Goal: Task Accomplishment & Management: Manage account settings

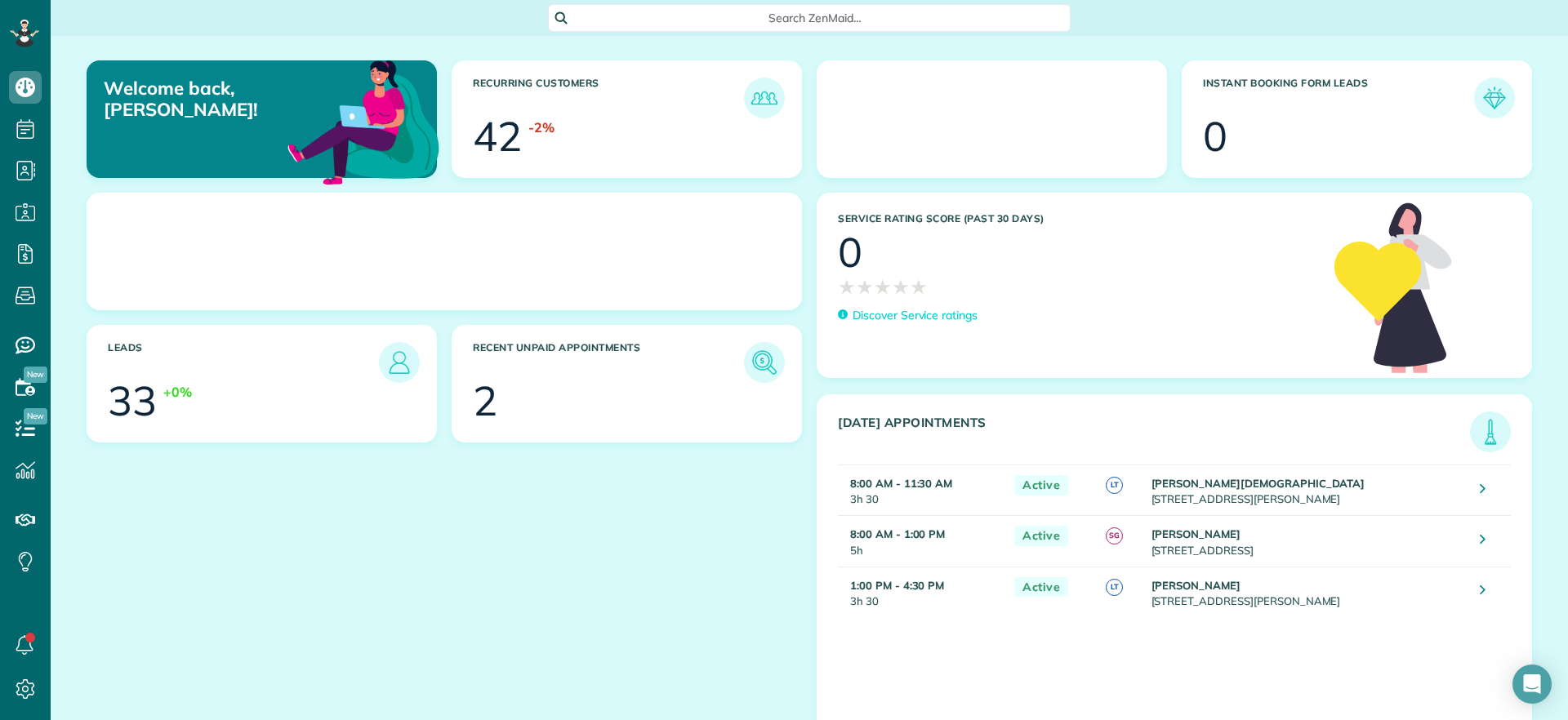
scroll to position [8, 8]
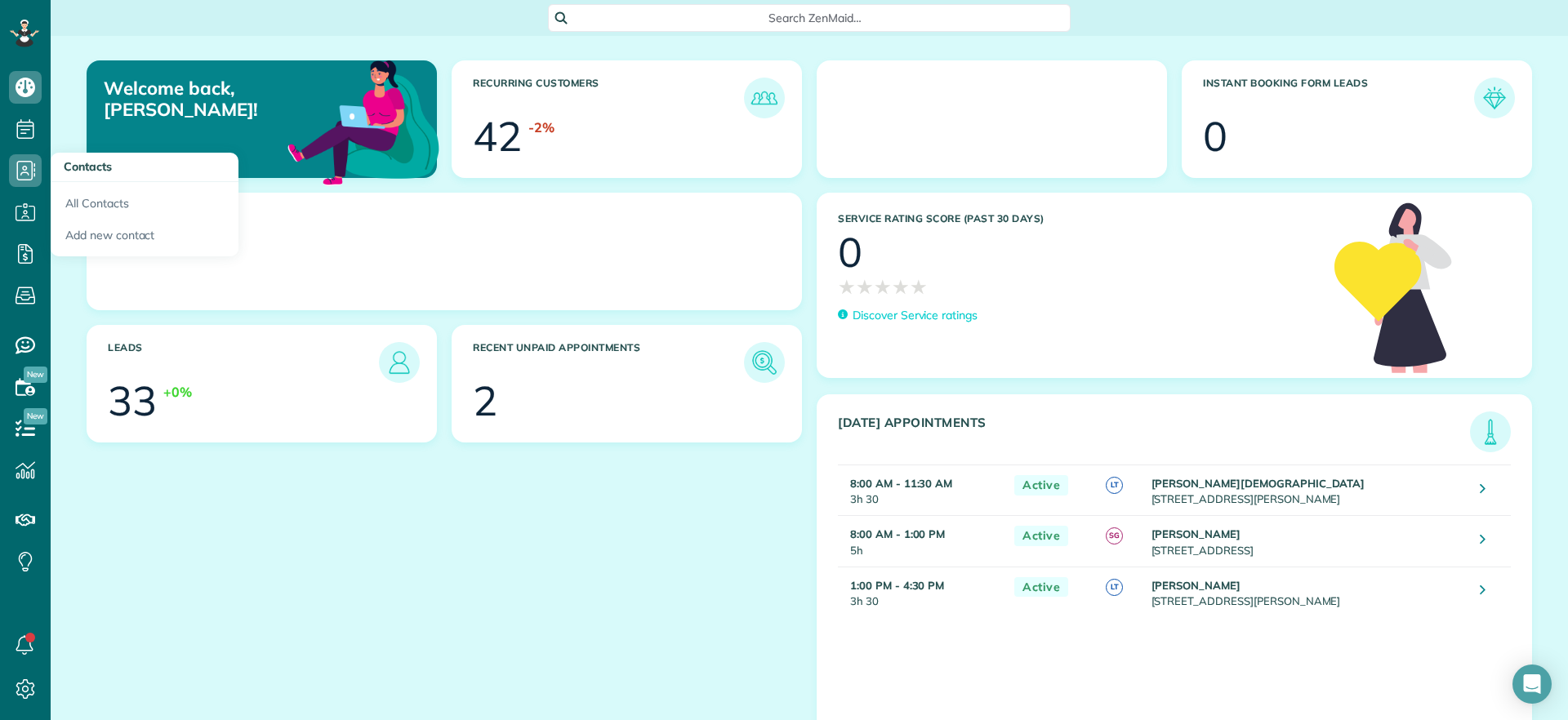
drag, startPoint x: 40, startPoint y: 152, endPoint x: 125, endPoint y: 60, distance: 125.3
click at [135, 65] on div "Dashboard Scheduling Calendar View List View Dispatch View - Weekly scheduling …" at bounding box center [784, 360] width 1568 height 720
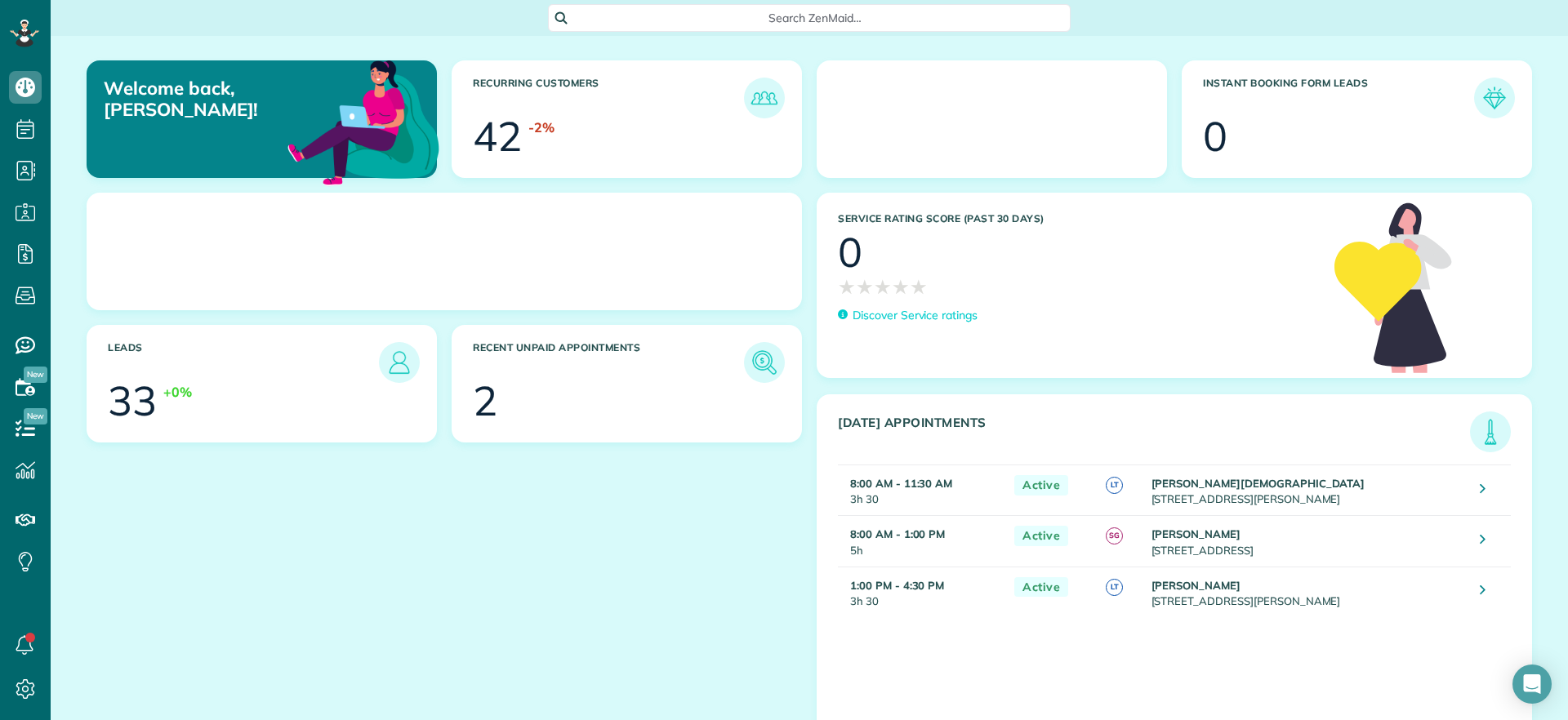
click at [205, 19] on div "Search ZenMaid…" at bounding box center [809, 18] width 1517 height 28
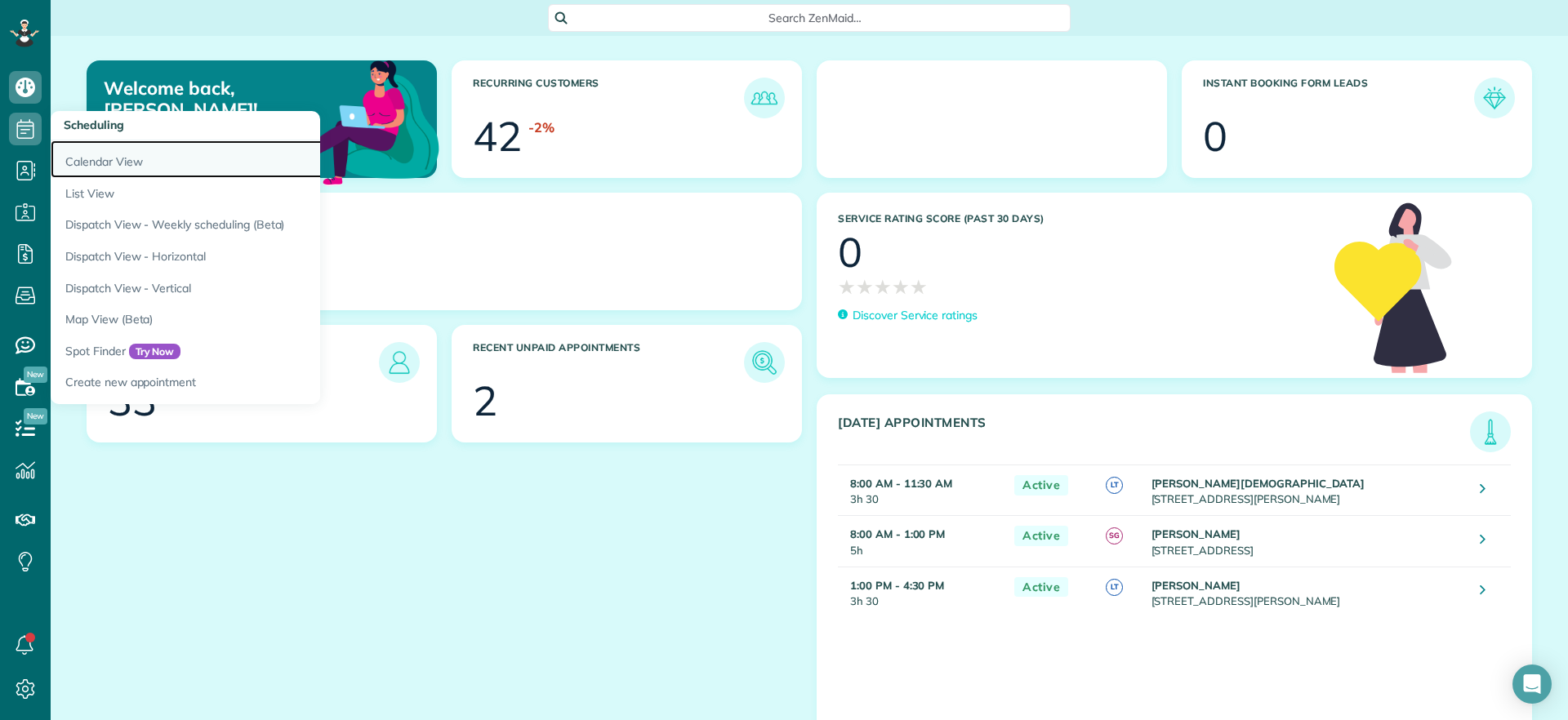
click at [56, 153] on link "Calendar View" at bounding box center [254, 159] width 408 height 38
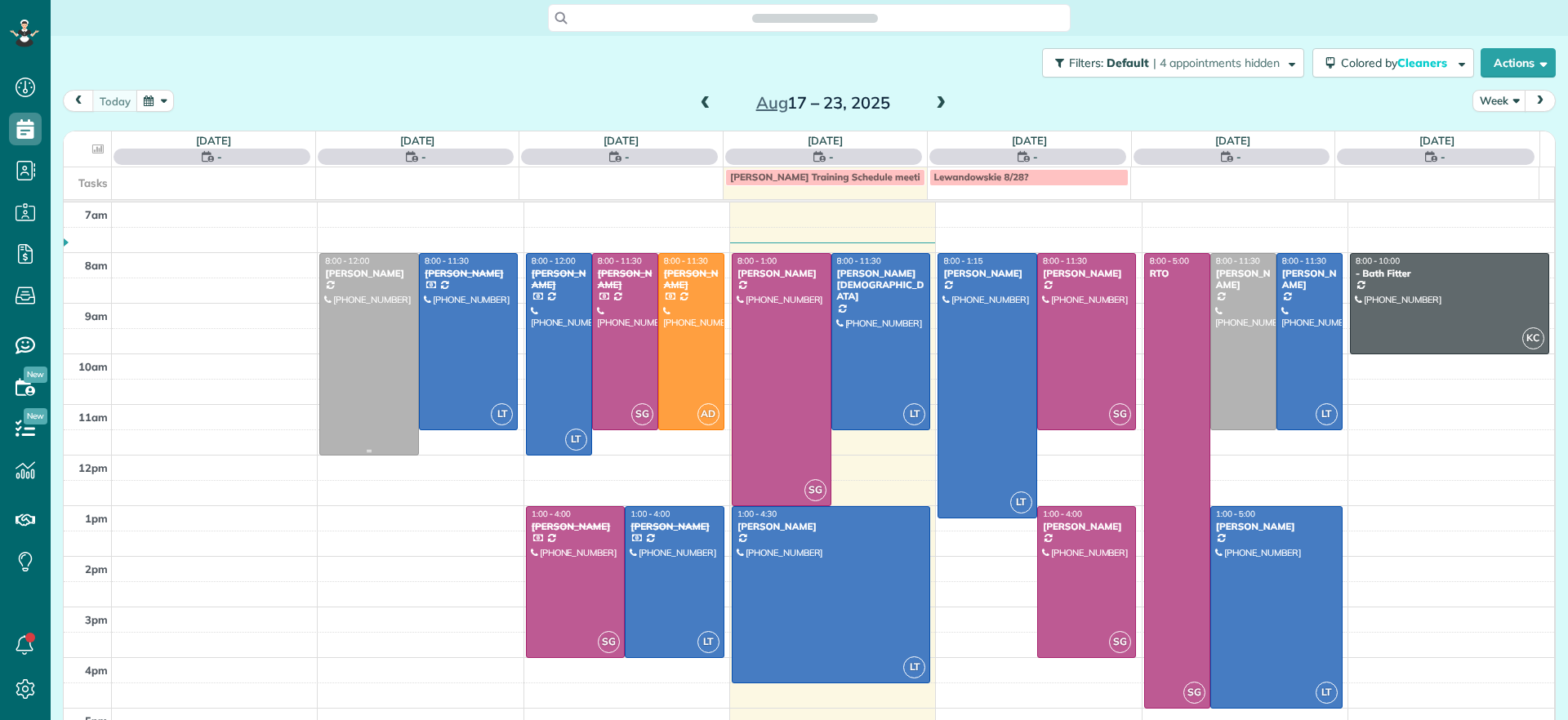
scroll to position [8, 8]
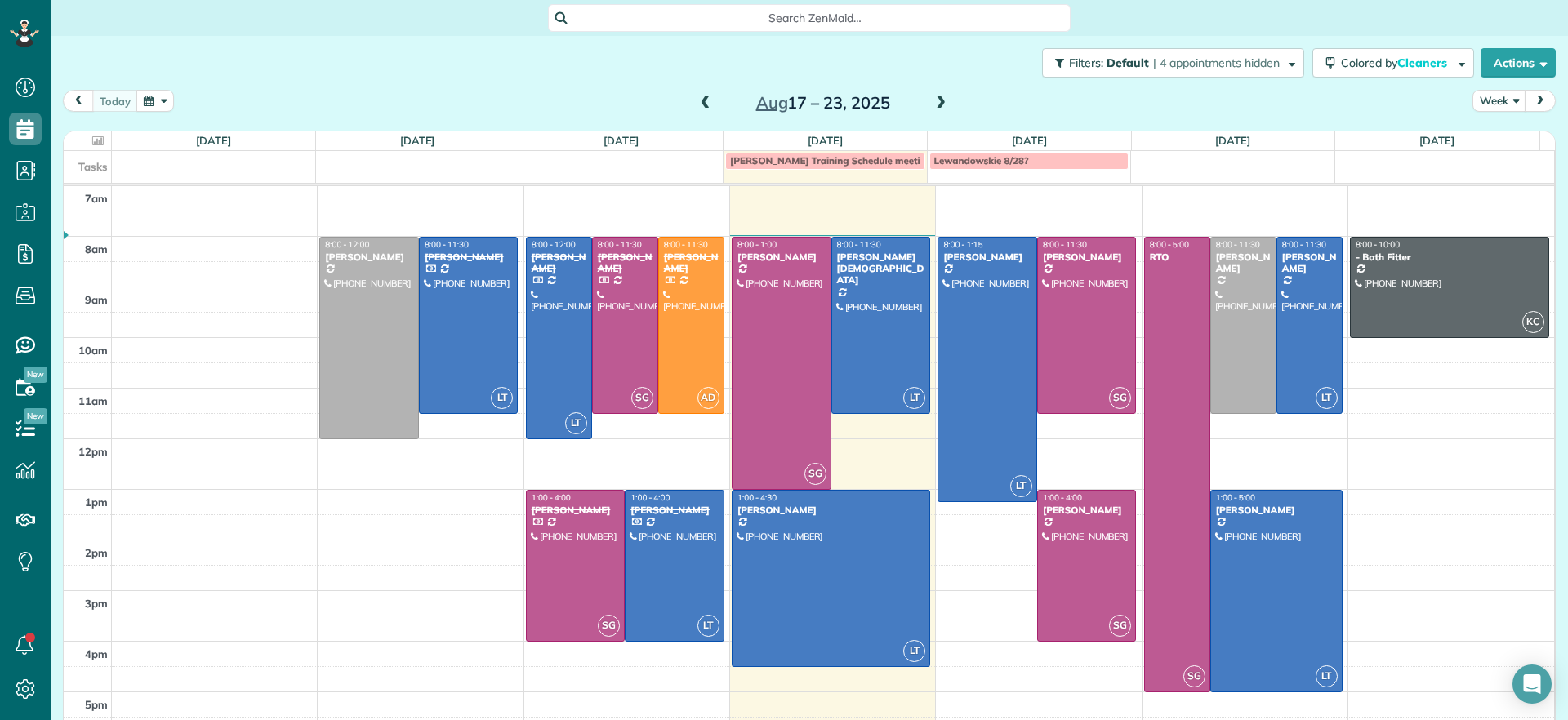
click at [932, 100] on span at bounding box center [941, 103] width 18 height 14
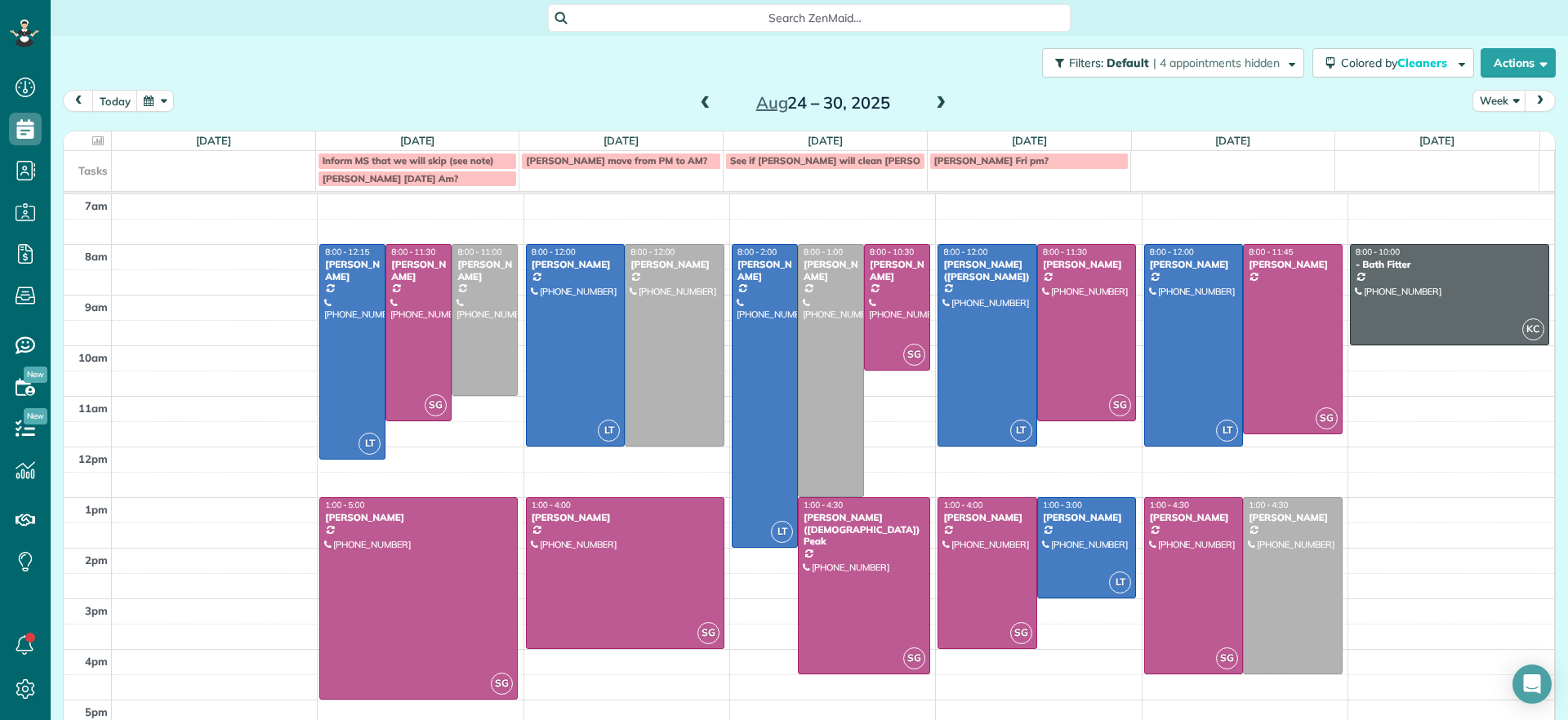
click at [700, 108] on span at bounding box center [705, 103] width 18 height 14
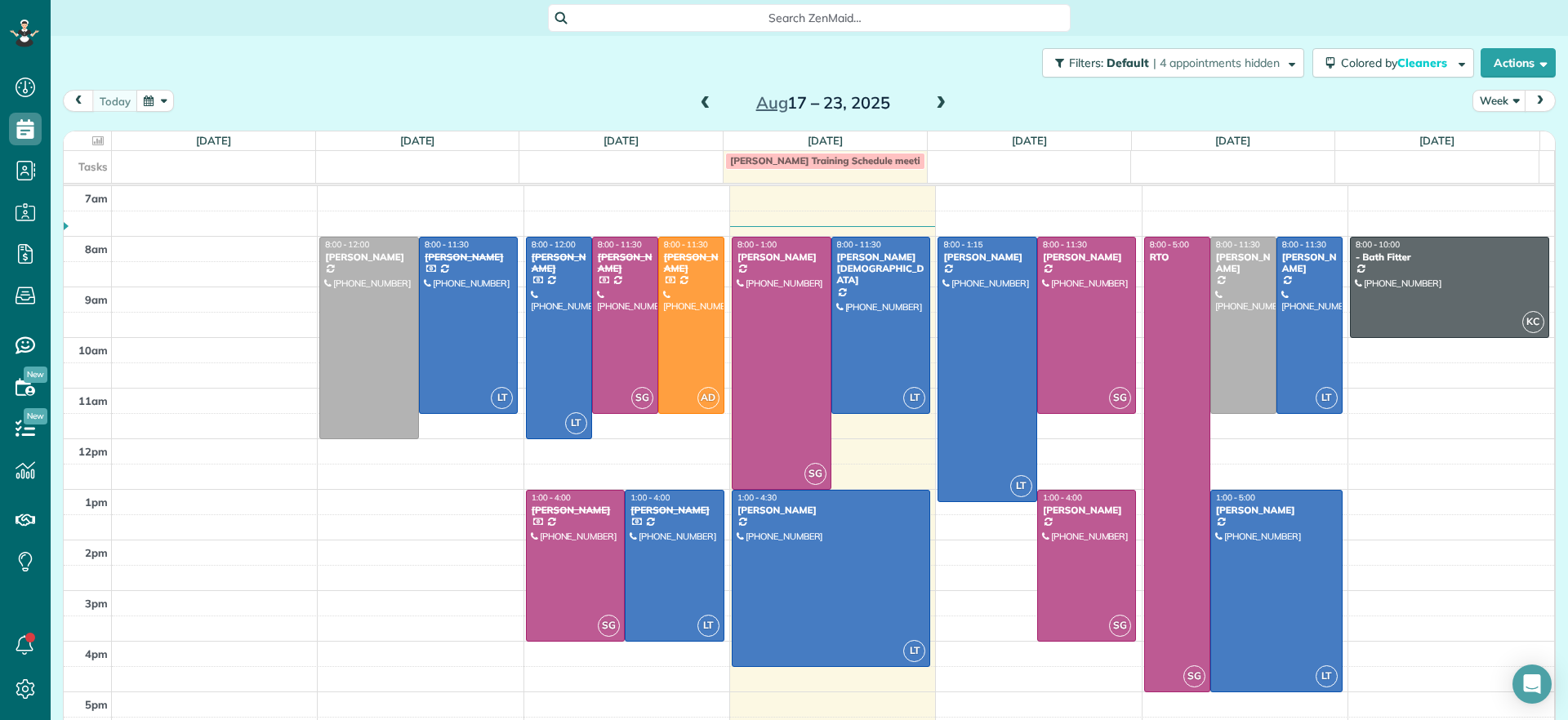
click at [932, 97] on span at bounding box center [941, 103] width 18 height 14
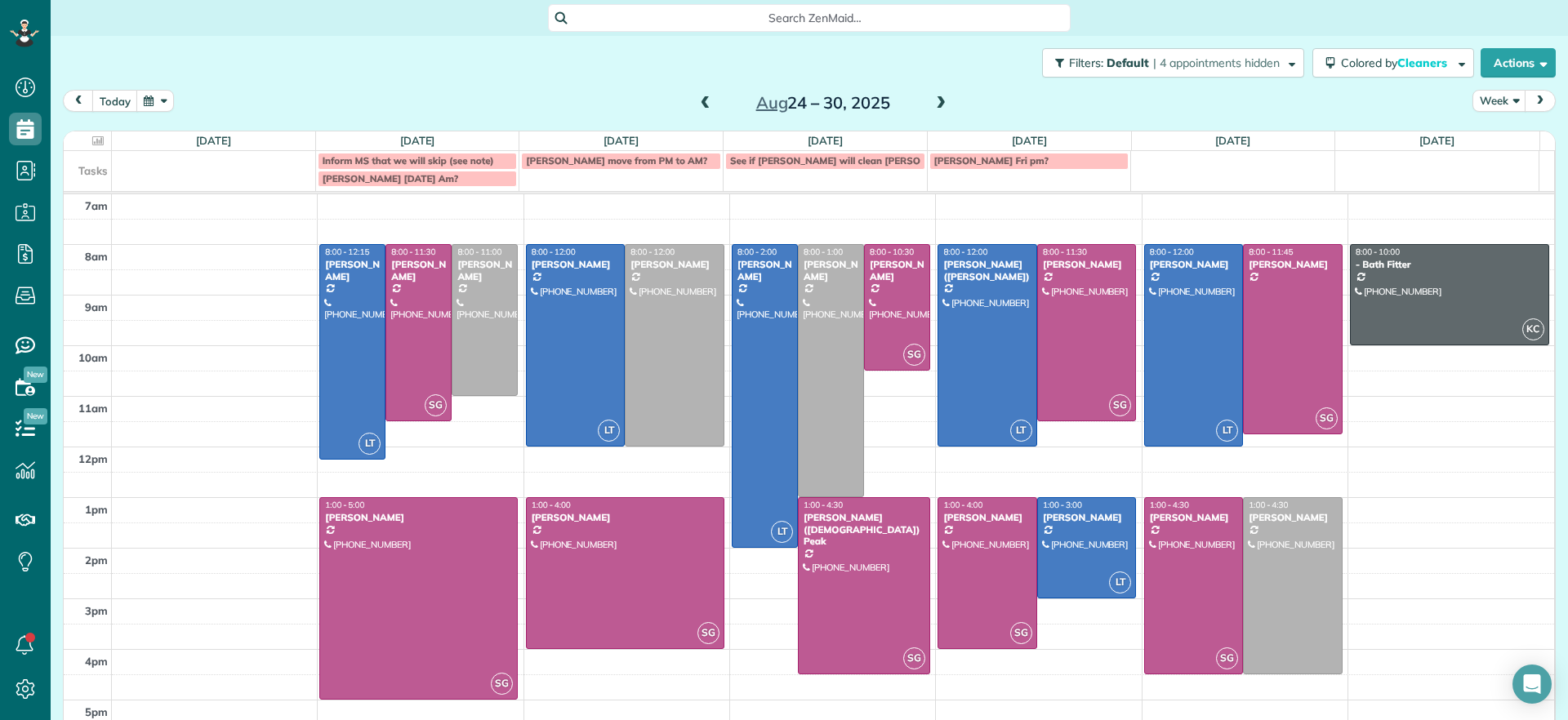
click at [696, 109] on span at bounding box center [705, 103] width 18 height 14
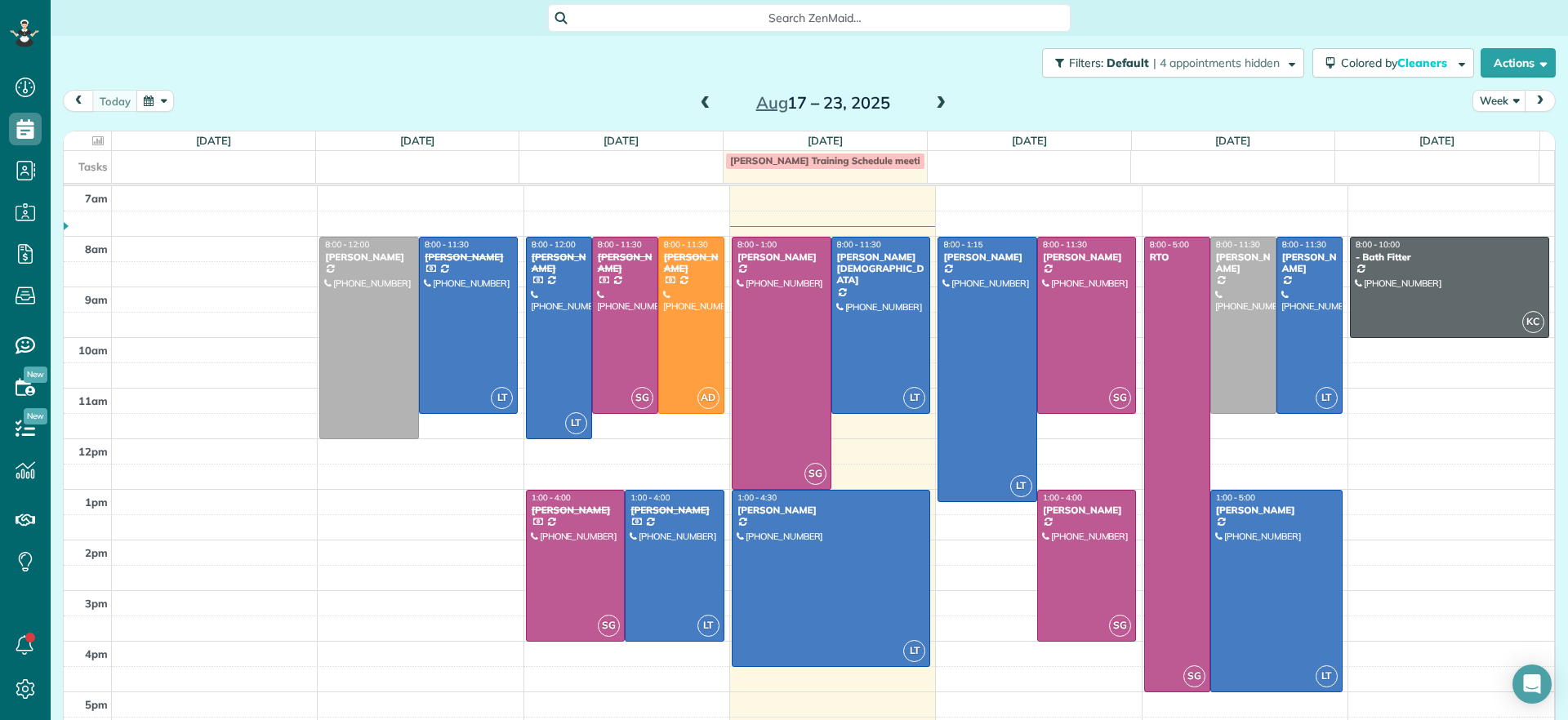
click at [940, 103] on span at bounding box center [941, 103] width 18 height 14
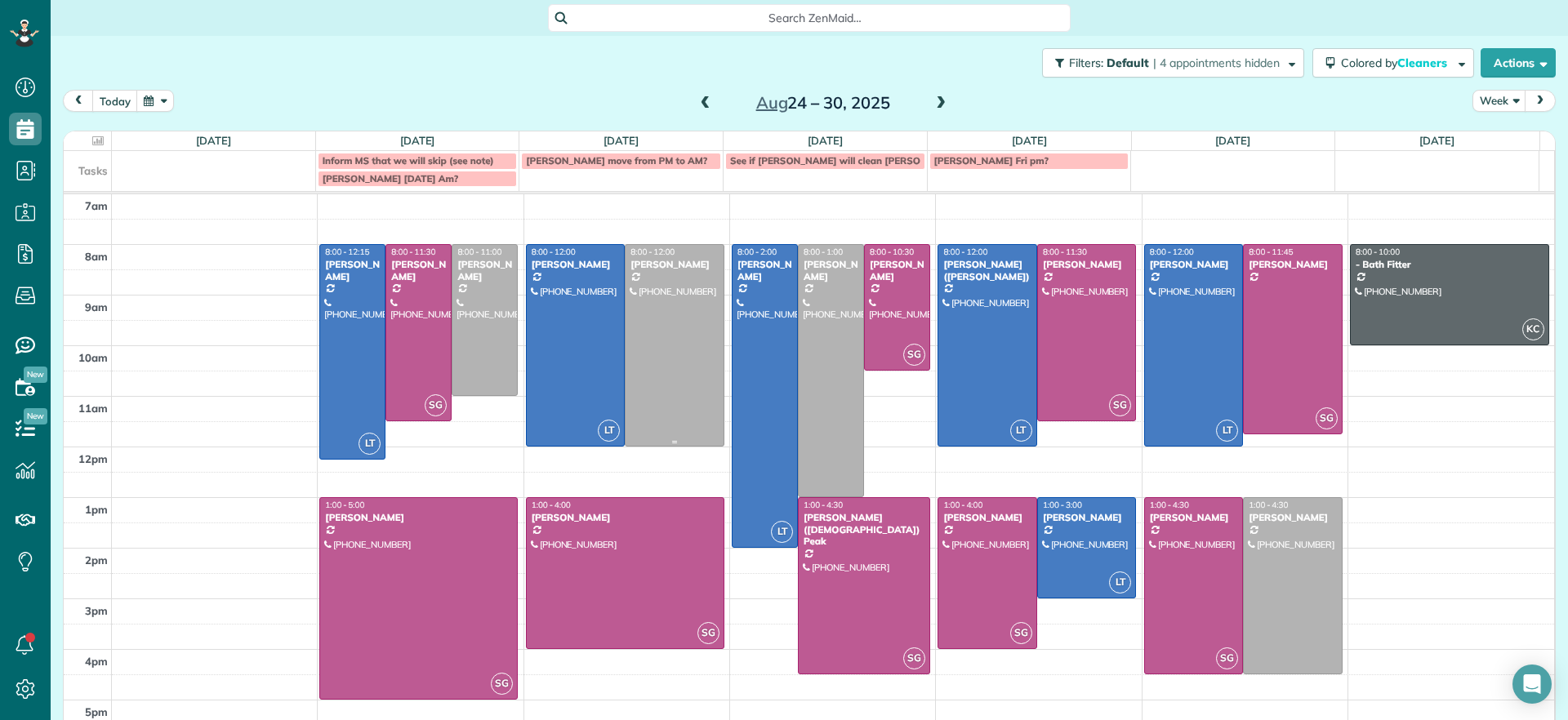
click at [668, 360] on div at bounding box center [675, 345] width 98 height 201
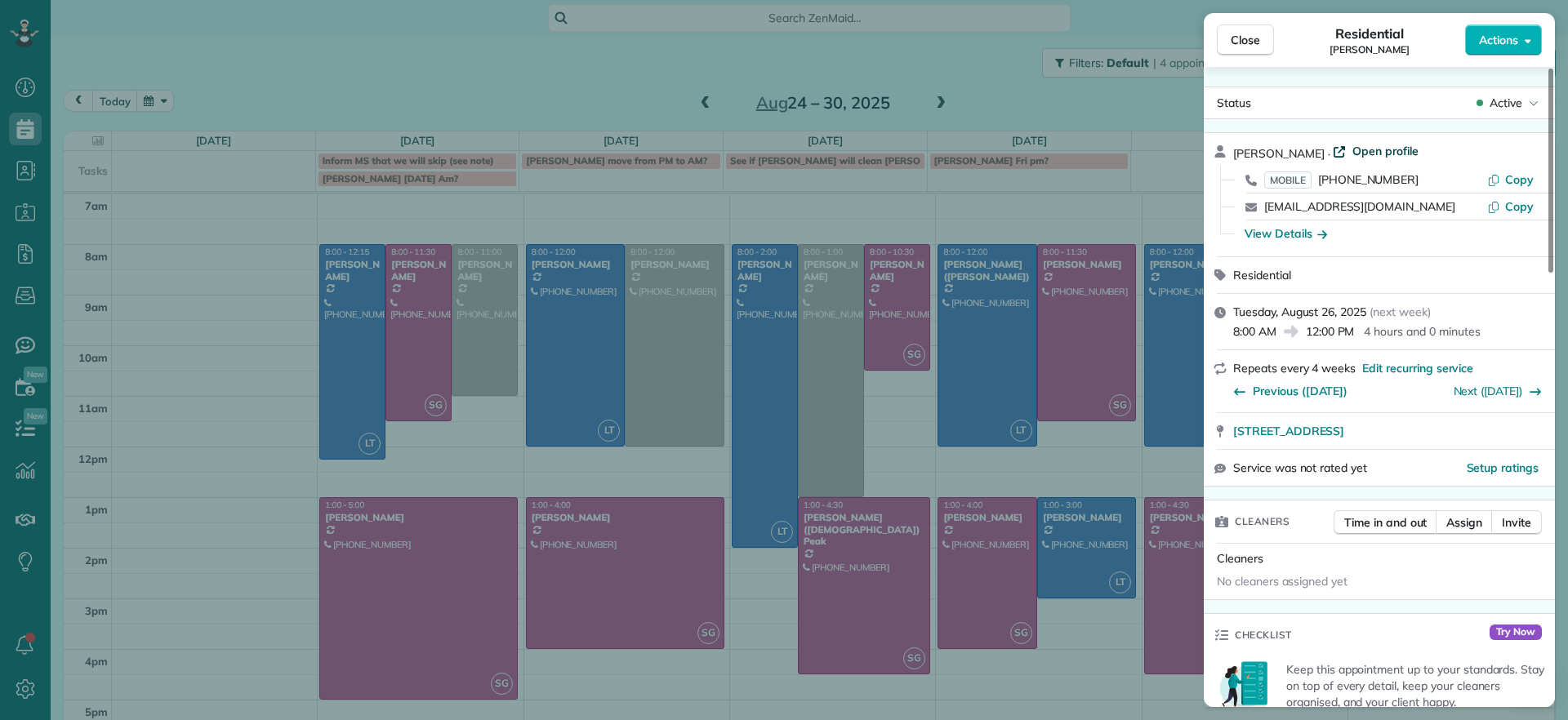
click at [1366, 154] on span "Open profile" at bounding box center [1385, 151] width 67 height 16
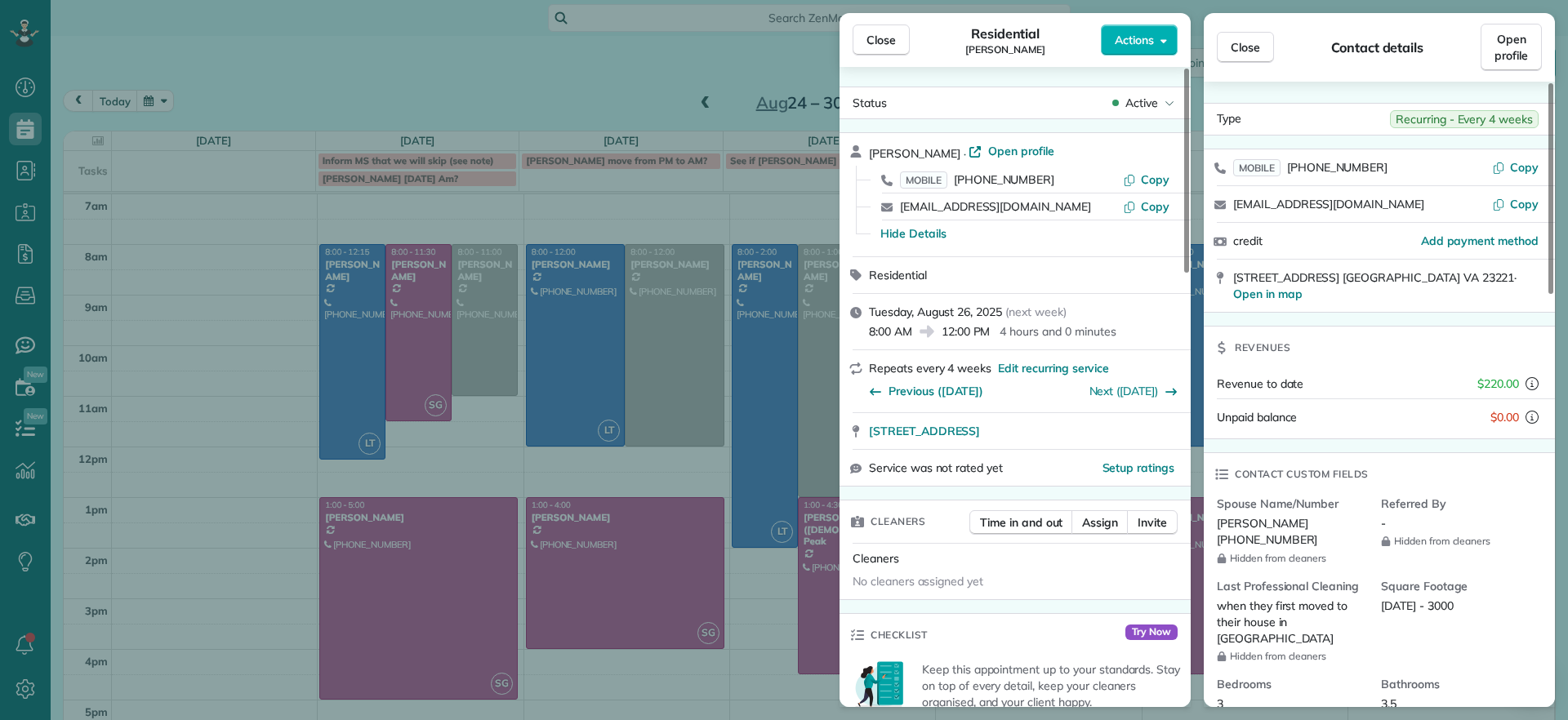
click at [558, 48] on div "Close Residential Julie Bowman Actions Status Active Julie Bowman · Open profil…" at bounding box center [784, 360] width 1568 height 720
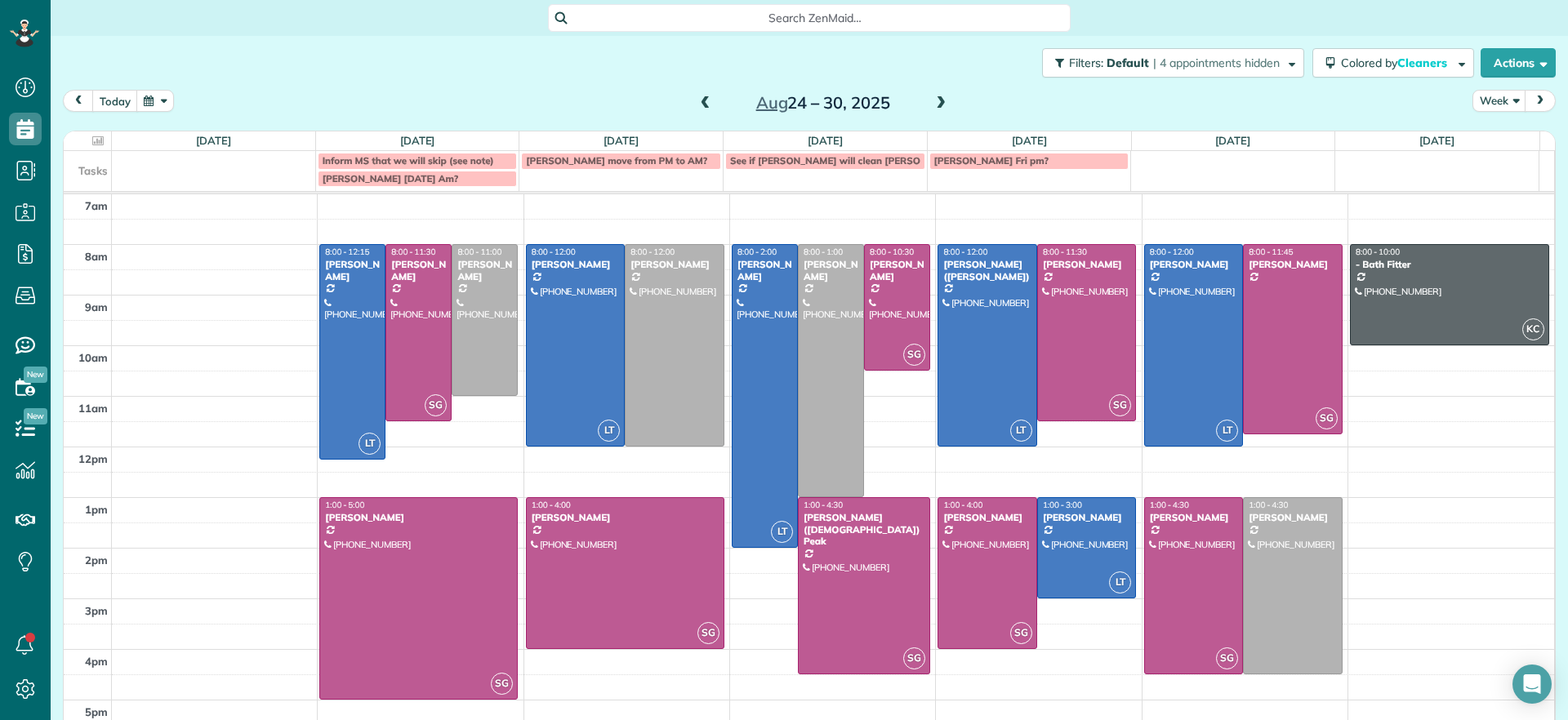
click at [696, 97] on span at bounding box center [705, 103] width 18 height 14
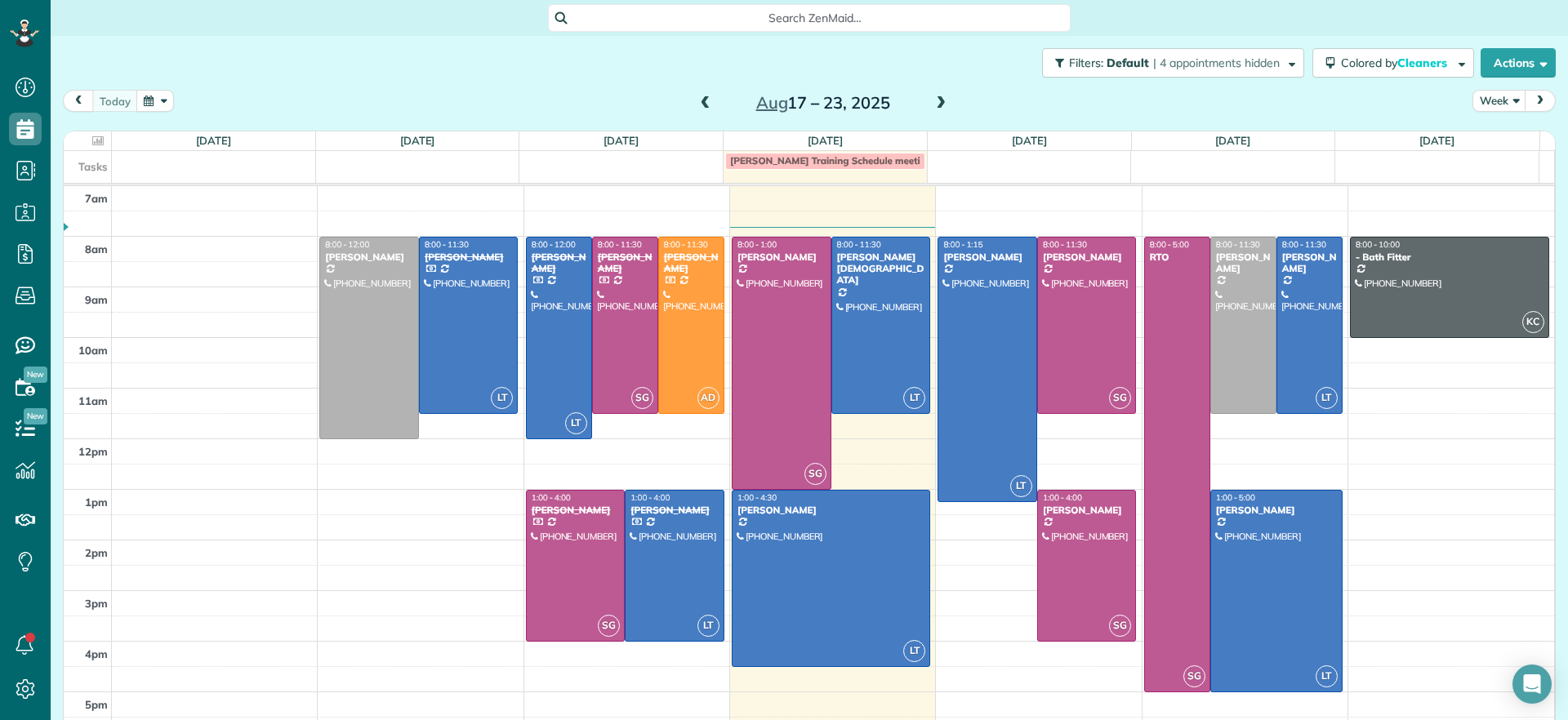
click at [476, 93] on div "today Week Aug 17 – 23, 2025" at bounding box center [809, 105] width 1493 height 30
click at [280, 71] on div "Filters: Default | 4 appointments hidden Colored by Cleaners Color by Cleaner C…" at bounding box center [809, 63] width 1517 height 54
click at [714, 53] on div "Filters: Default | 4 appointments hidden Colored by Cleaners Color by Cleaner C…" at bounding box center [809, 63] width 1517 height 54
click at [477, 78] on div "Filters: Default | 4 appointments hidden Colored by Cleaners Color by Cleaner C…" at bounding box center [809, 63] width 1517 height 54
click at [480, 35] on div "Search ZenMaid…" at bounding box center [809, 18] width 1517 height 36
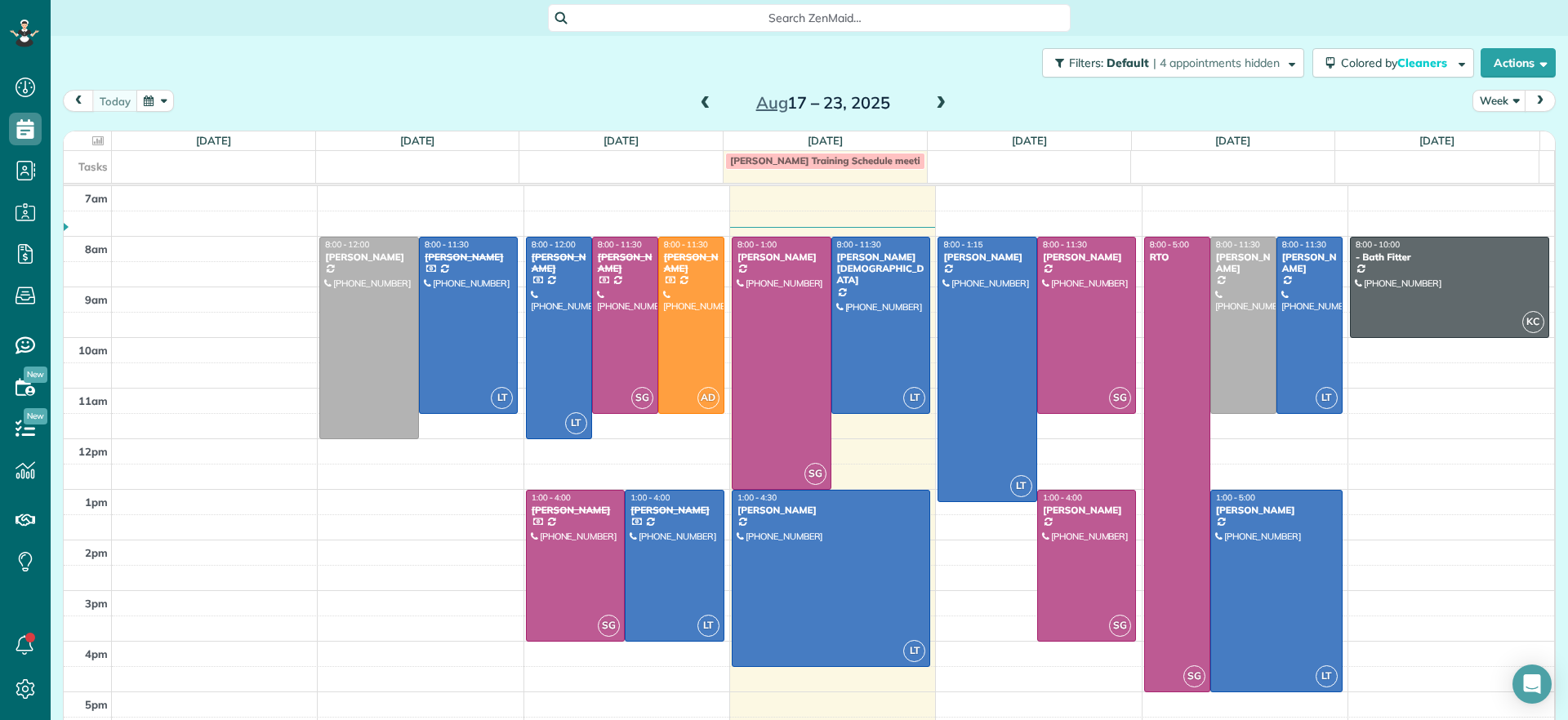
click at [588, 71] on div "Filters: Default | 4 appointments hidden Colored by Cleaners Color by Cleaner C…" at bounding box center [809, 63] width 1517 height 54
drag, startPoint x: 339, startPoint y: 78, endPoint x: 319, endPoint y: 97, distance: 27.6
click at [337, 80] on div "Filters: Default | 4 appointments hidden Colored by Cleaners Color by Cleaner C…" at bounding box center [809, 63] width 1517 height 54
click at [1277, 300] on div at bounding box center [1309, 325] width 65 height 176
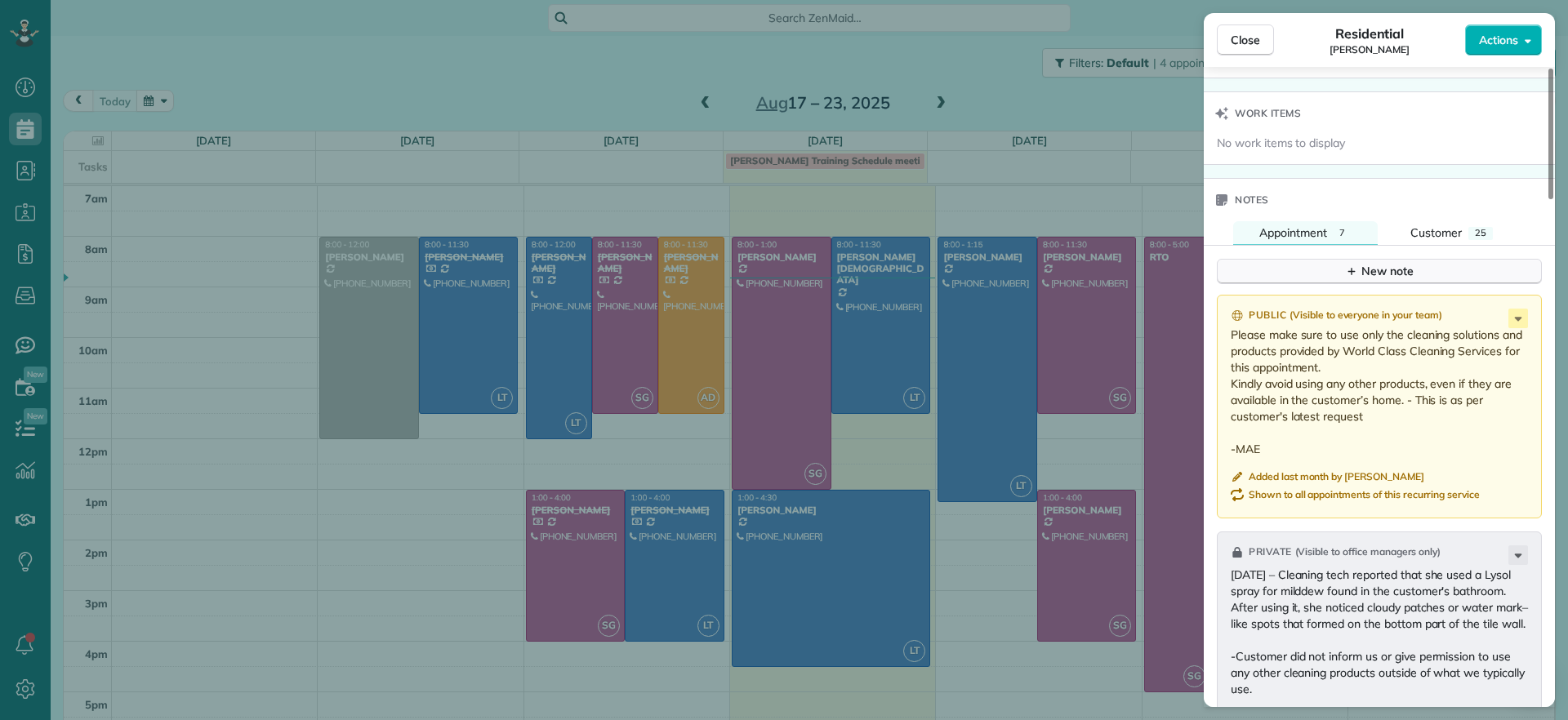
scroll to position [1341, 0]
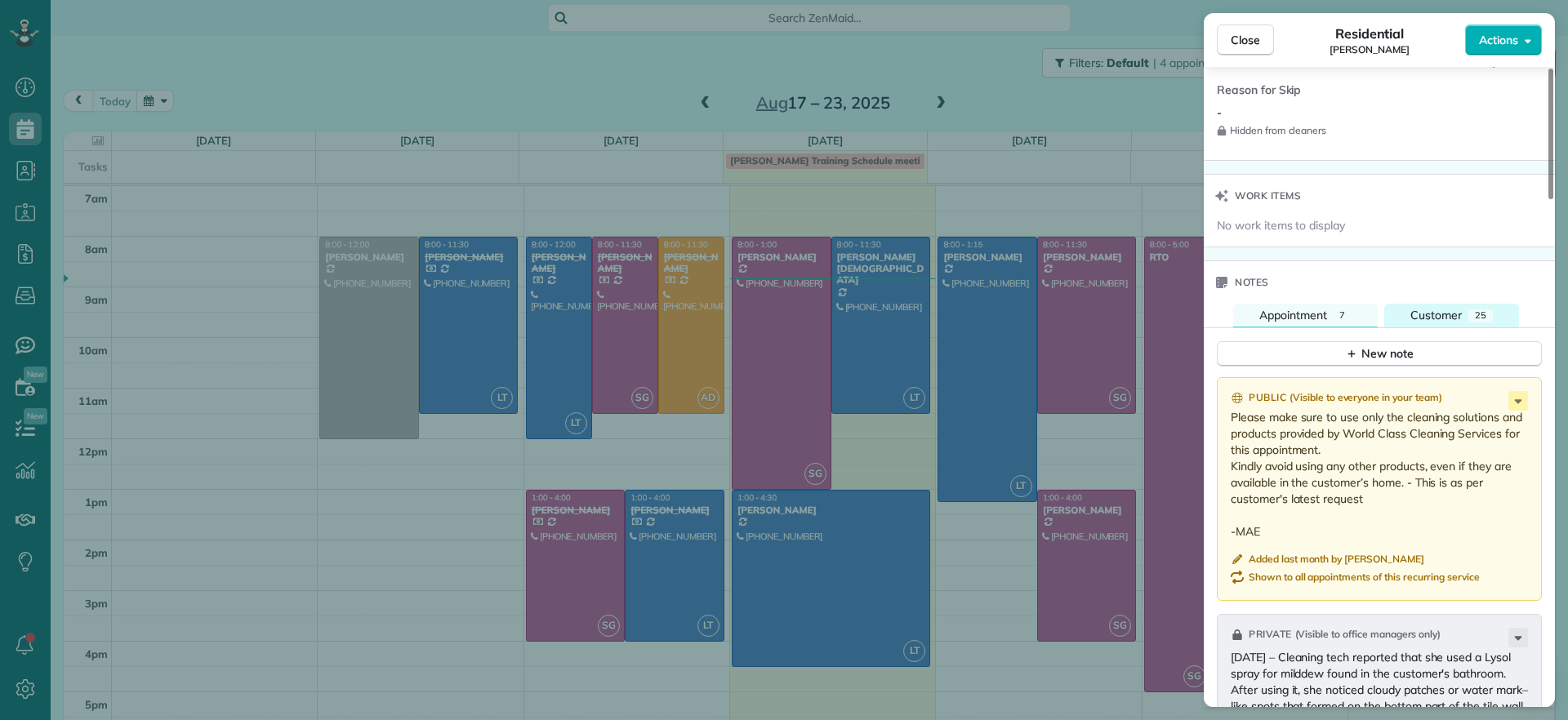
click at [1441, 308] on span "Customer" at bounding box center [1436, 315] width 51 height 14
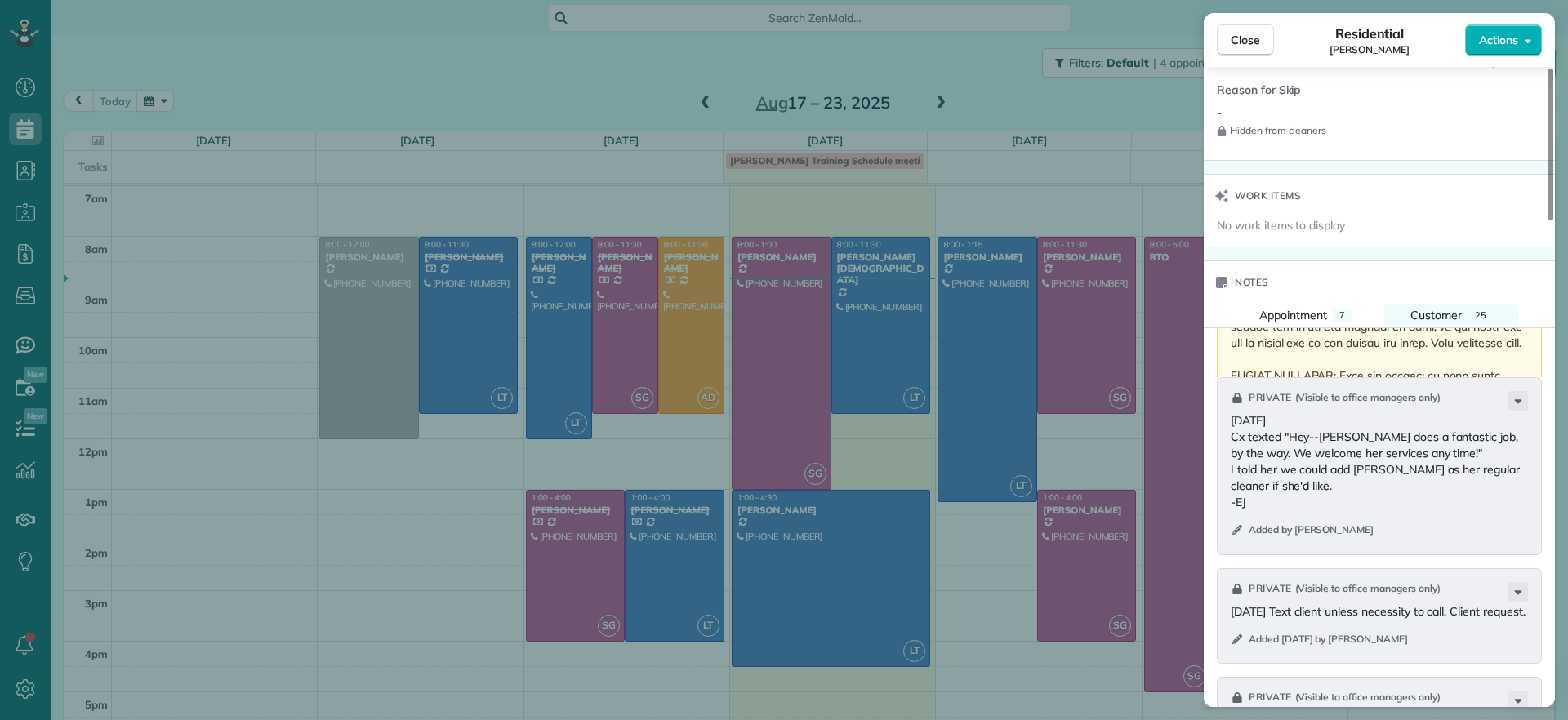
scroll to position [1443, 0]
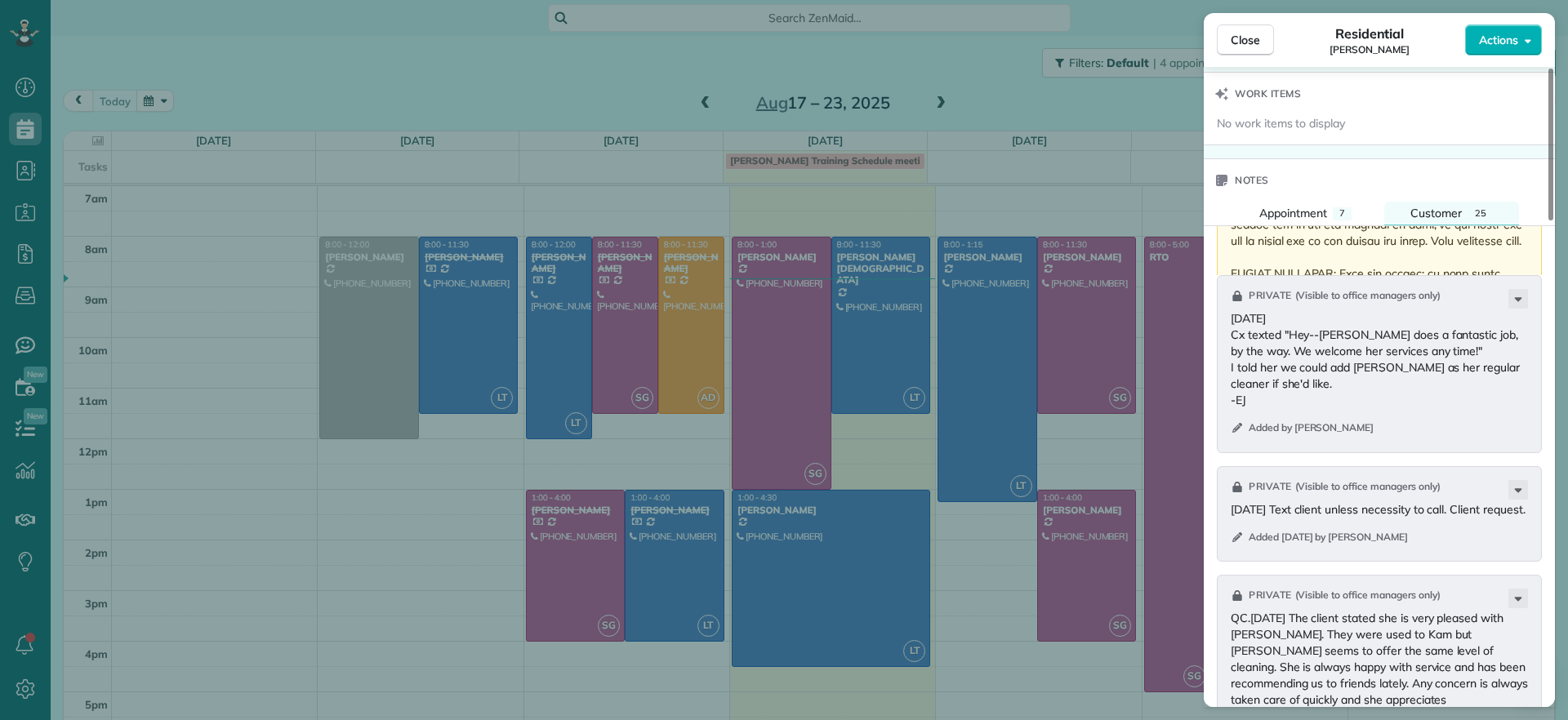
click at [1346, 257] on p at bounding box center [1381, 119] width 301 height 1470
click at [1466, 249] on p at bounding box center [1381, 119] width 301 height 1470
click at [1468, 248] on p at bounding box center [1381, 119] width 301 height 1470
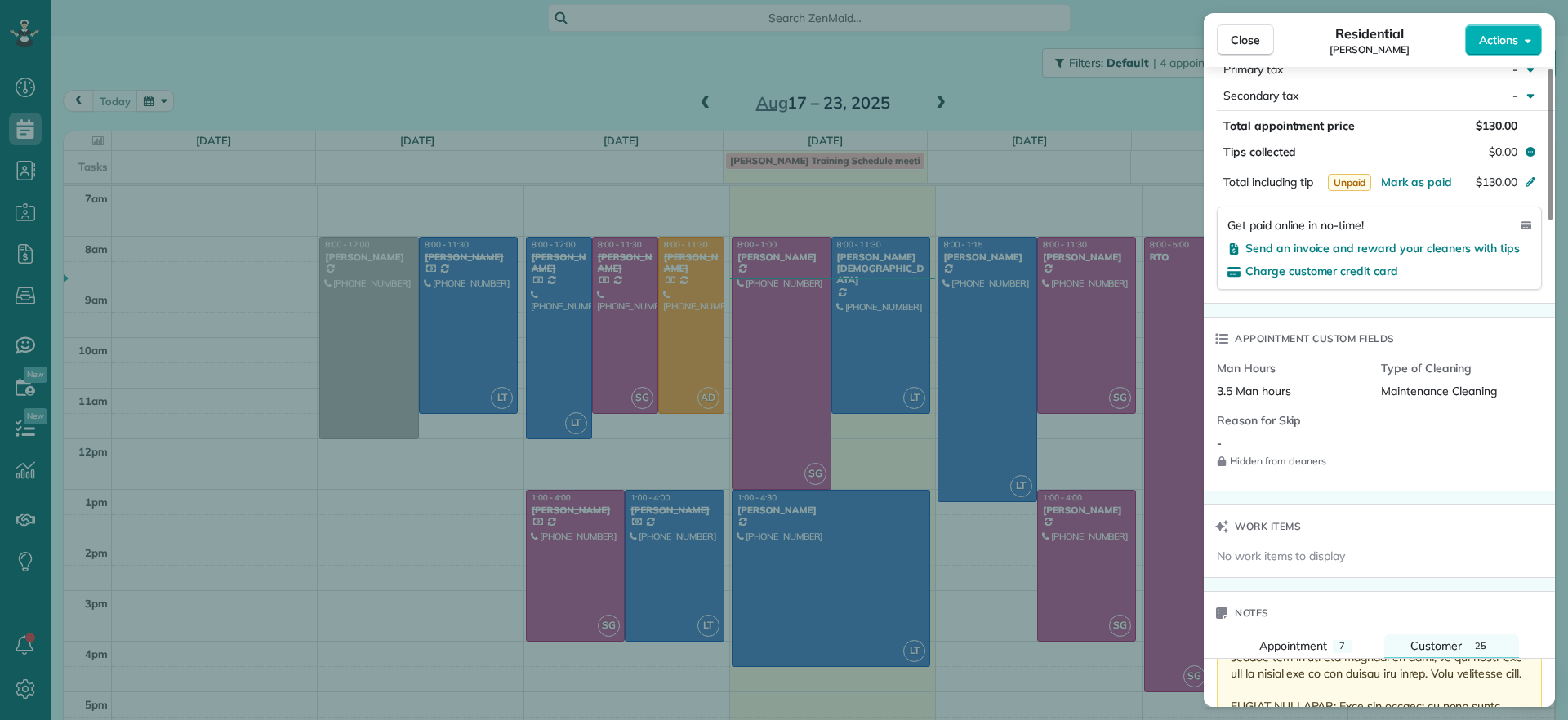
scroll to position [0, 0]
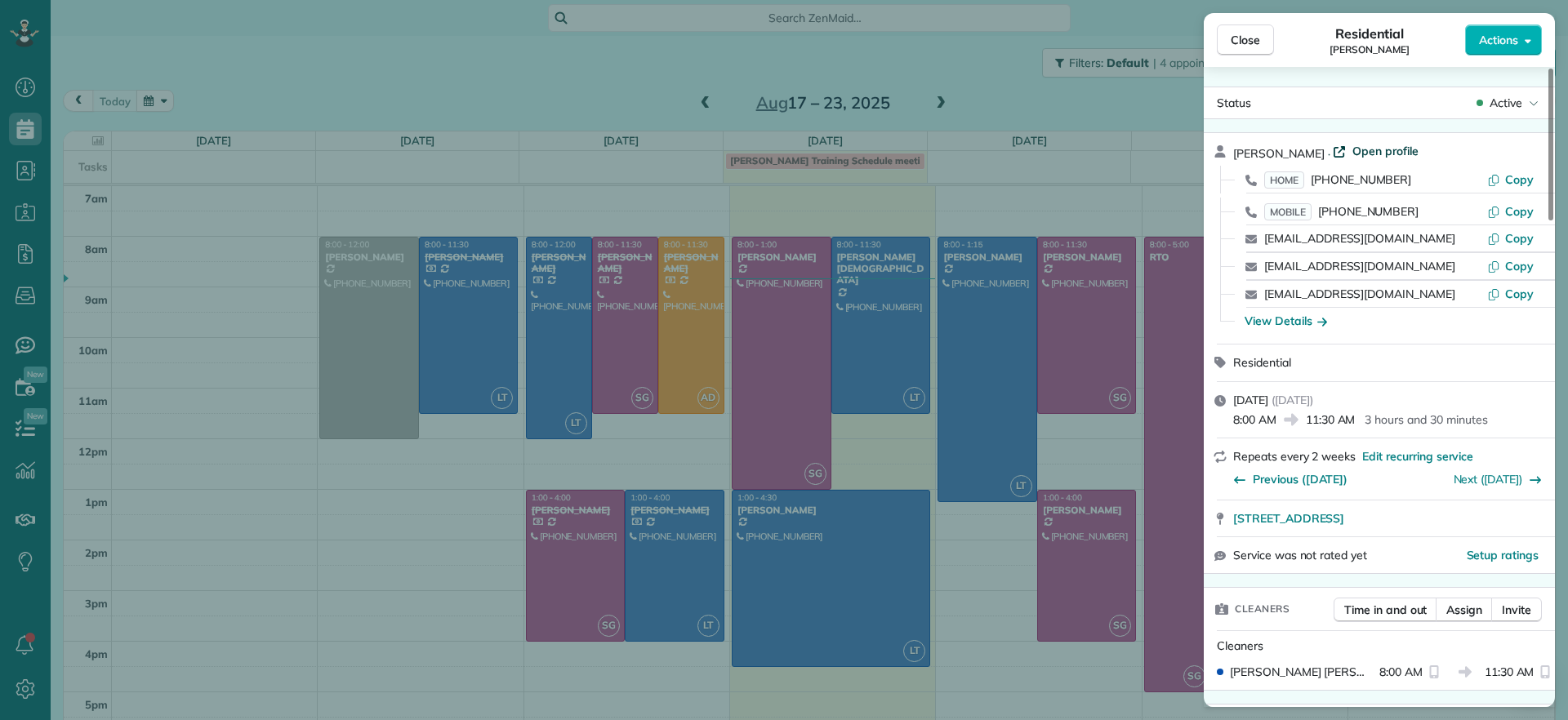
click at [1358, 147] on span "Open profile" at bounding box center [1385, 151] width 67 height 16
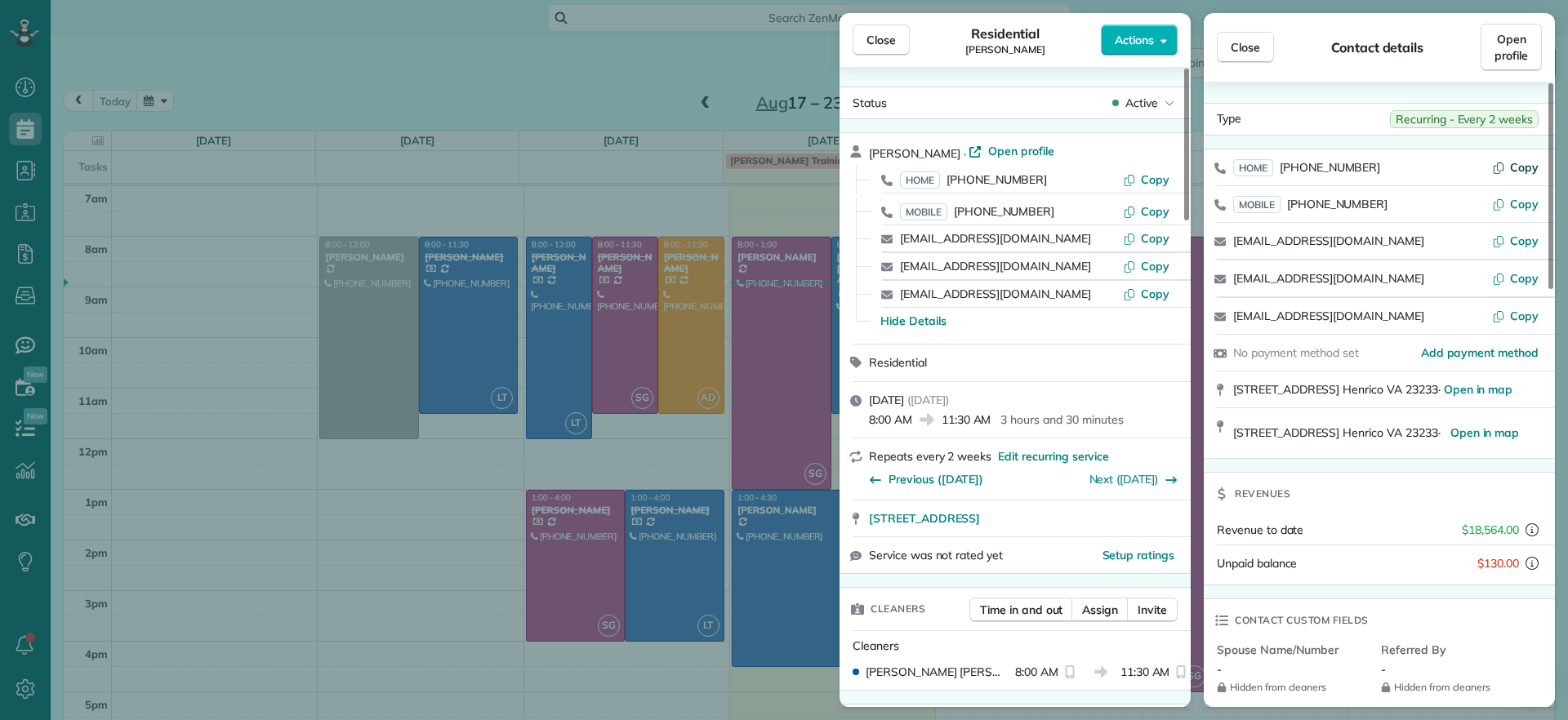
click at [1503, 169] on icon "button" at bounding box center [1499, 168] width 13 height 13
click at [901, 39] on button "Close" at bounding box center [882, 40] width 57 height 31
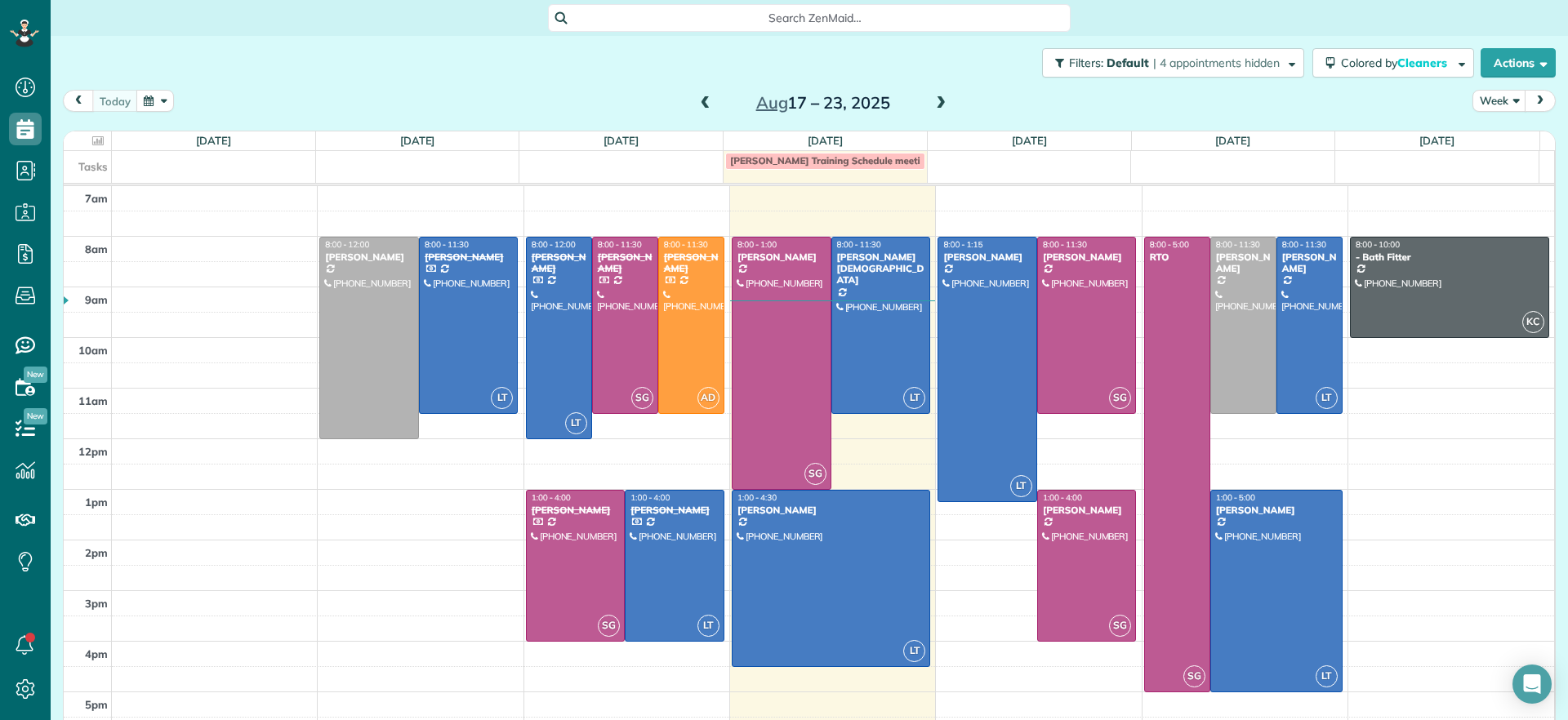
click at [939, 106] on span at bounding box center [941, 103] width 18 height 14
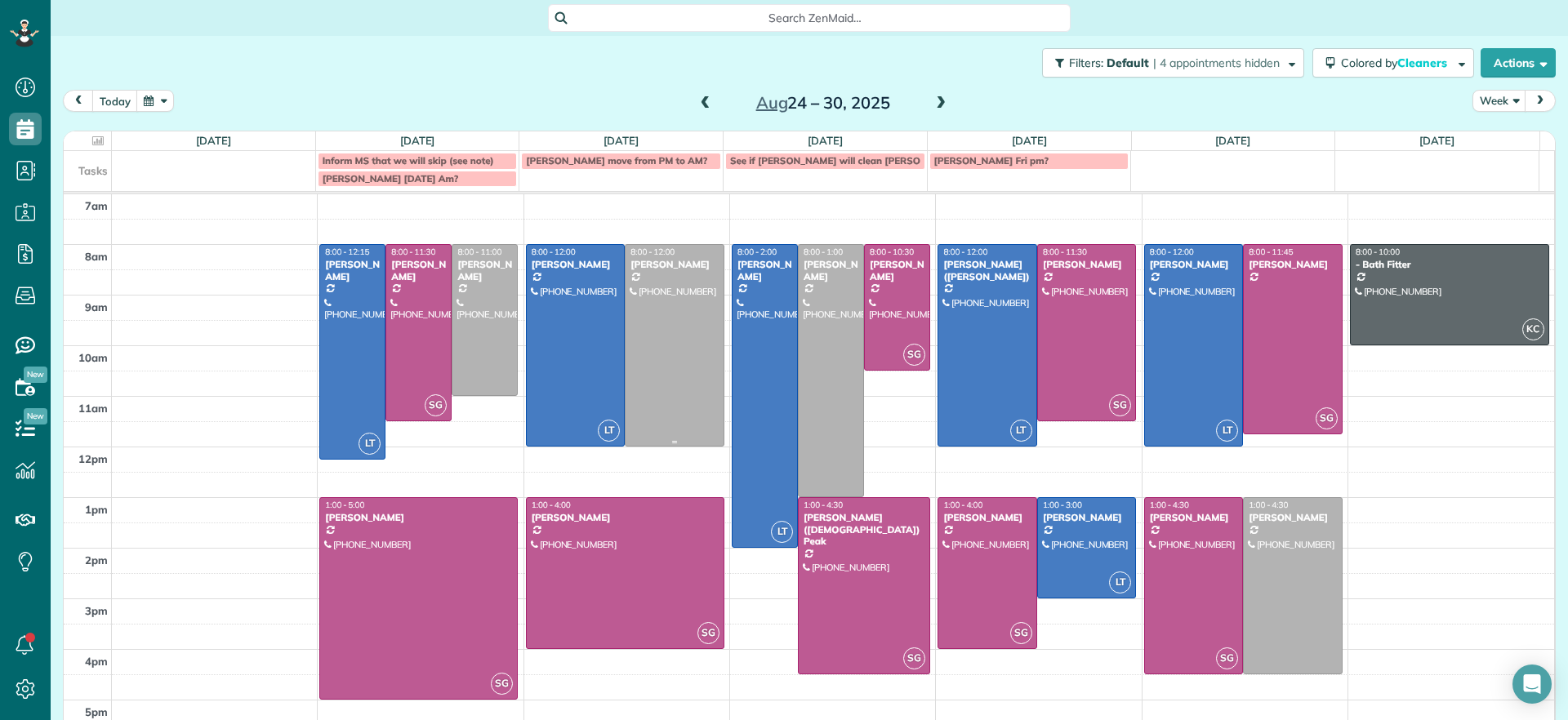
click at [675, 294] on div at bounding box center [675, 345] width 98 height 201
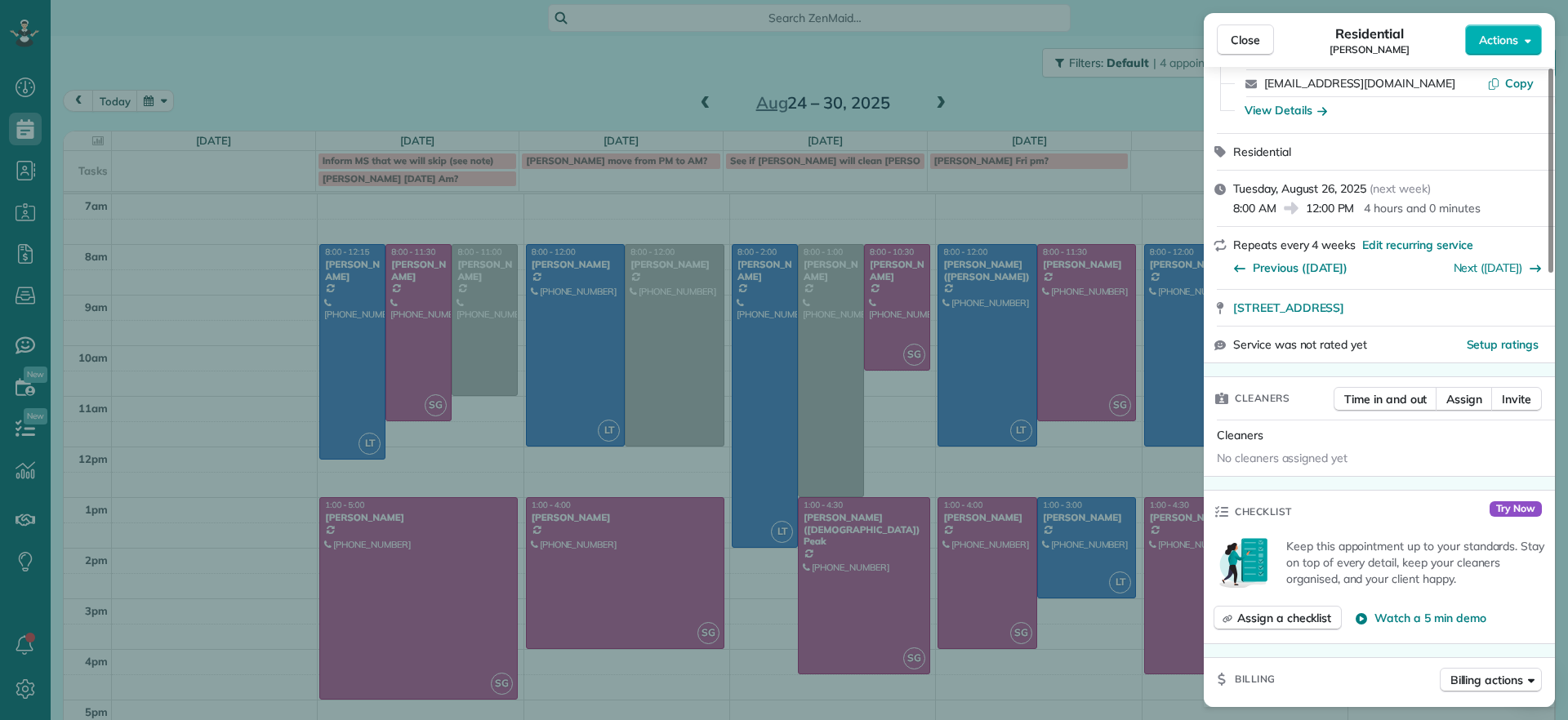
scroll to position [754, 0]
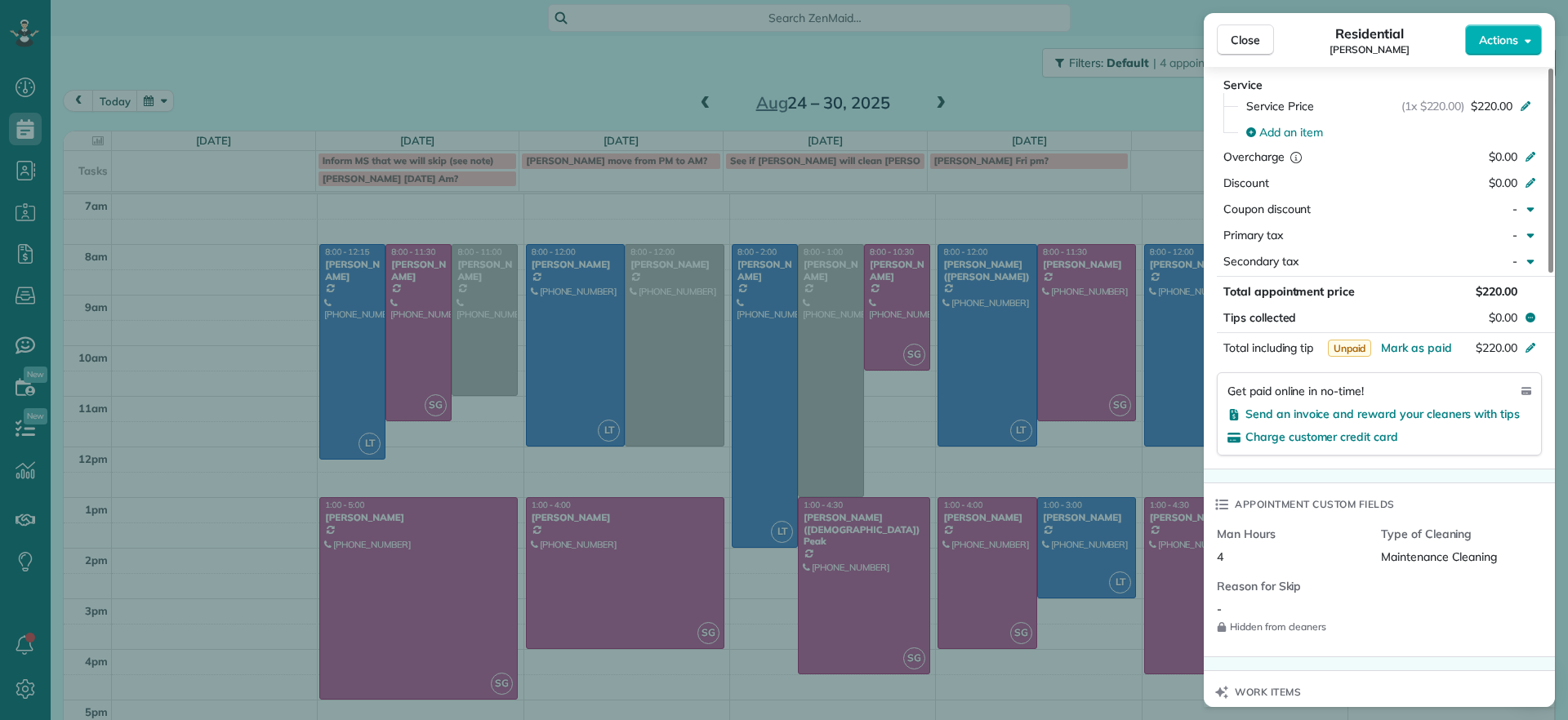
click at [1183, 204] on div "Close Residential Julie Bowman Actions Status Active Julie Bowman · Open profil…" at bounding box center [784, 360] width 1568 height 720
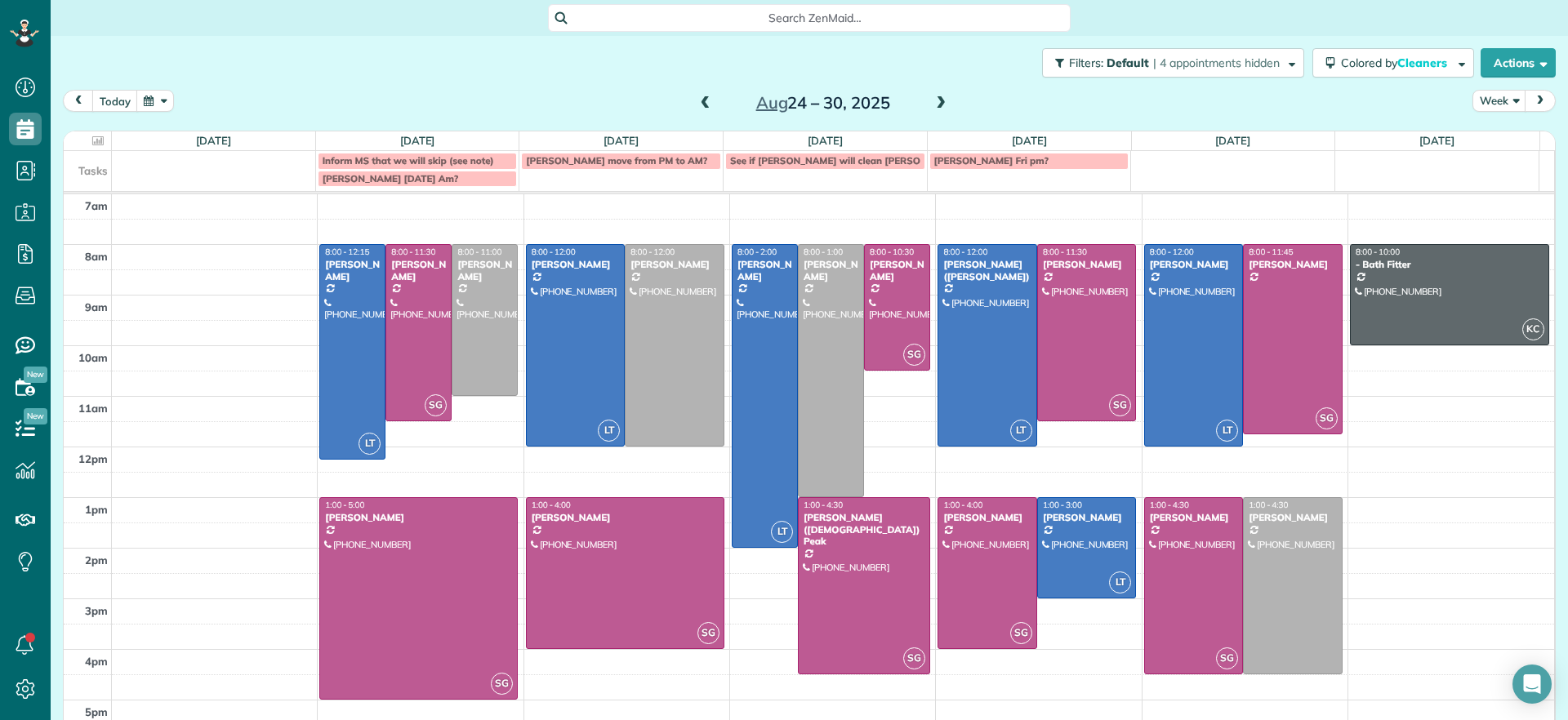
click at [696, 103] on span at bounding box center [705, 103] width 18 height 14
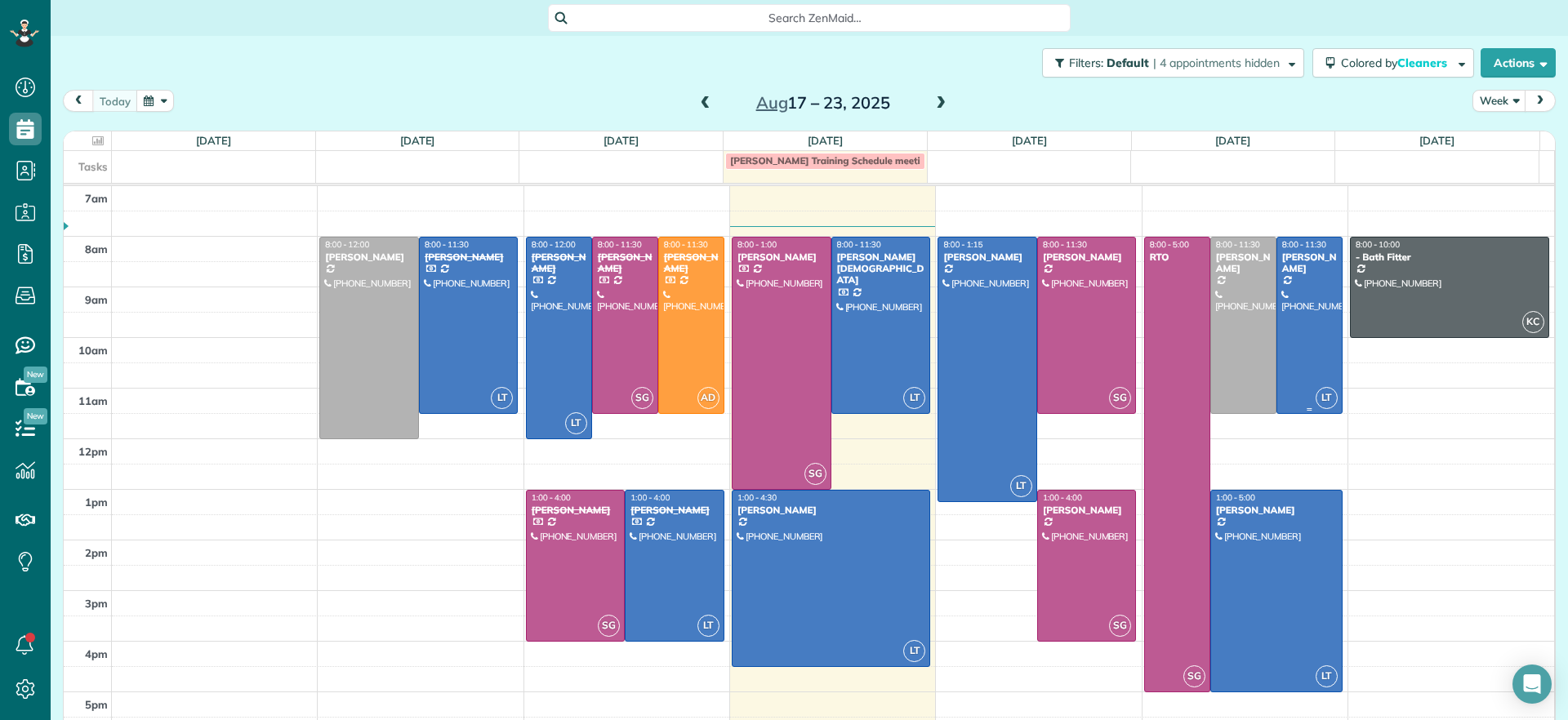
click at [1277, 310] on div at bounding box center [1309, 325] width 65 height 176
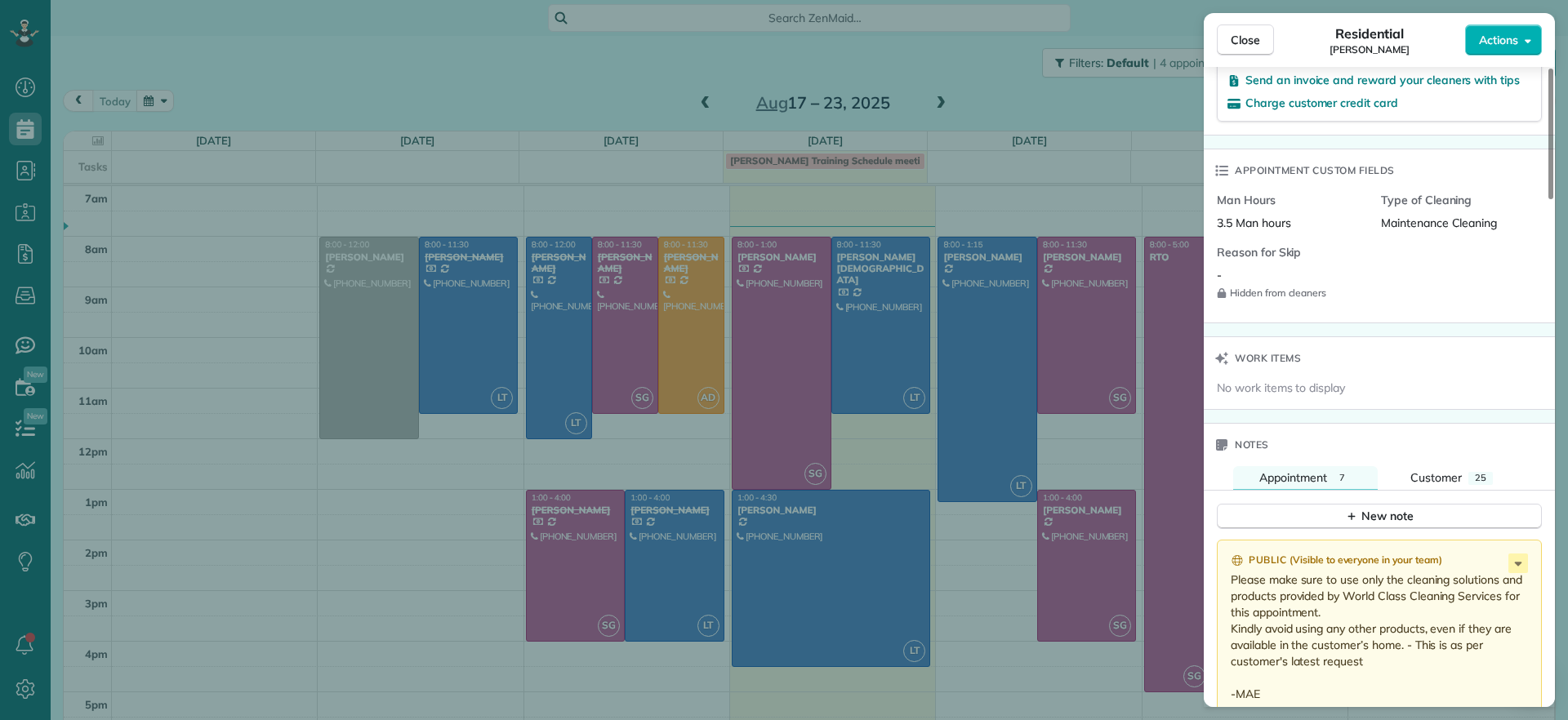
scroll to position [1227, 0]
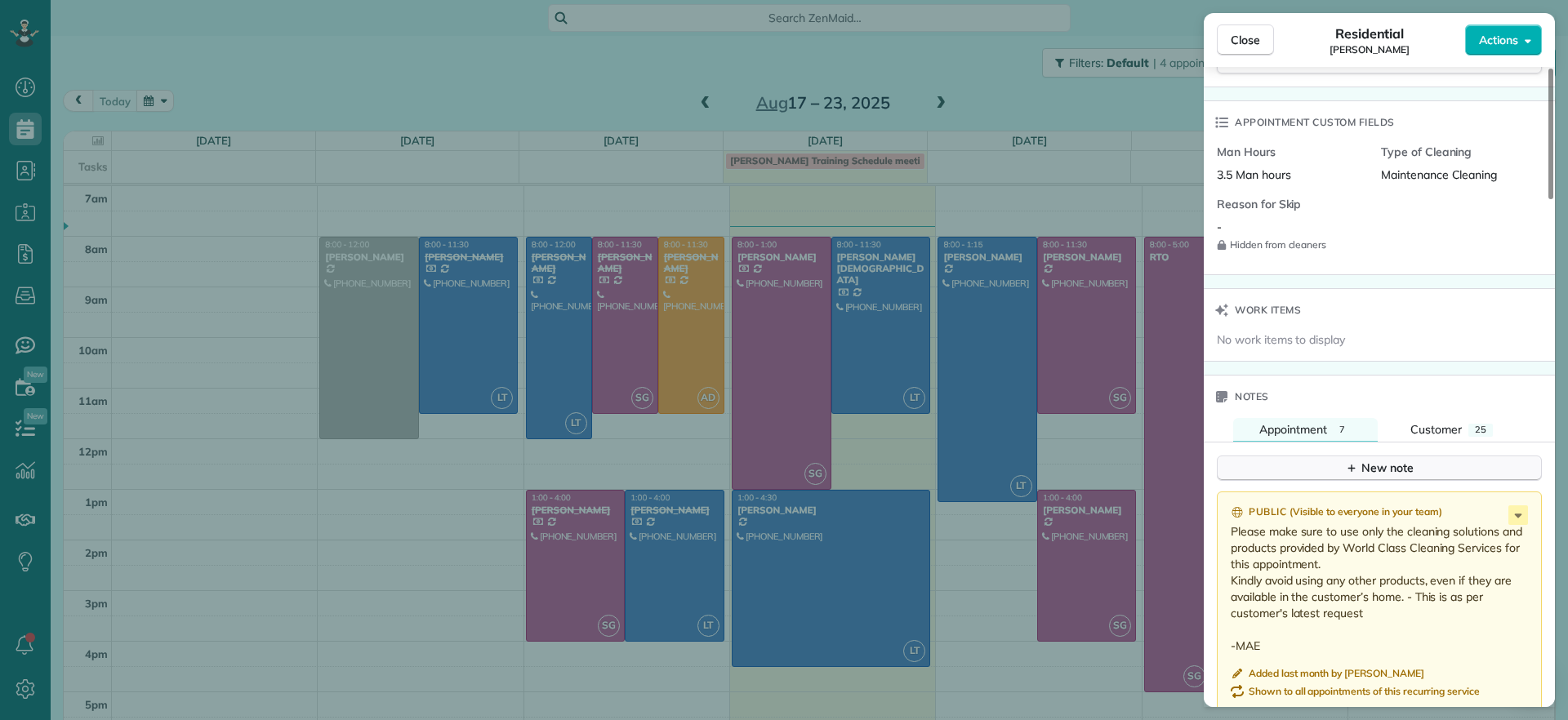
click at [1377, 465] on div "New note" at bounding box center [1379, 468] width 68 height 17
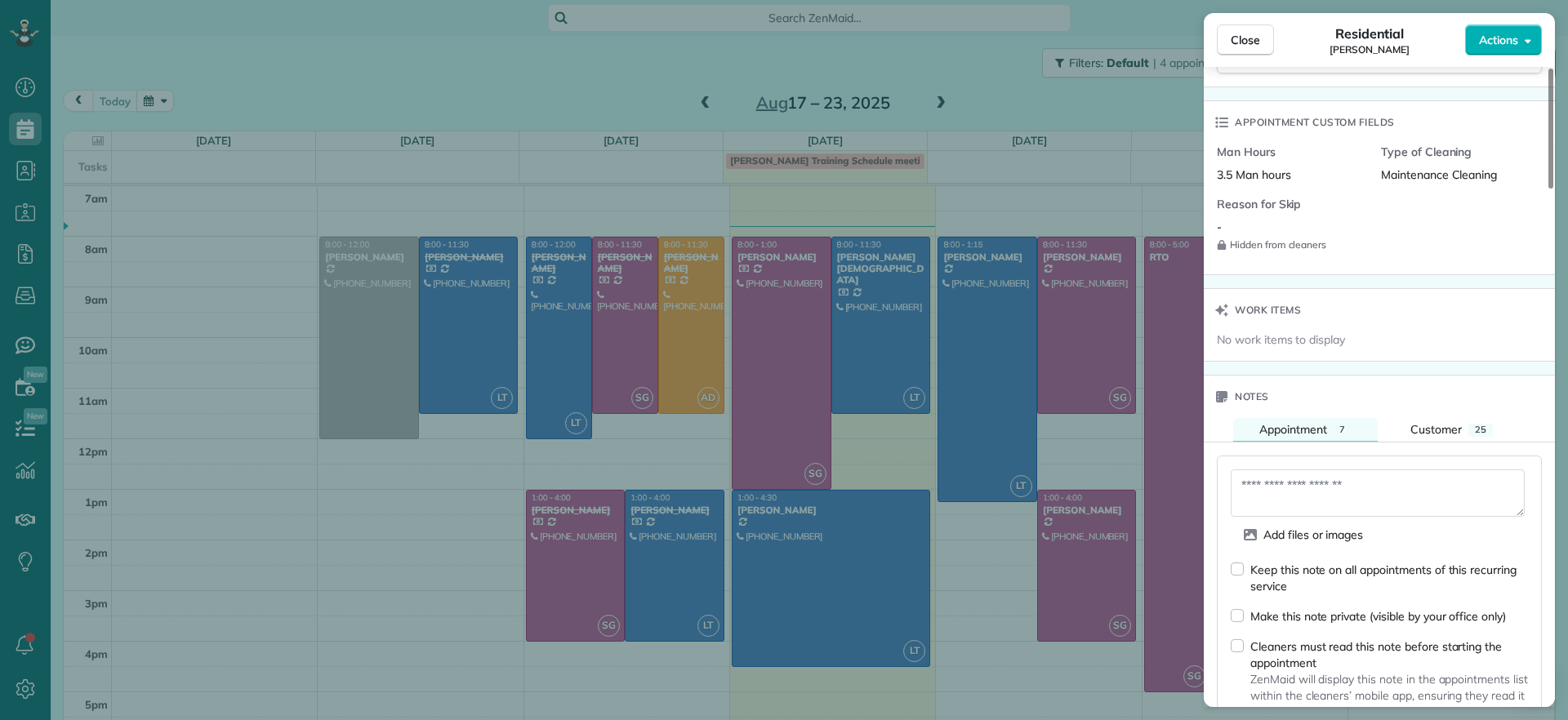
click at [1372, 482] on textarea at bounding box center [1378, 493] width 294 height 47
click at [1380, 502] on textarea "**********" at bounding box center [1378, 493] width 294 height 47
click at [1410, 513] on textarea "**********" at bounding box center [1378, 493] width 294 height 47
click at [1258, 504] on textarea "**********" at bounding box center [1378, 493] width 294 height 47
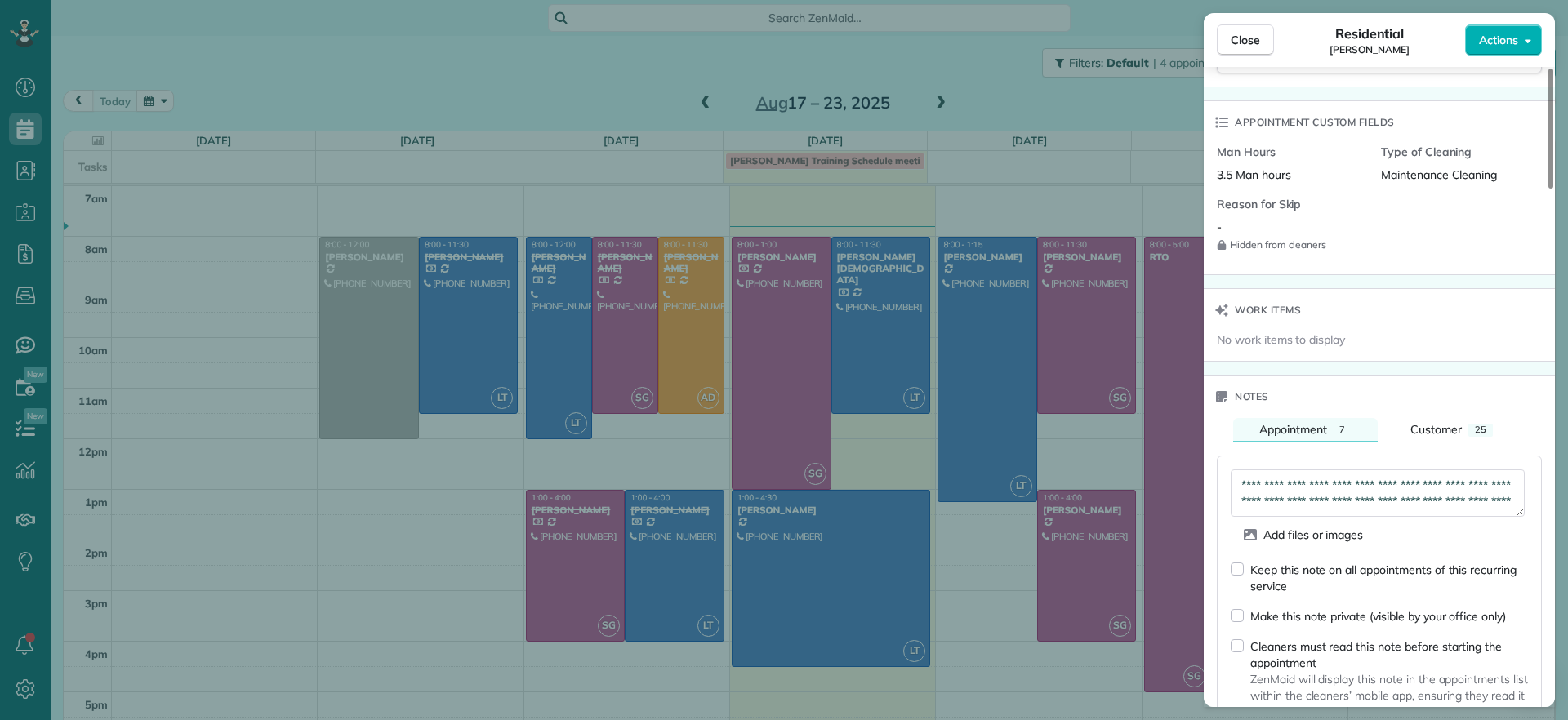
click at [1473, 499] on textarea "**********" at bounding box center [1378, 493] width 294 height 47
click at [1453, 509] on textarea "**********" at bounding box center [1378, 493] width 294 height 47
click at [1415, 513] on textarea "**********" at bounding box center [1378, 493] width 294 height 47
click at [1438, 509] on textarea "**********" at bounding box center [1378, 493] width 294 height 47
click at [1427, 511] on textarea "**********" at bounding box center [1378, 493] width 294 height 47
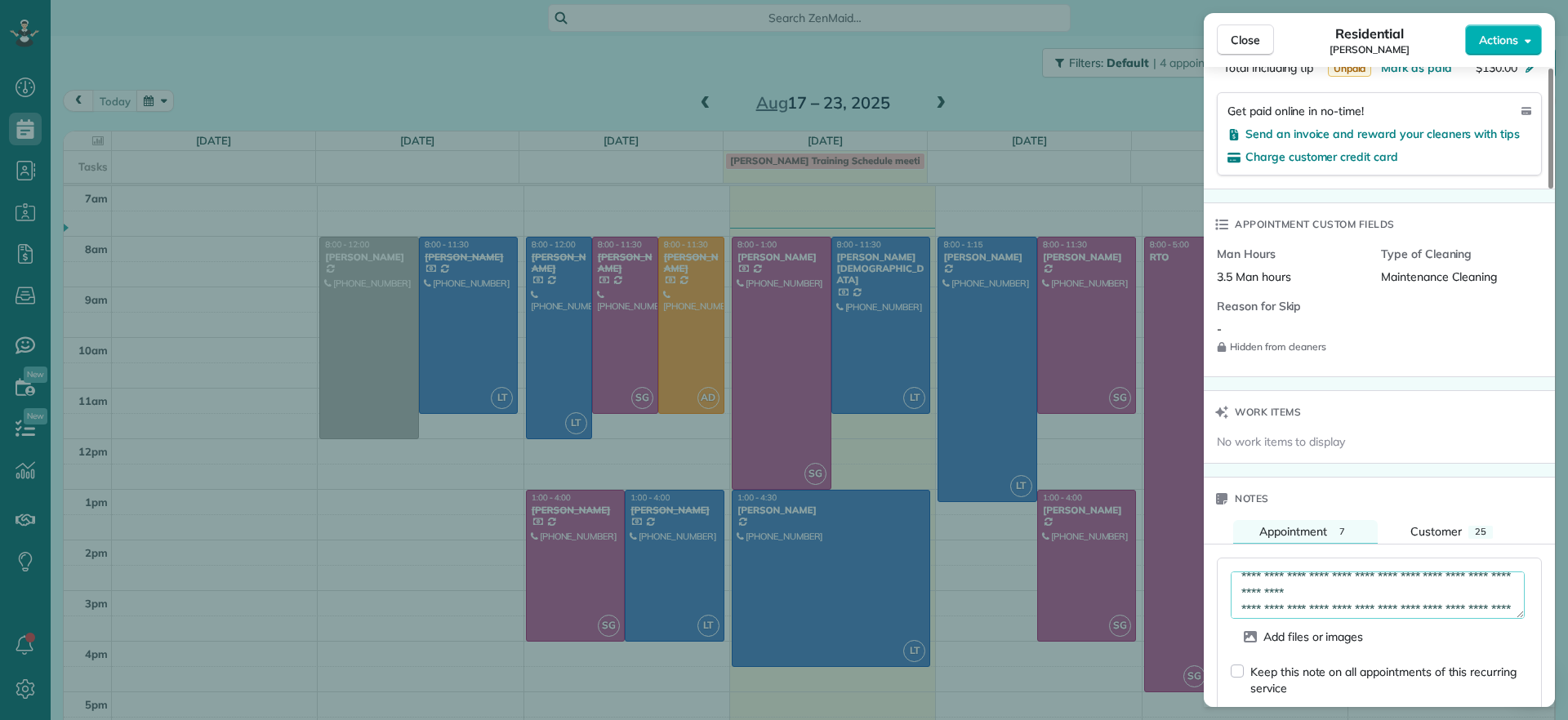
scroll to position [40, 0]
click at [1491, 588] on textarea "**********" at bounding box center [1378, 595] width 294 height 47
click at [1466, 584] on textarea "**********" at bounding box center [1378, 595] width 294 height 47
click at [1238, 592] on textarea "**********" at bounding box center [1378, 595] width 294 height 47
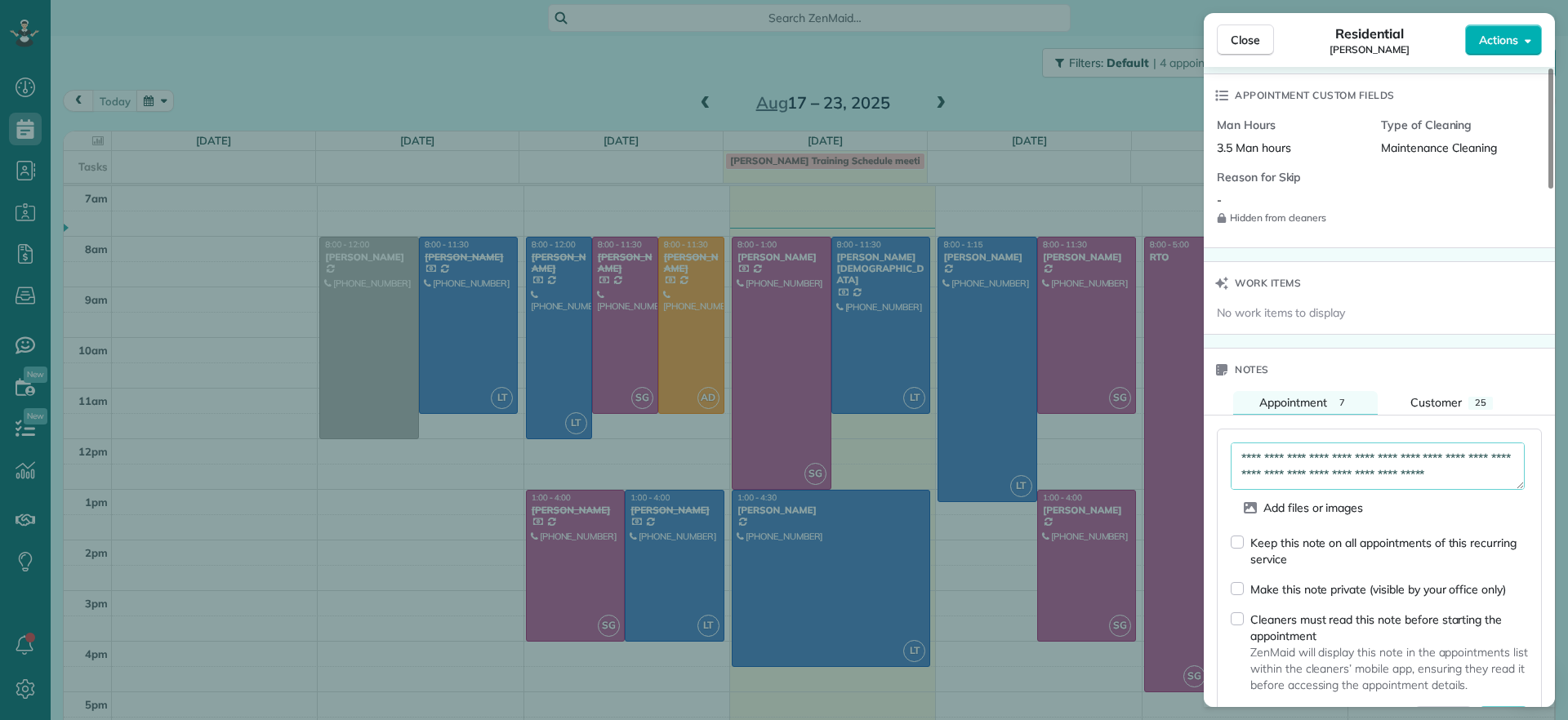
scroll to position [1431, 0]
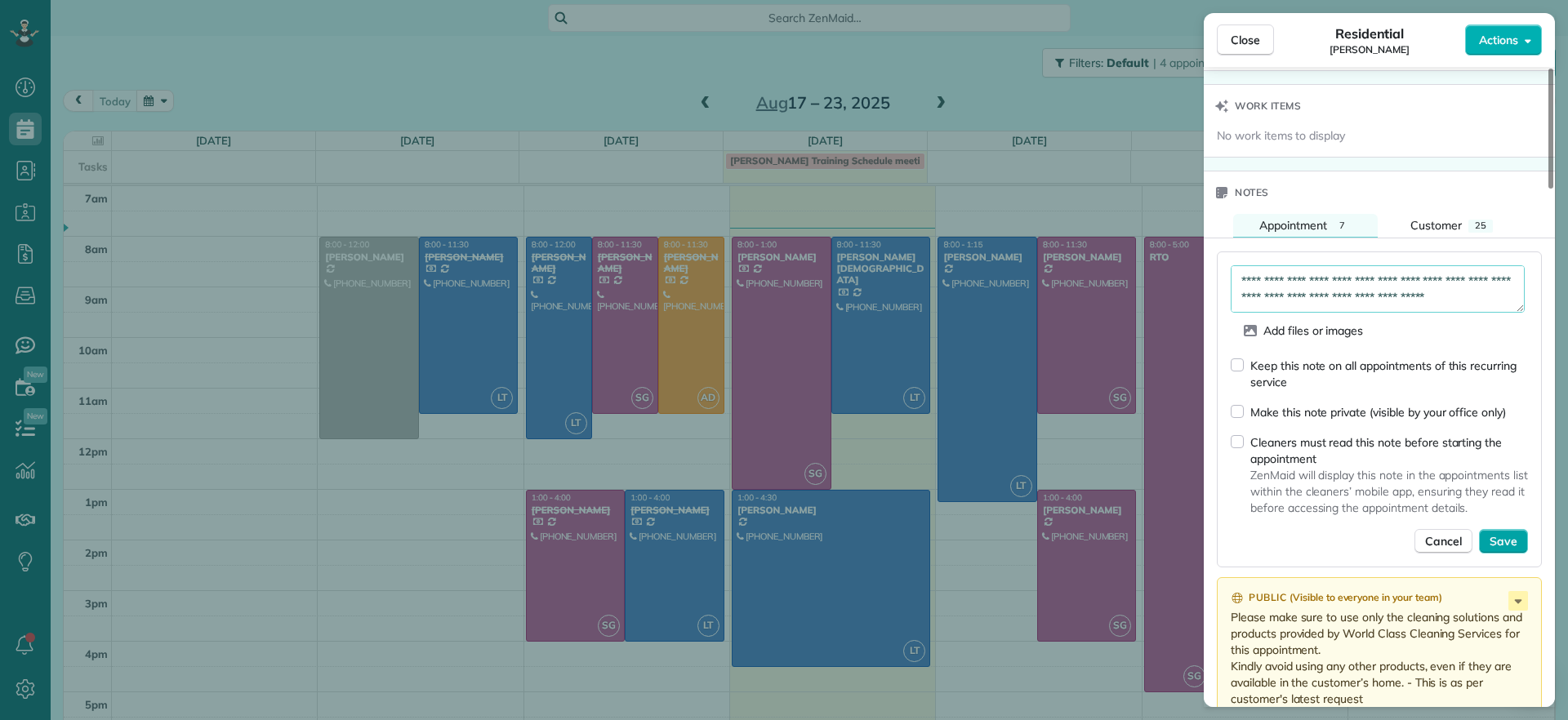
type textarea "**********"
click at [1508, 537] on span "Save" at bounding box center [1503, 541] width 28 height 16
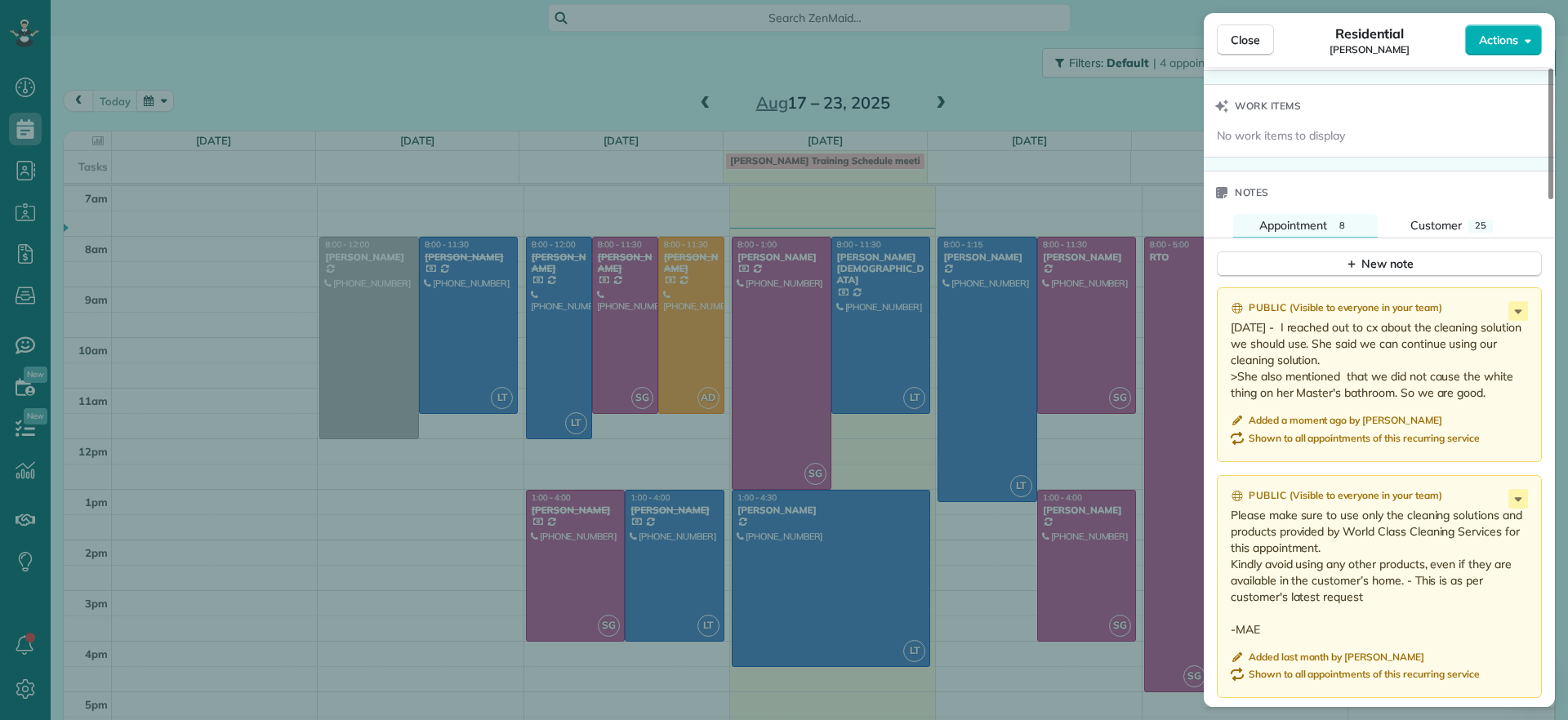
click at [1515, 319] on p "8/20/2025 - I reached out to cx about the cleaning solution we should use. She …" at bounding box center [1381, 360] width 301 height 82
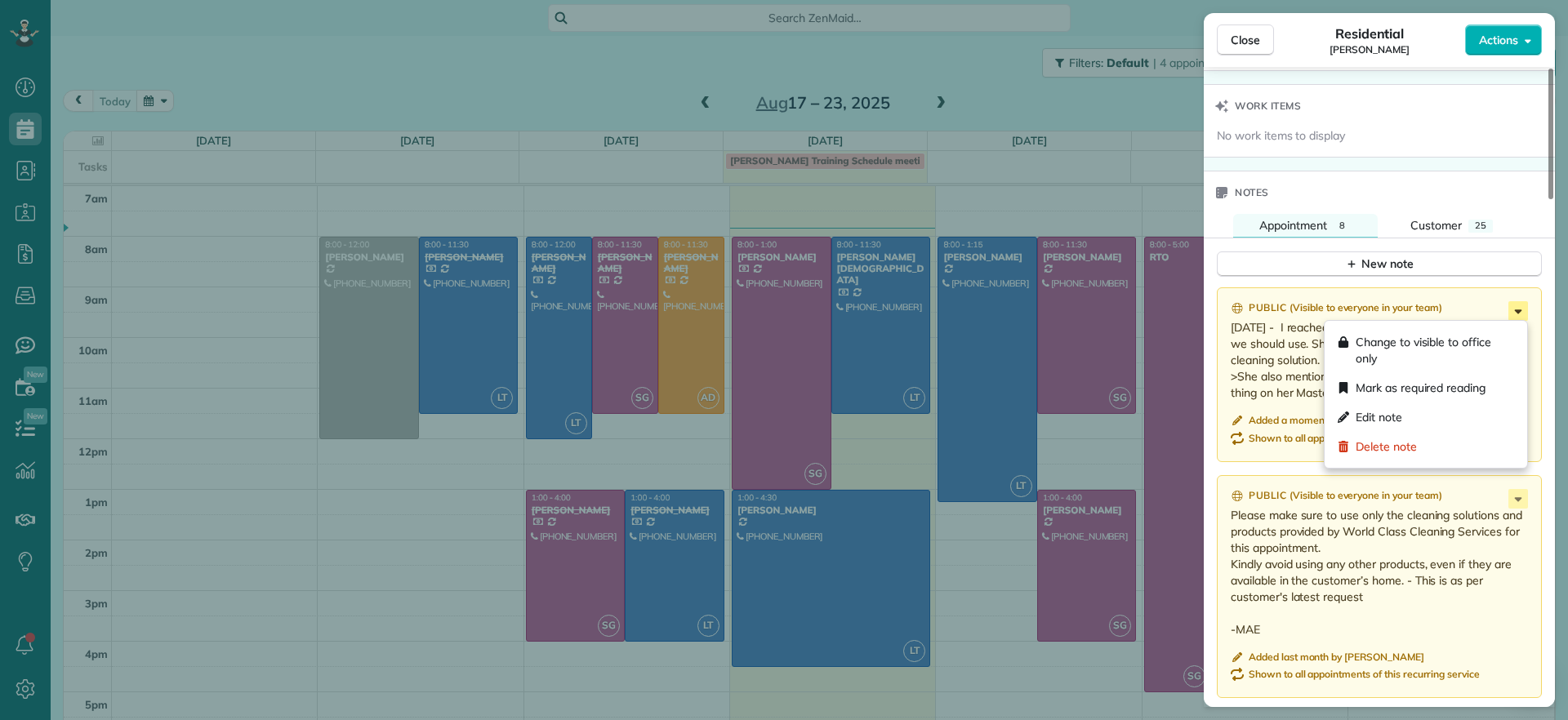
click at [1514, 315] on icon at bounding box center [1517, 311] width 19 height 19
click at [1391, 410] on span "Edit note" at bounding box center [1379, 417] width 46 height 16
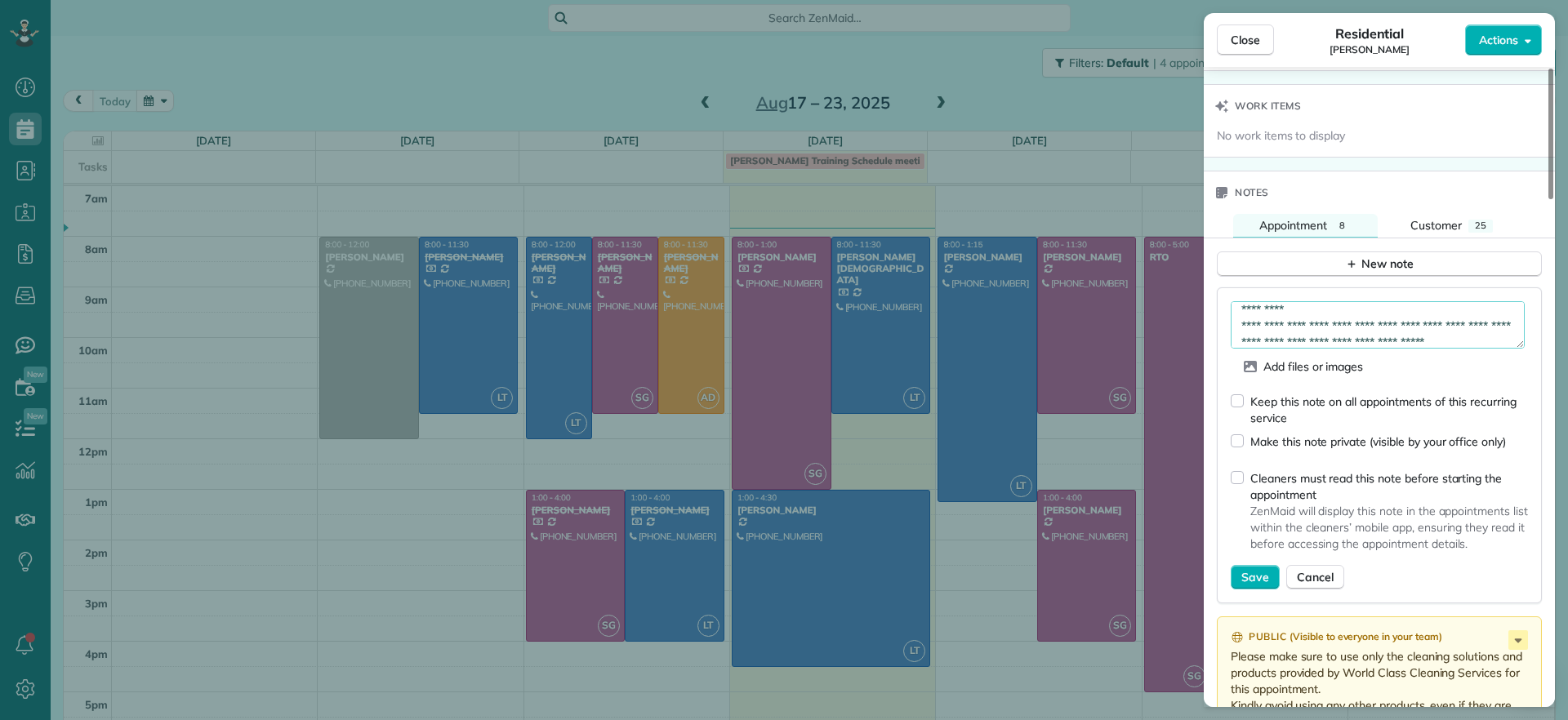
scroll to position [40, 0]
click at [1479, 313] on textarea "**********" at bounding box center [1378, 325] width 294 height 47
type textarea "**********"
click at [1272, 573] on button "Save" at bounding box center [1256, 577] width 49 height 24
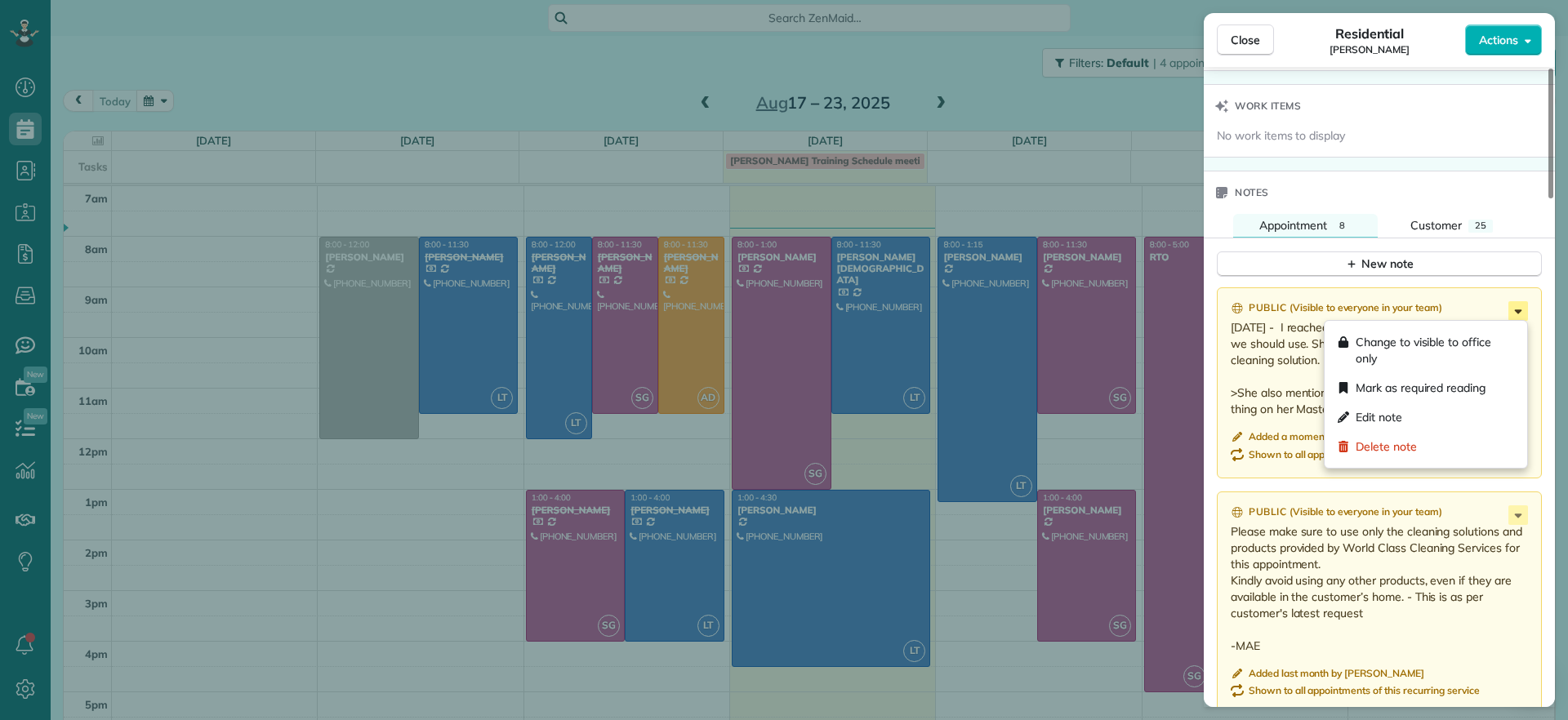
click at [1518, 312] on icon at bounding box center [1518, 312] width 8 height 4
click at [1392, 419] on span "Edit note" at bounding box center [1379, 417] width 46 height 16
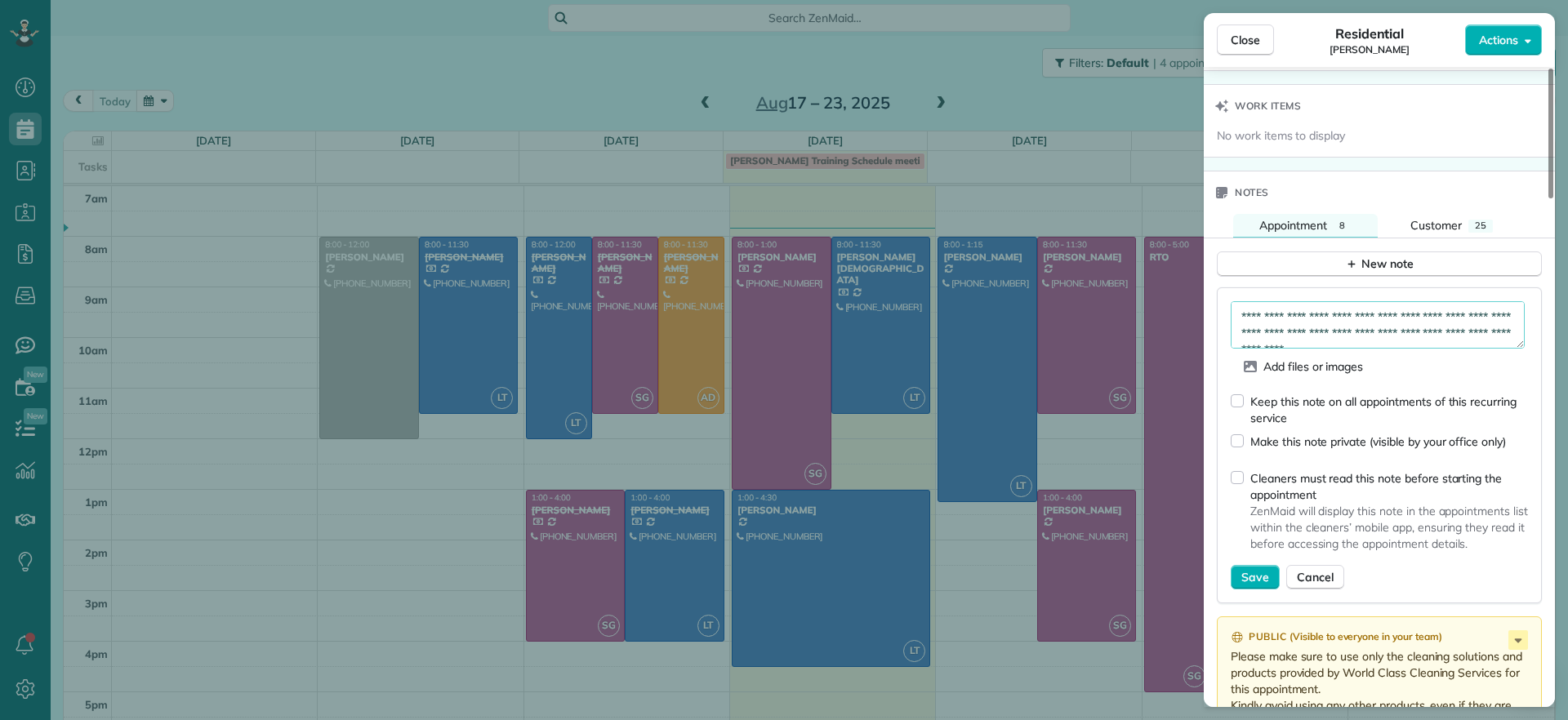
scroll to position [40, 0]
click at [1455, 309] on textarea "**********" at bounding box center [1378, 325] width 294 height 47
type textarea "**********"
click at [1246, 569] on span "Save" at bounding box center [1255, 577] width 28 height 16
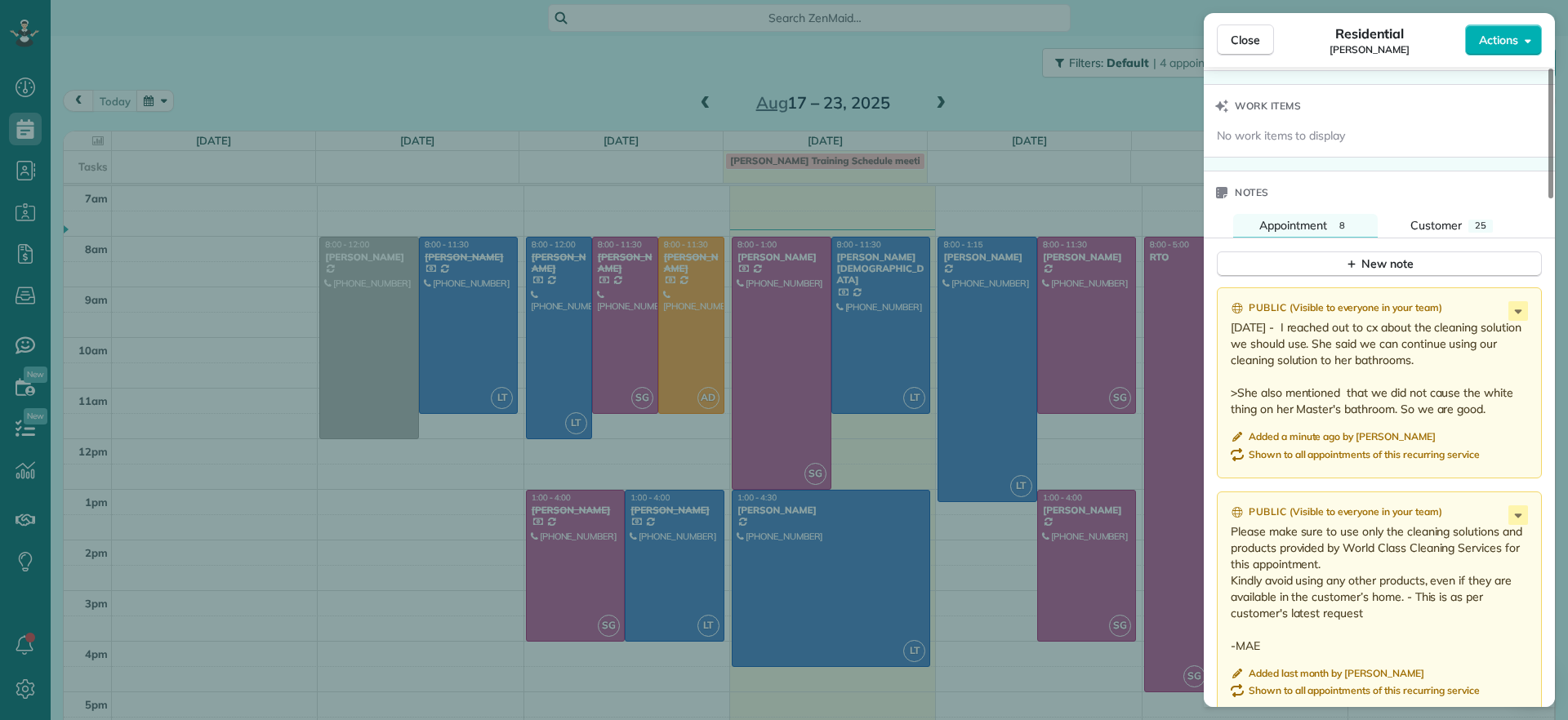
click at [1517, 300] on div "Public ( Visible to everyone in your team ) 8/20/2025 - I reached out to cx abo…" at bounding box center [1379, 382] width 325 height 190
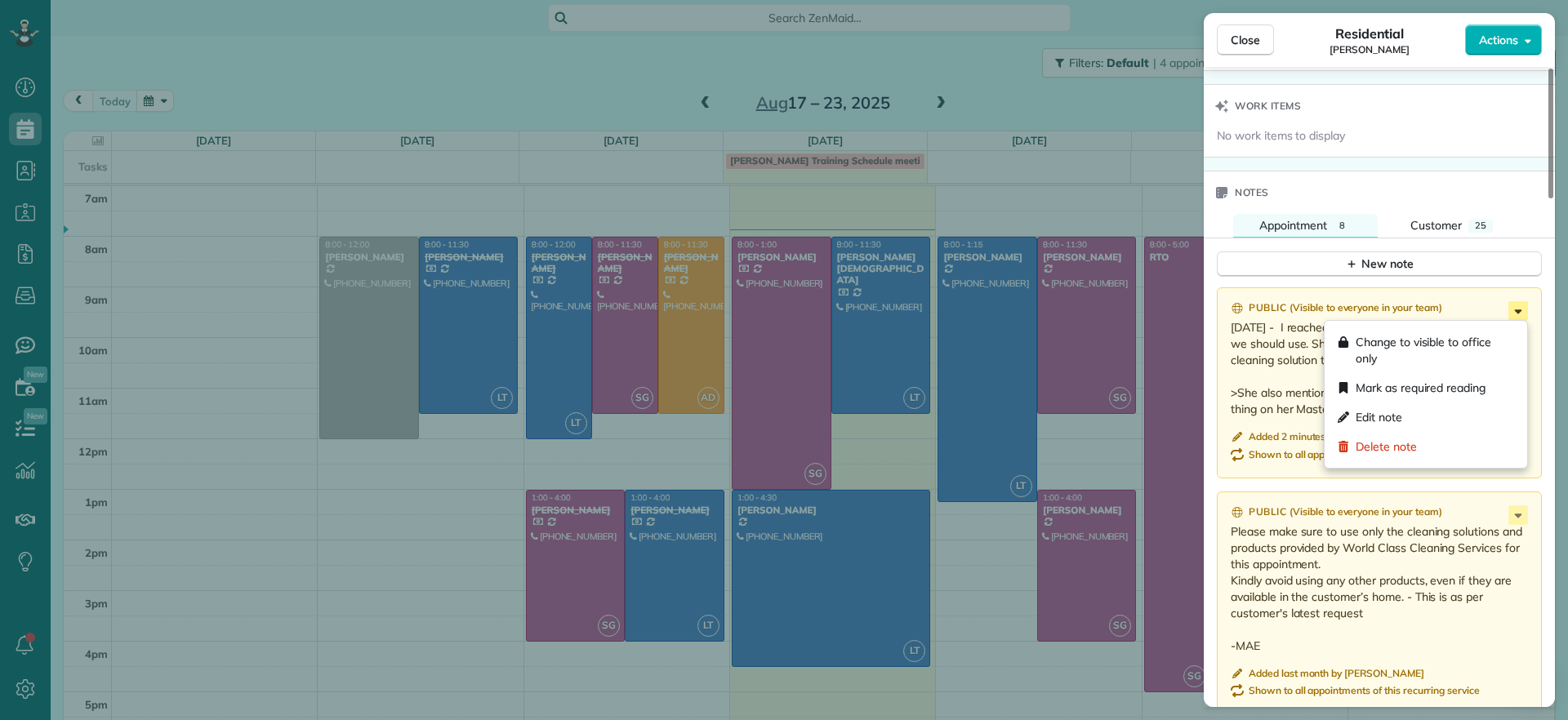
click at [1519, 307] on icon at bounding box center [1517, 311] width 19 height 19
click at [1409, 415] on div "Edit note" at bounding box center [1426, 417] width 189 height 29
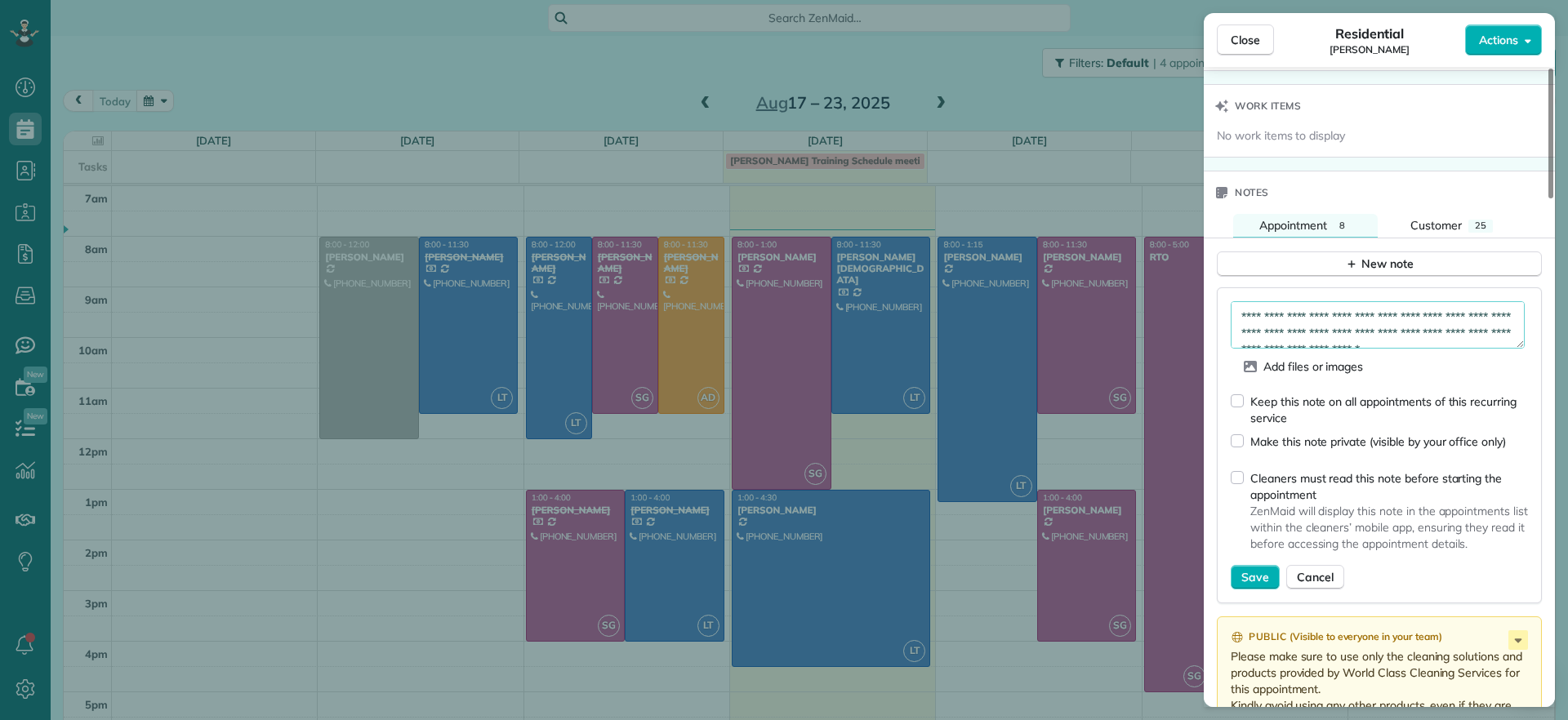
scroll to position [40, 0]
click at [1373, 323] on textarea "**********" at bounding box center [1378, 325] width 294 height 47
type textarea "**********"
click at [1230, 394] on div "**********" at bounding box center [1379, 445] width 325 height 315
click at [1244, 401] on div "Keep this note on all appointments of this recurring service" at bounding box center [1379, 403] width 297 height 46
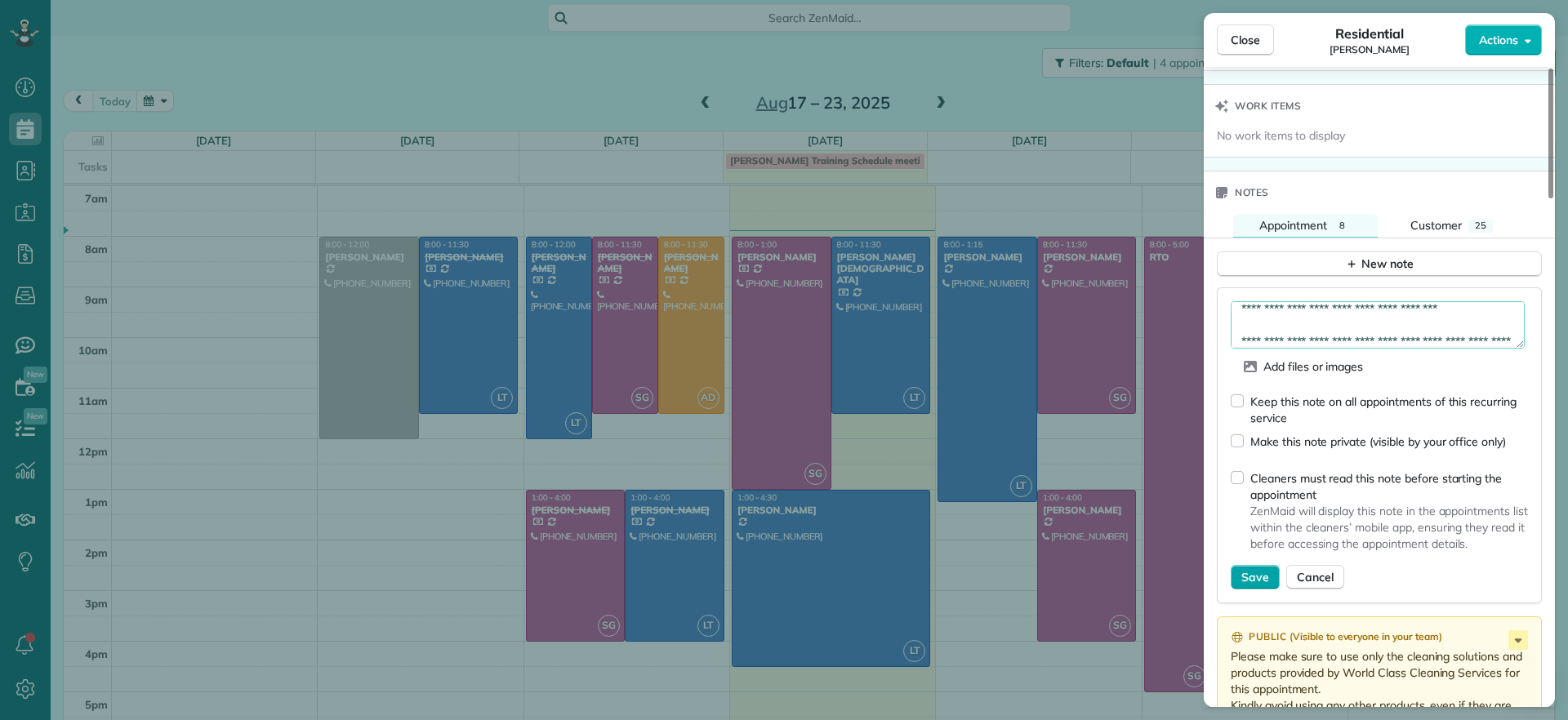
click at [1253, 579] on span "Save" at bounding box center [1255, 577] width 28 height 16
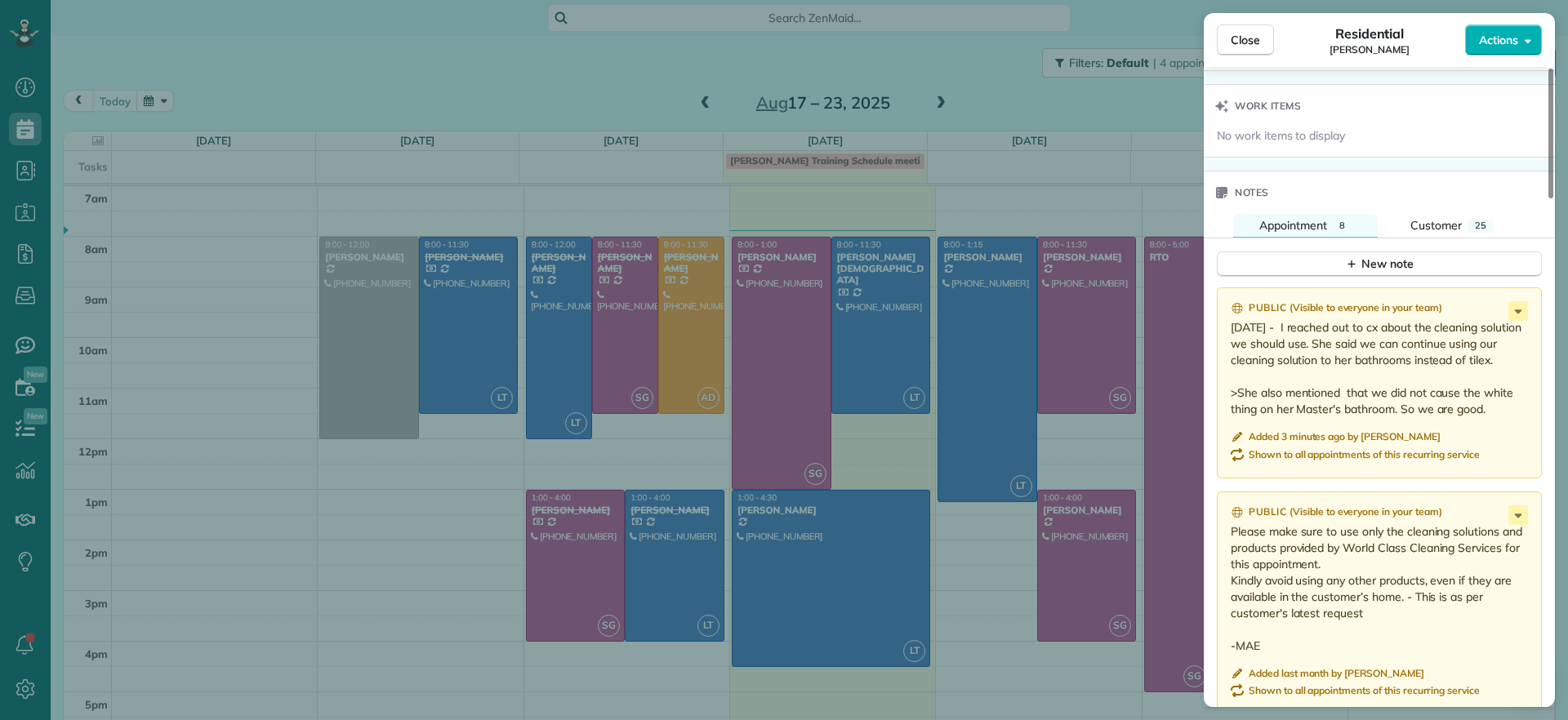
click at [540, 97] on div "Close Residential Julie Davi Actions Status Active Julie Davi · Open profile HO…" at bounding box center [784, 360] width 1568 height 720
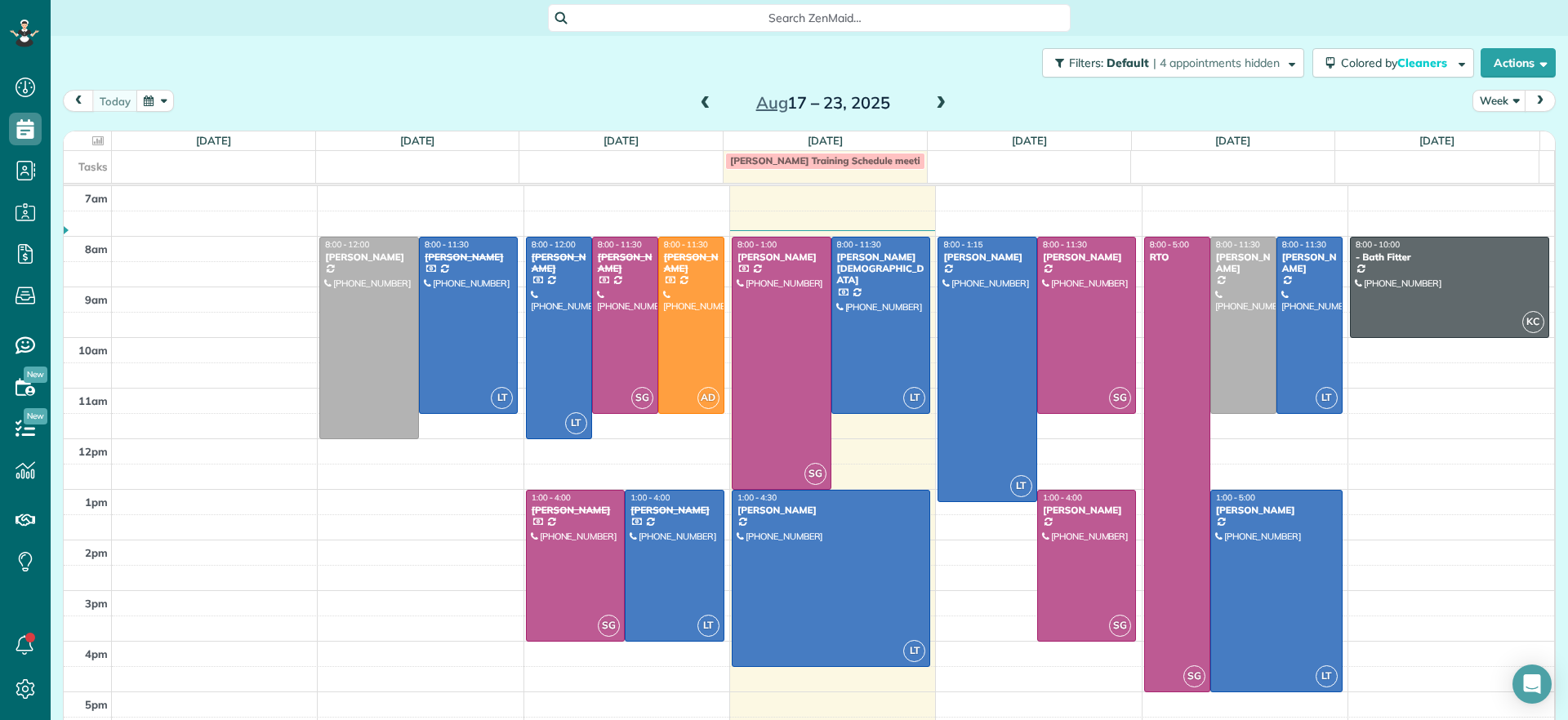
click at [932, 99] on span at bounding box center [941, 103] width 18 height 14
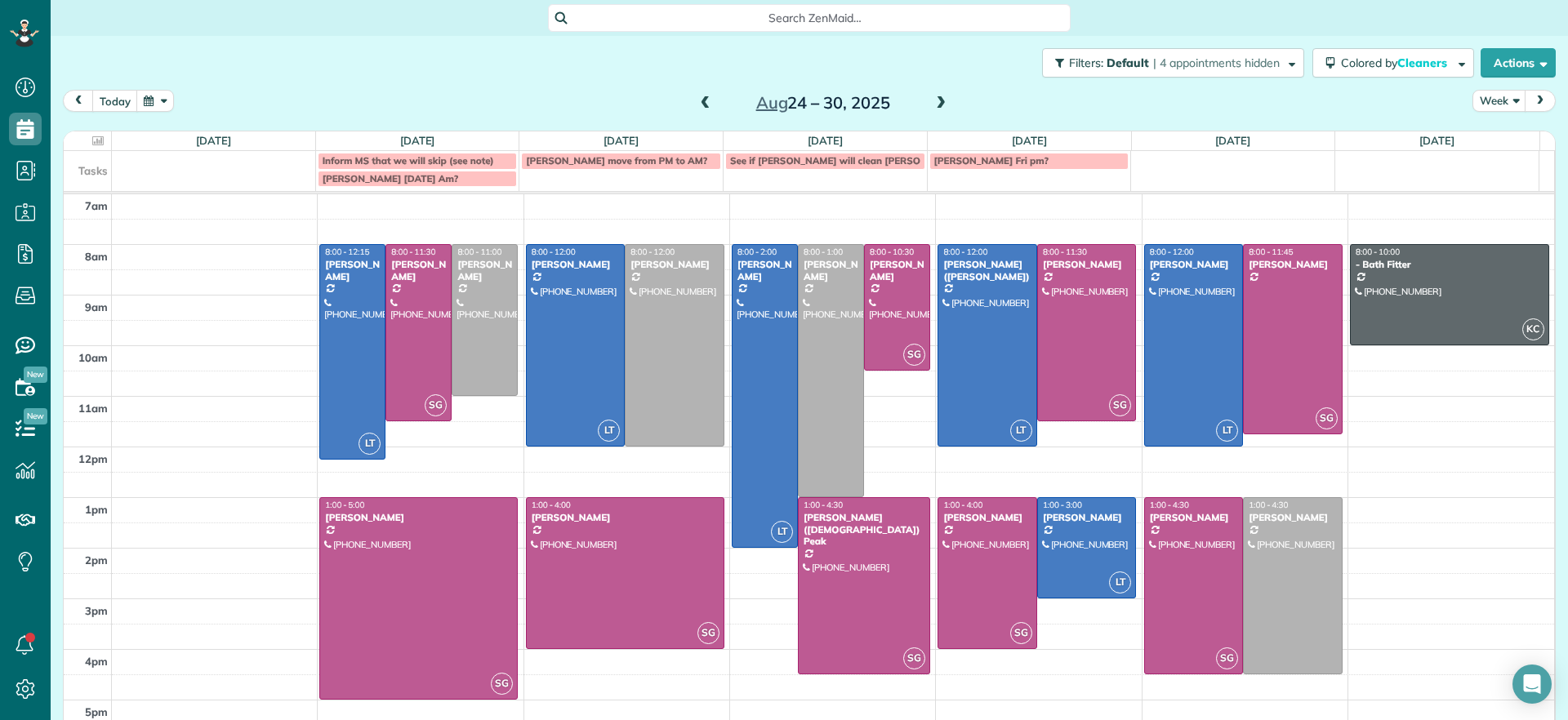
click at [698, 100] on span at bounding box center [705, 103] width 18 height 14
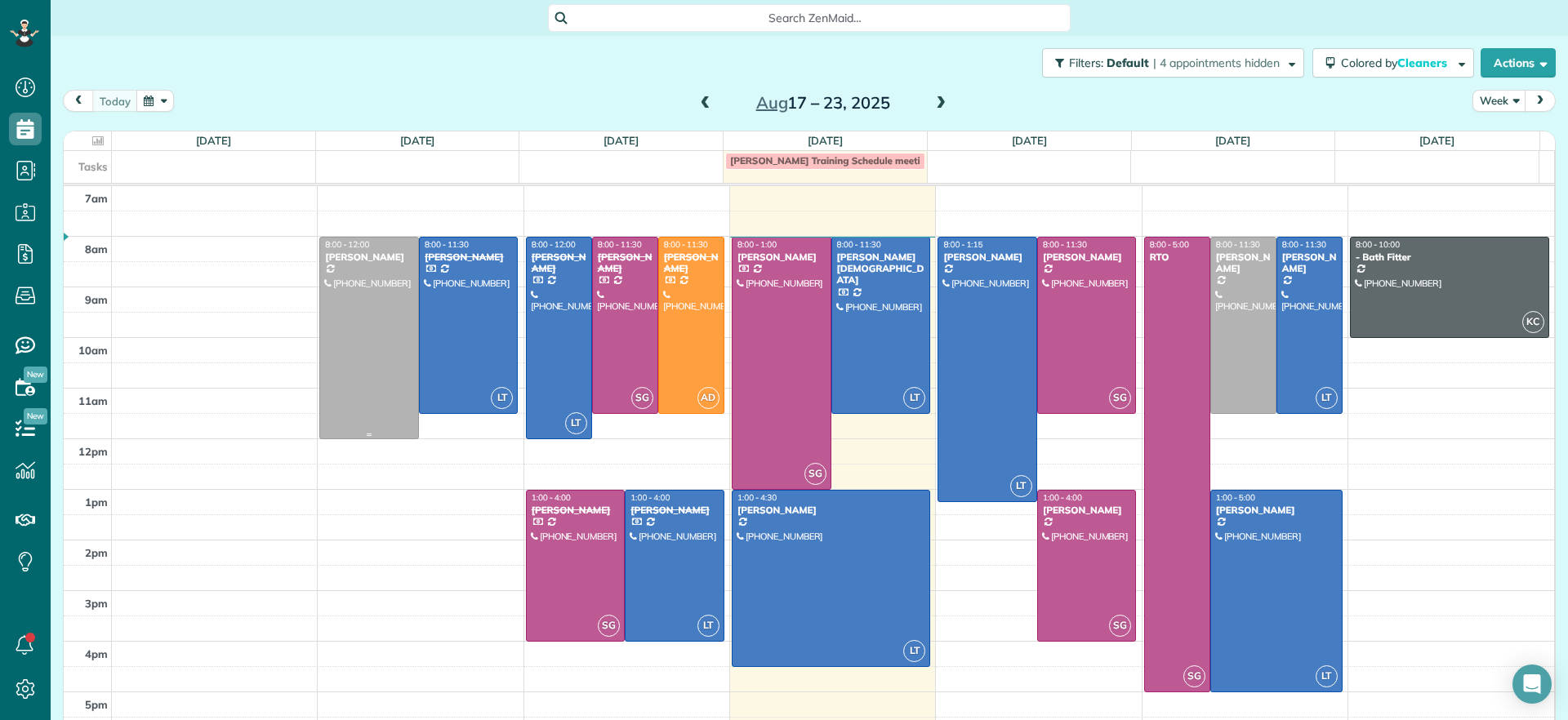
click at [328, 361] on div at bounding box center [369, 338] width 98 height 201
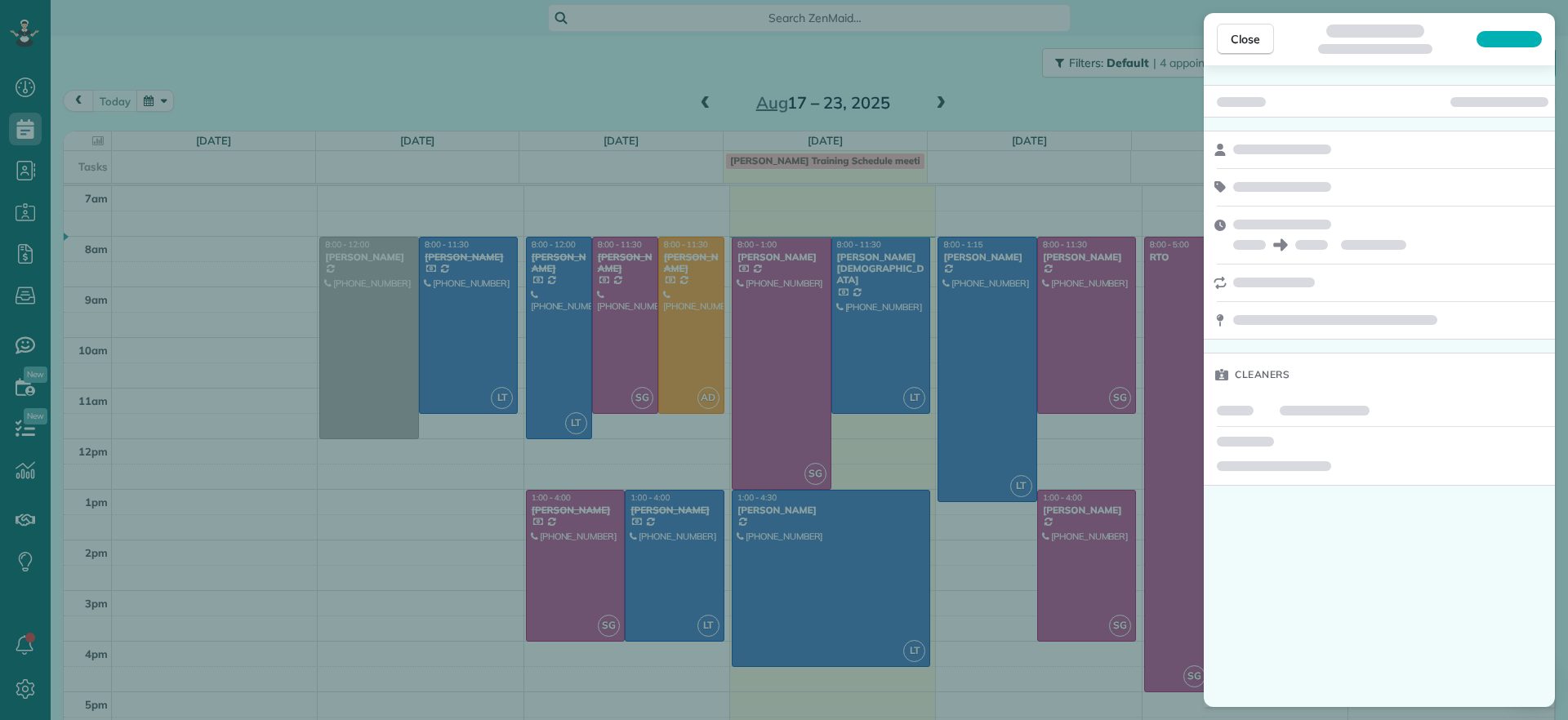
click at [376, 534] on div "Close Cleaners" at bounding box center [784, 360] width 1568 height 720
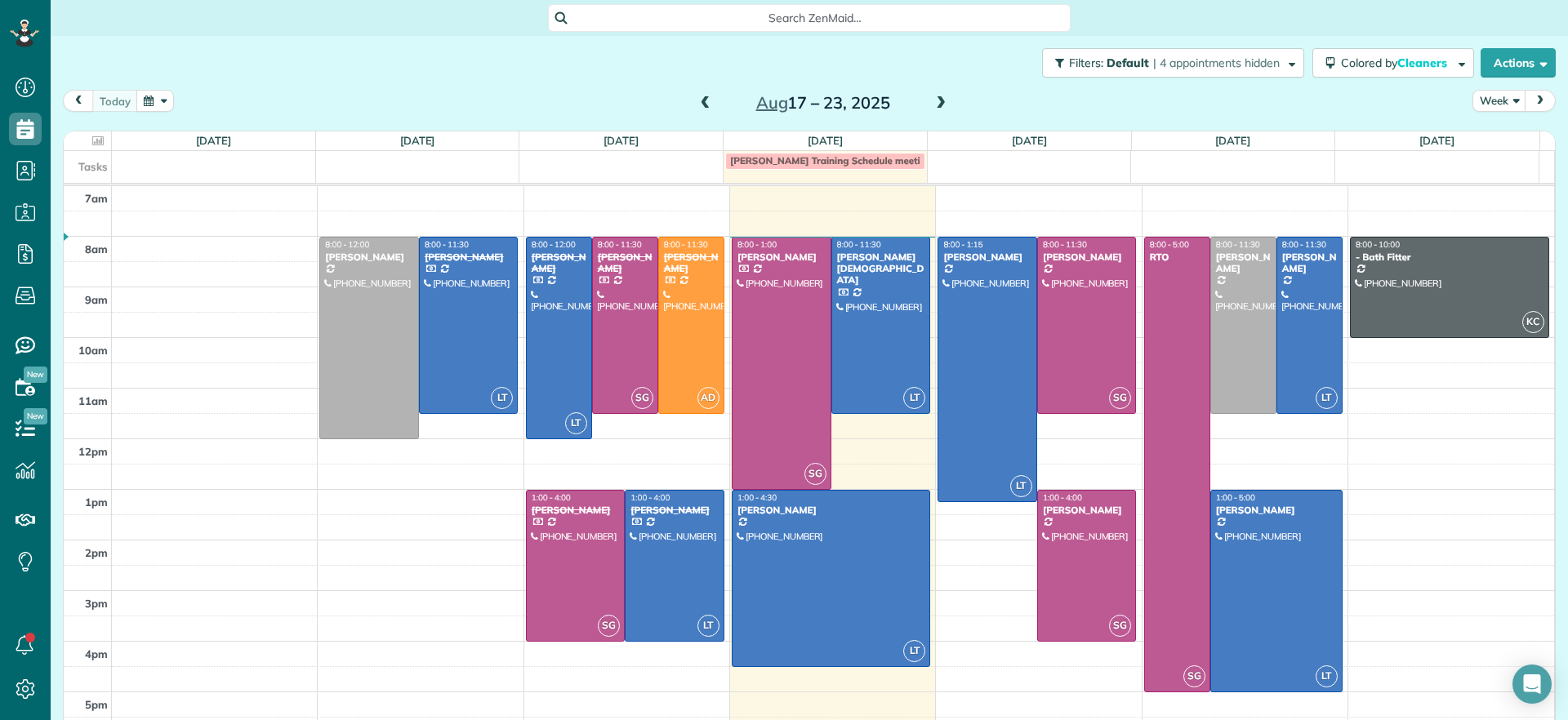
click at [932, 103] on span at bounding box center [941, 103] width 18 height 14
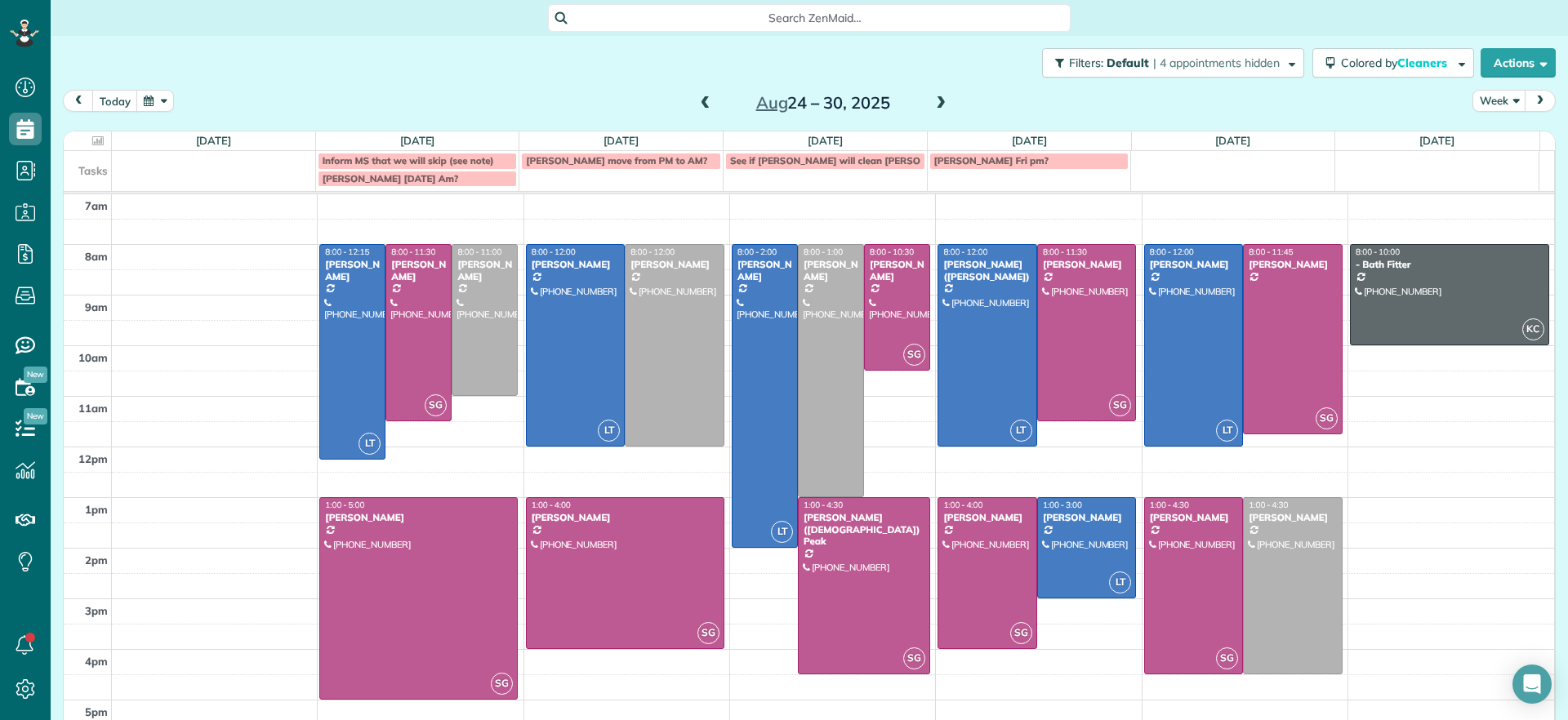
click at [700, 104] on span at bounding box center [705, 103] width 18 height 14
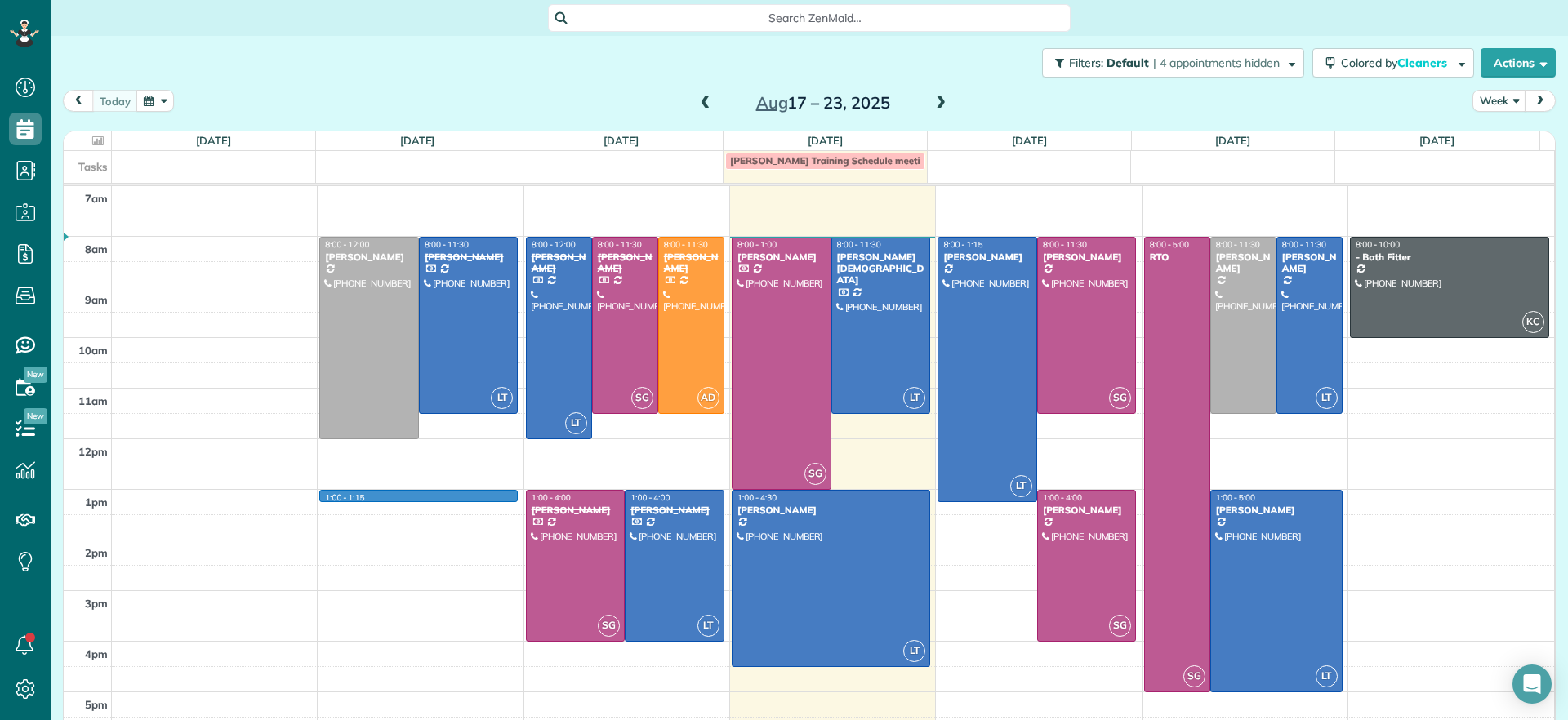
click at [435, 501] on div "7am 8am 9am 10am 11am 12pm 1pm 2pm 3pm 4pm 5pm 1:00 - 1:15 8:00 - 12:00 Jessica…" at bounding box center [809, 464] width 1491 height 557
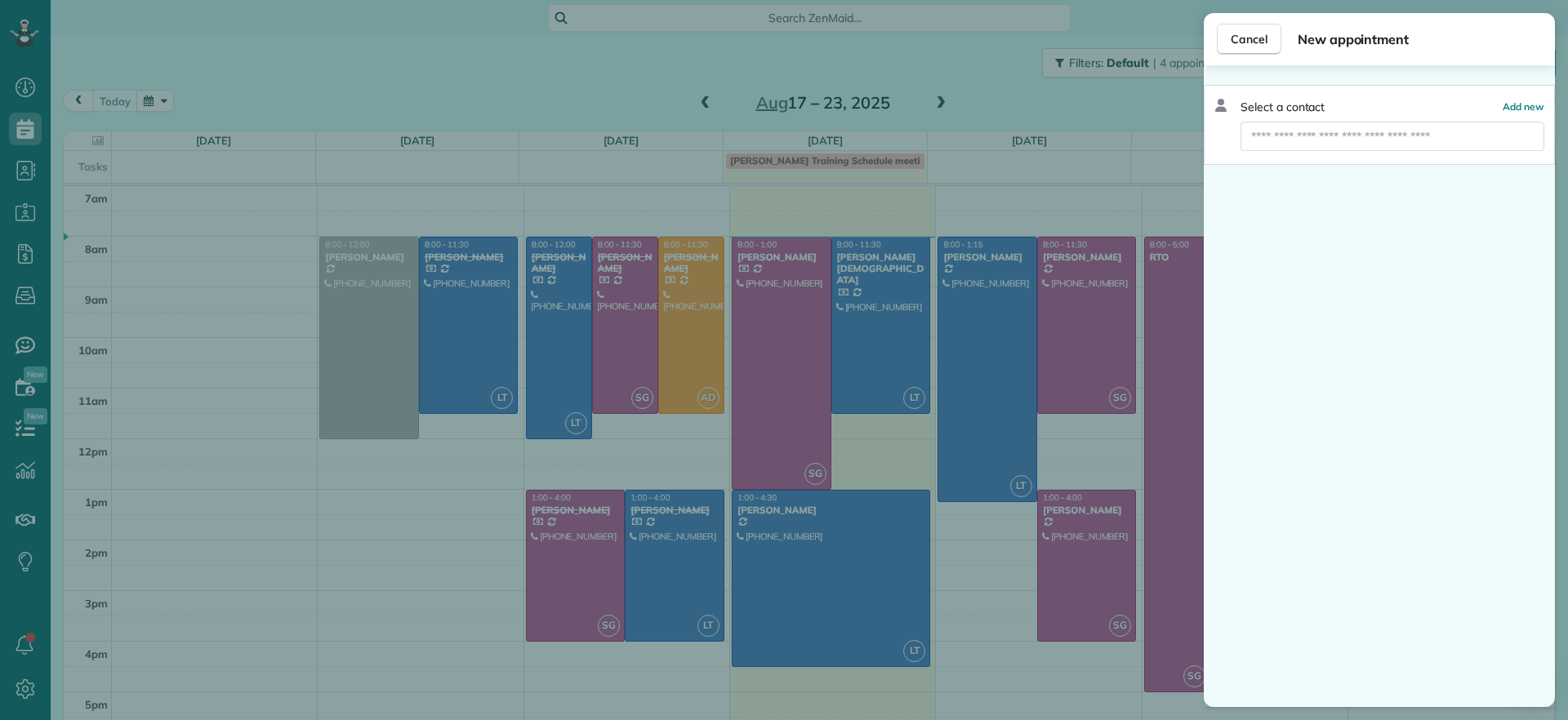
click at [426, 509] on div "Cancel New appointment Select a contact Add new" at bounding box center [784, 360] width 1568 height 720
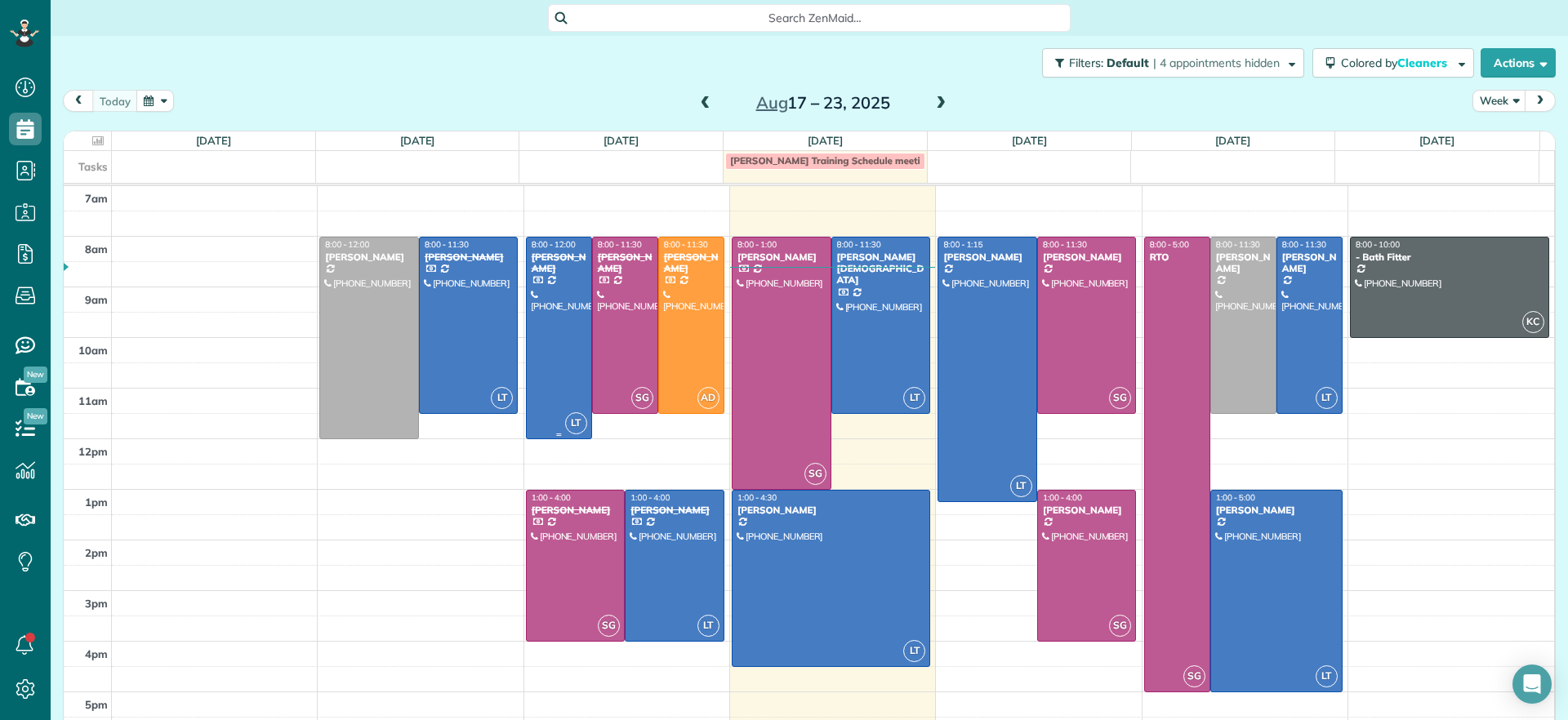
click at [552, 355] on div at bounding box center [559, 338] width 65 height 201
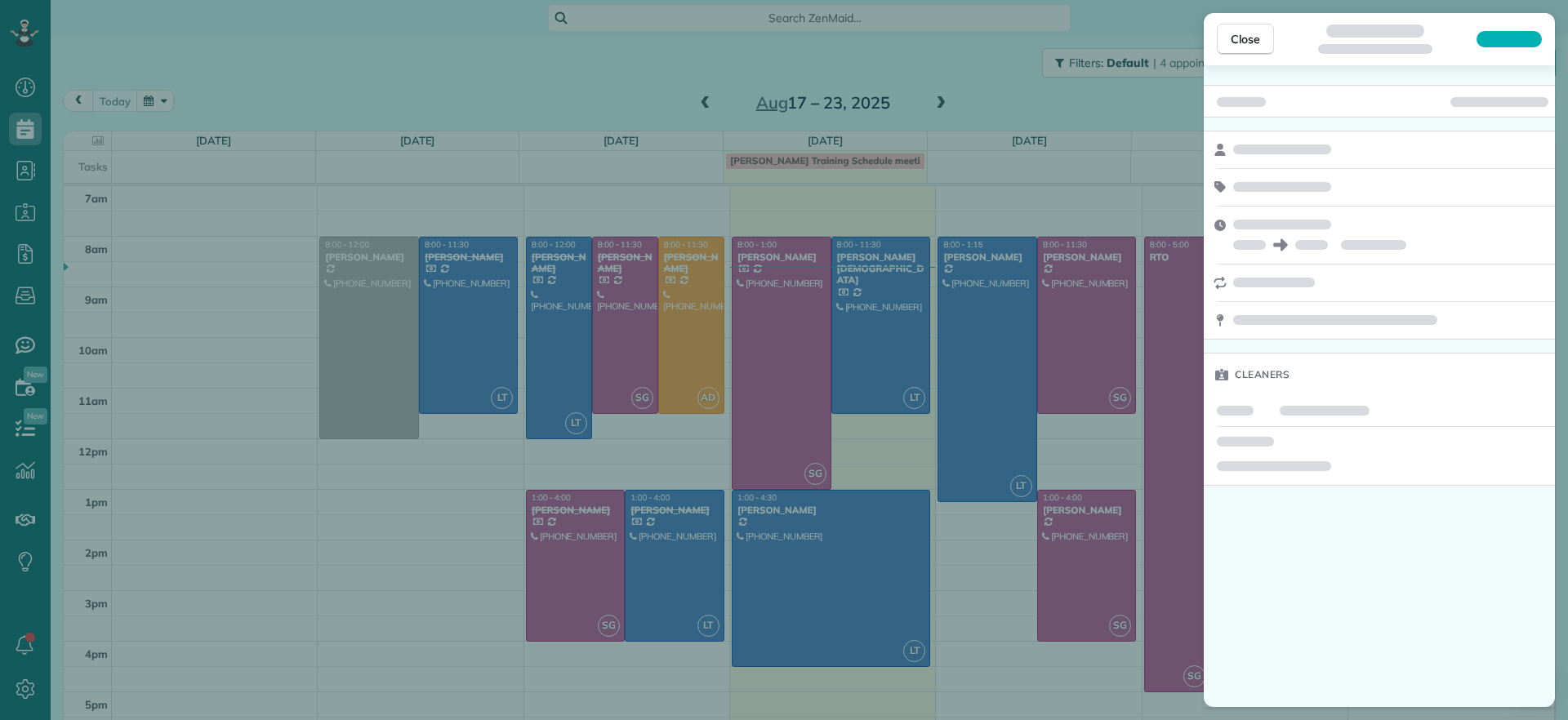
click at [365, 497] on div "Close Cleaners" at bounding box center [784, 360] width 1568 height 720
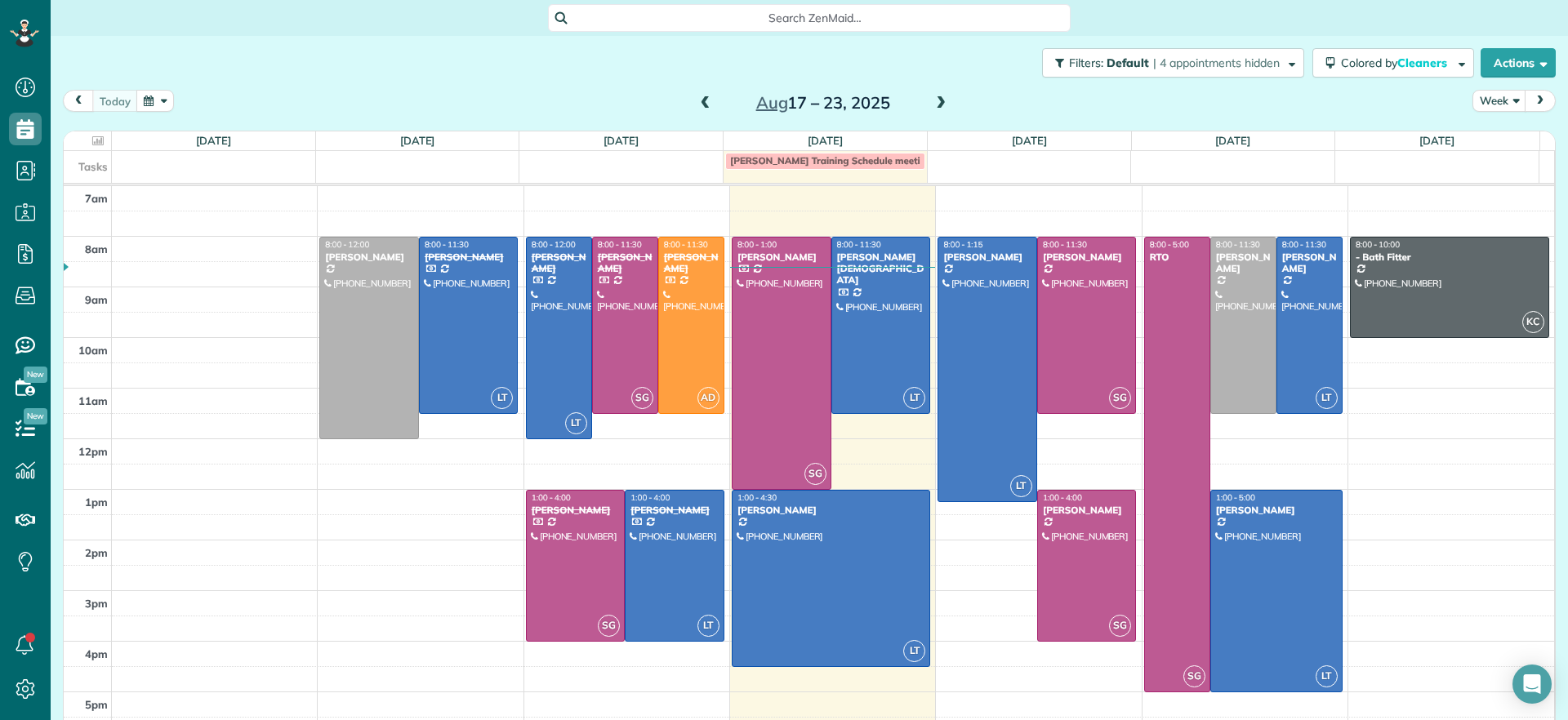
click at [358, 519] on div "7am 8am 9am 10am 11am 12pm 1pm 2pm 3pm 4pm 5pm 8:00 - 12:00 Jessica Pizano (860…" at bounding box center [809, 464] width 1491 height 557
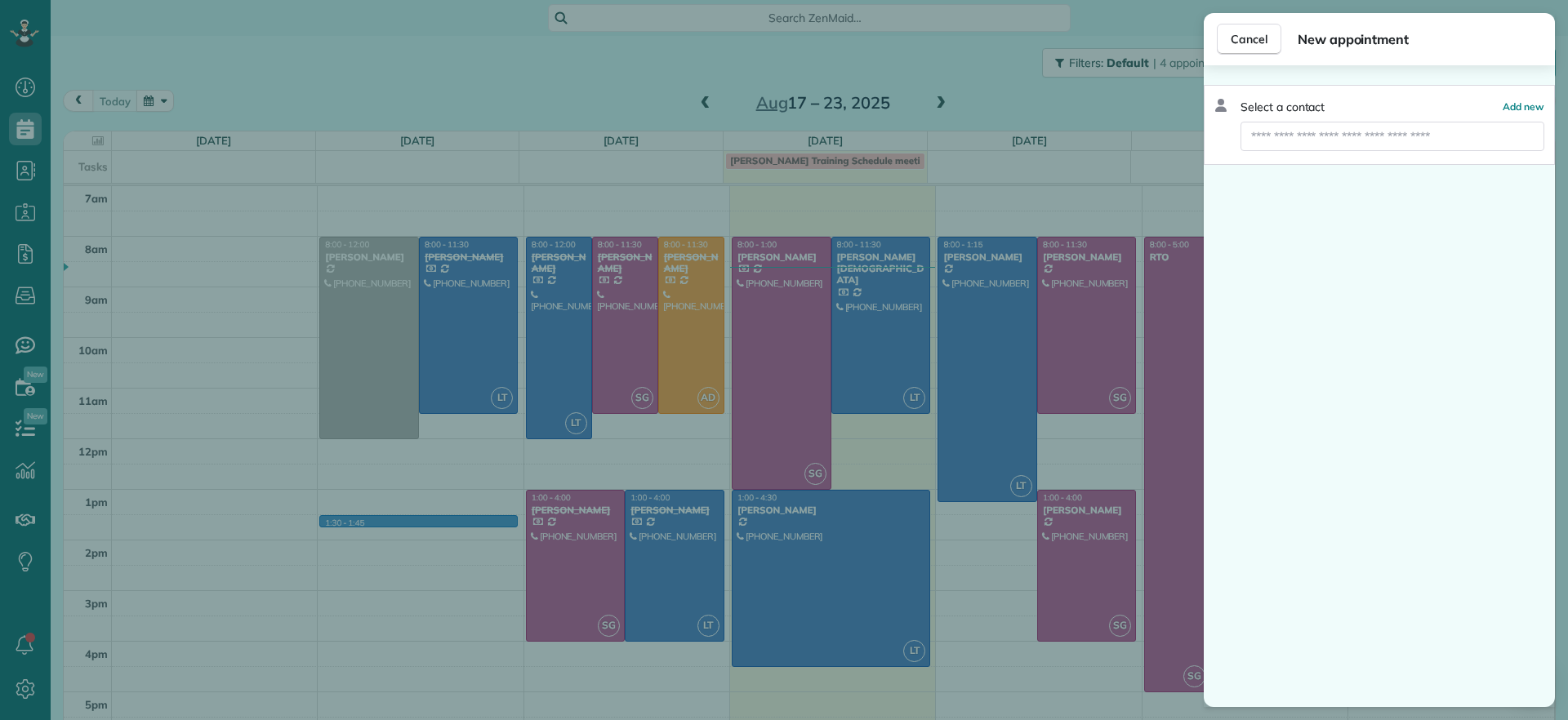
click at [388, 472] on div "Cancel New appointment Select a contact Add new" at bounding box center [784, 360] width 1568 height 720
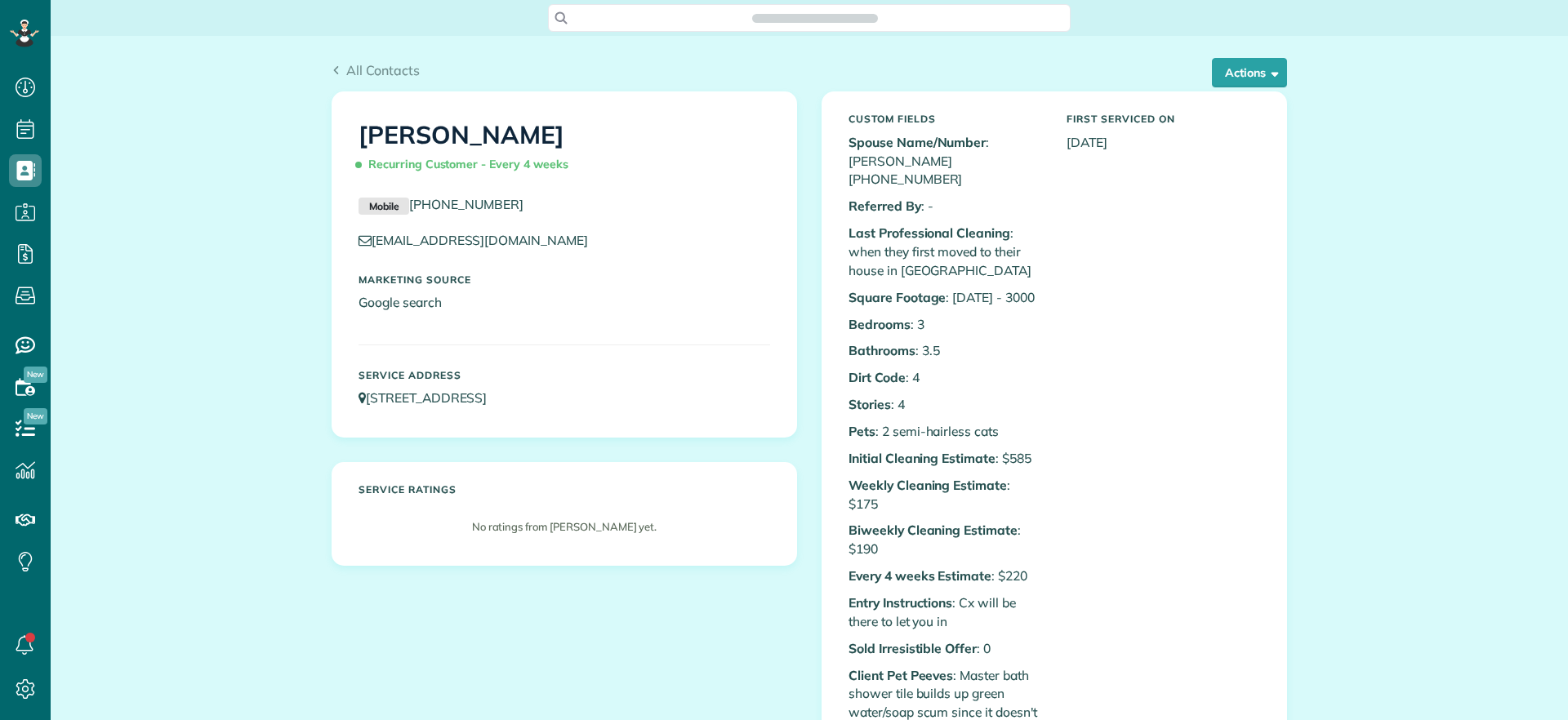
scroll to position [8, 8]
click at [1241, 84] on button "Actions" at bounding box center [1249, 72] width 75 height 29
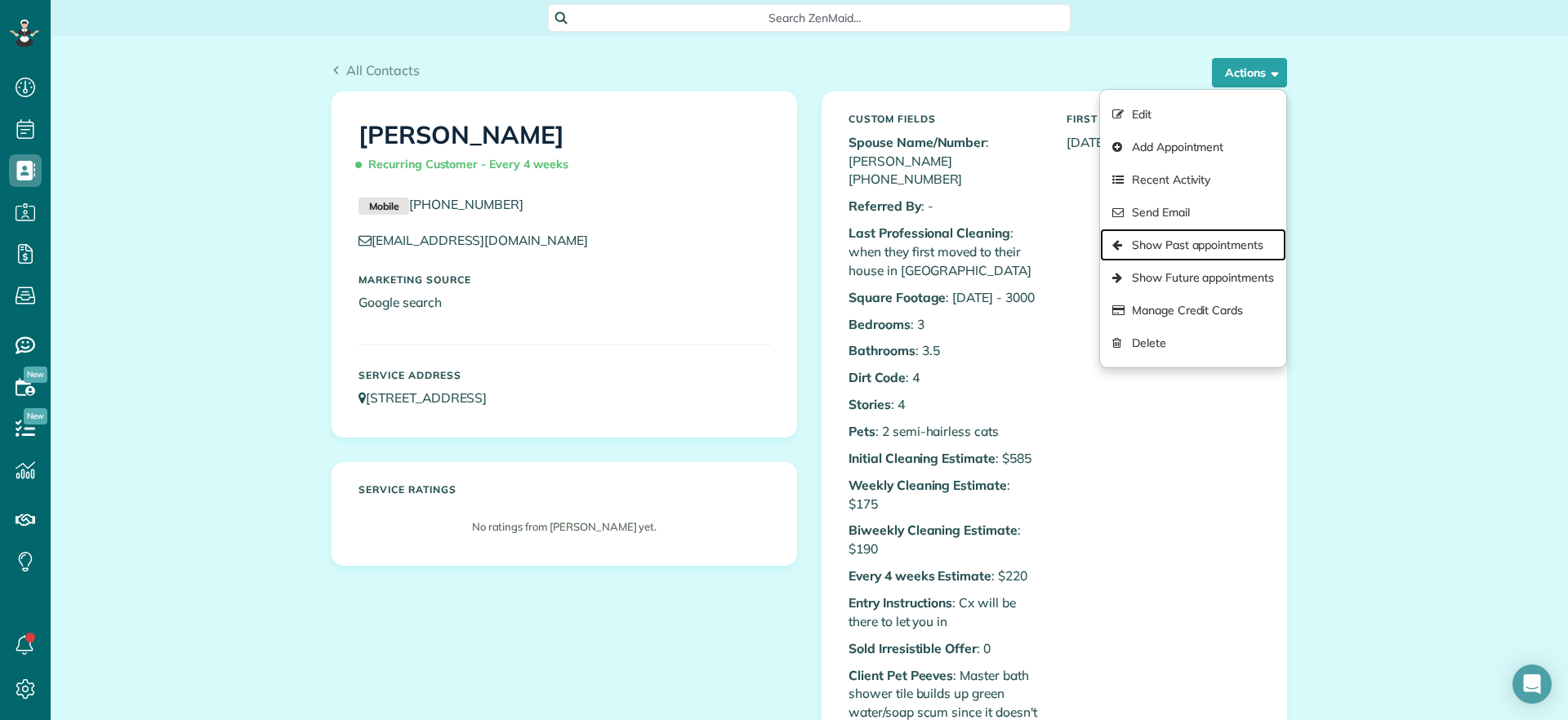
click at [1194, 252] on link "Show Past appointments" at bounding box center [1193, 245] width 186 height 33
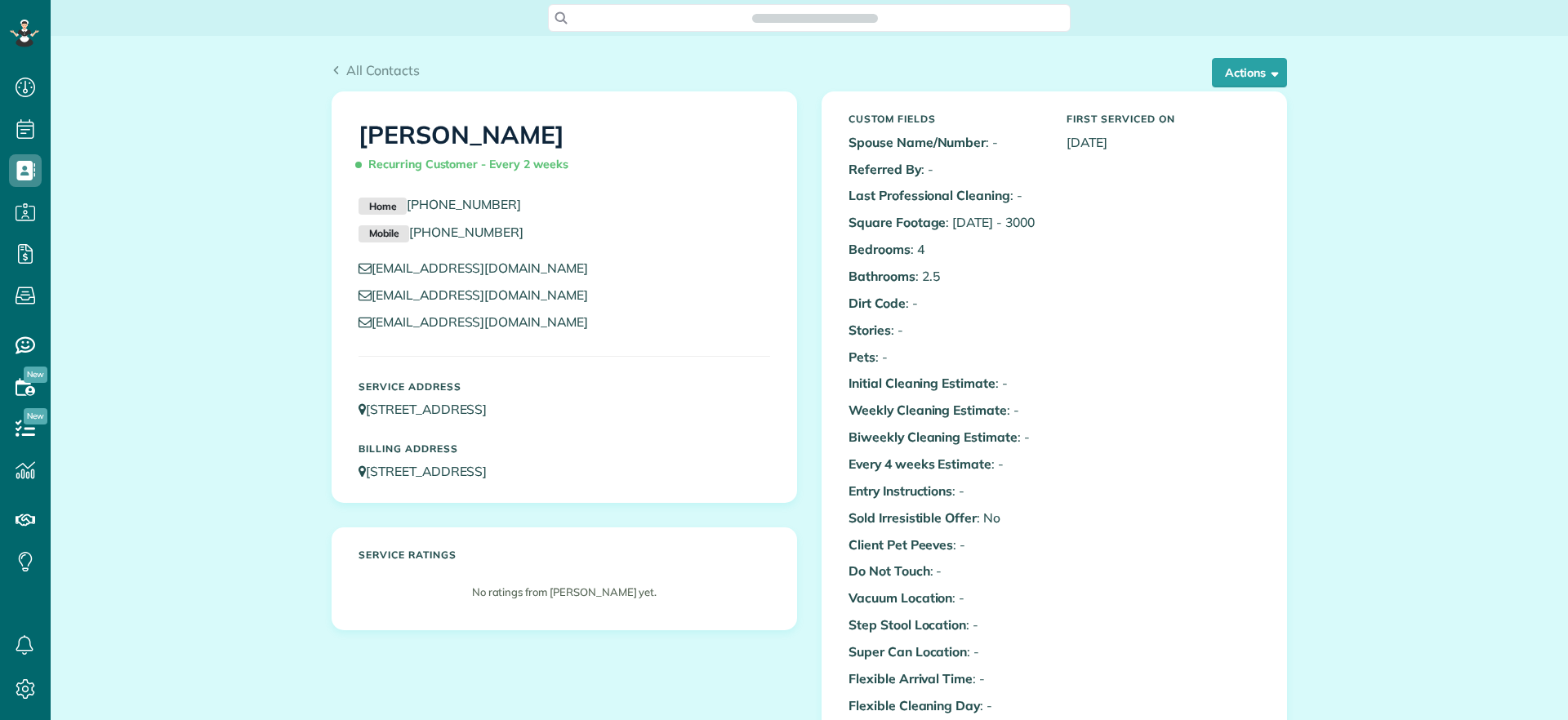
scroll to position [8, 8]
click at [1266, 72] on span "button" at bounding box center [1272, 72] width 13 height 13
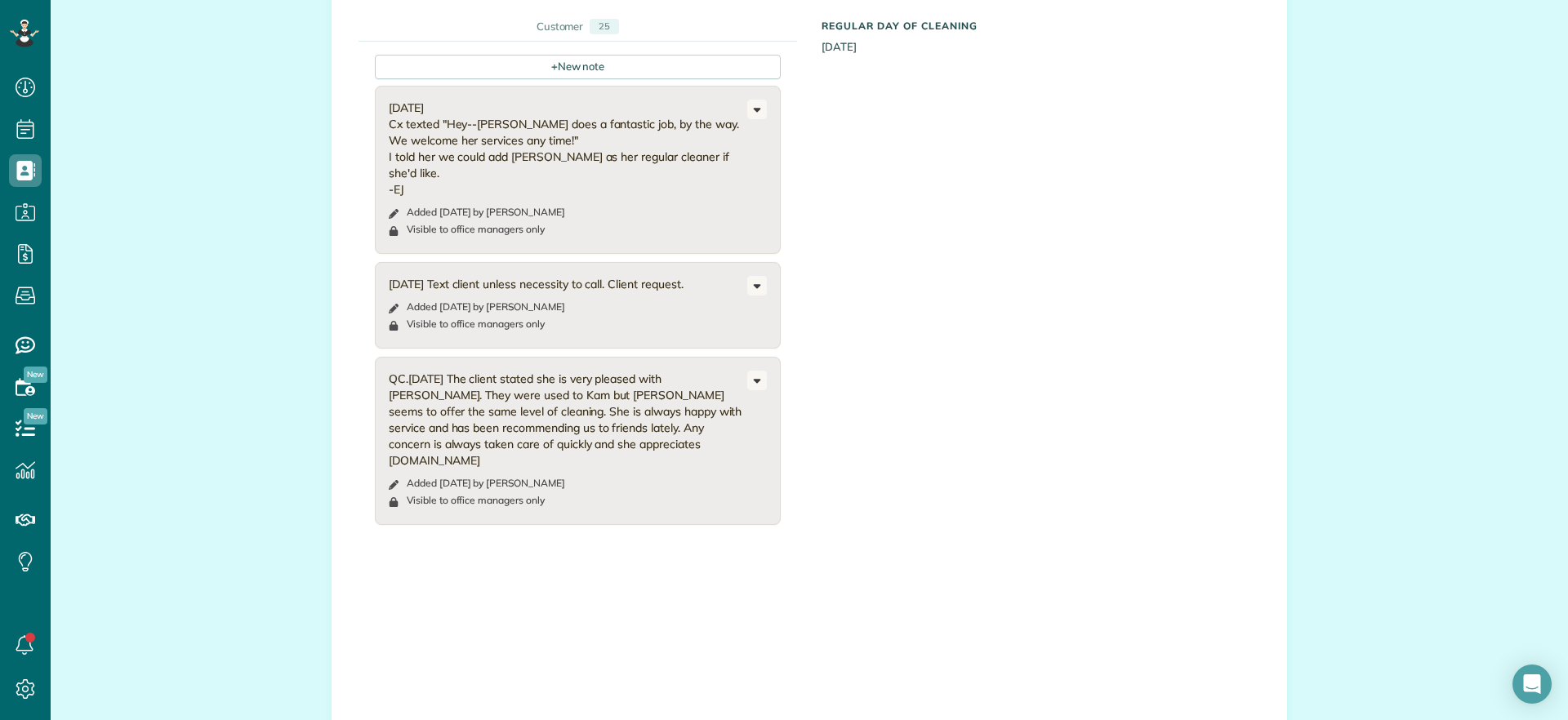
scroll to position [1532, 0]
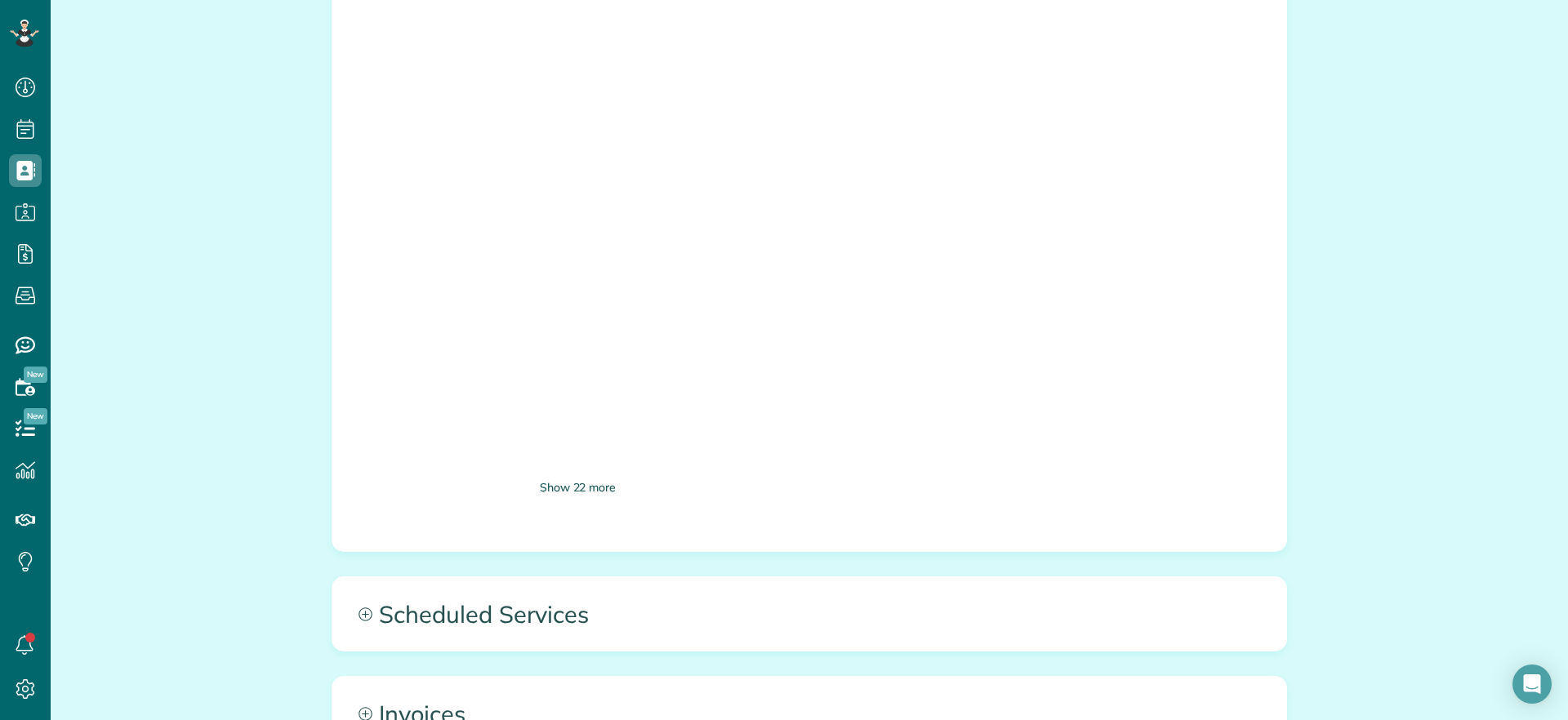
click at [562, 491] on div "Show 22 more" at bounding box center [578, 488] width 406 height 17
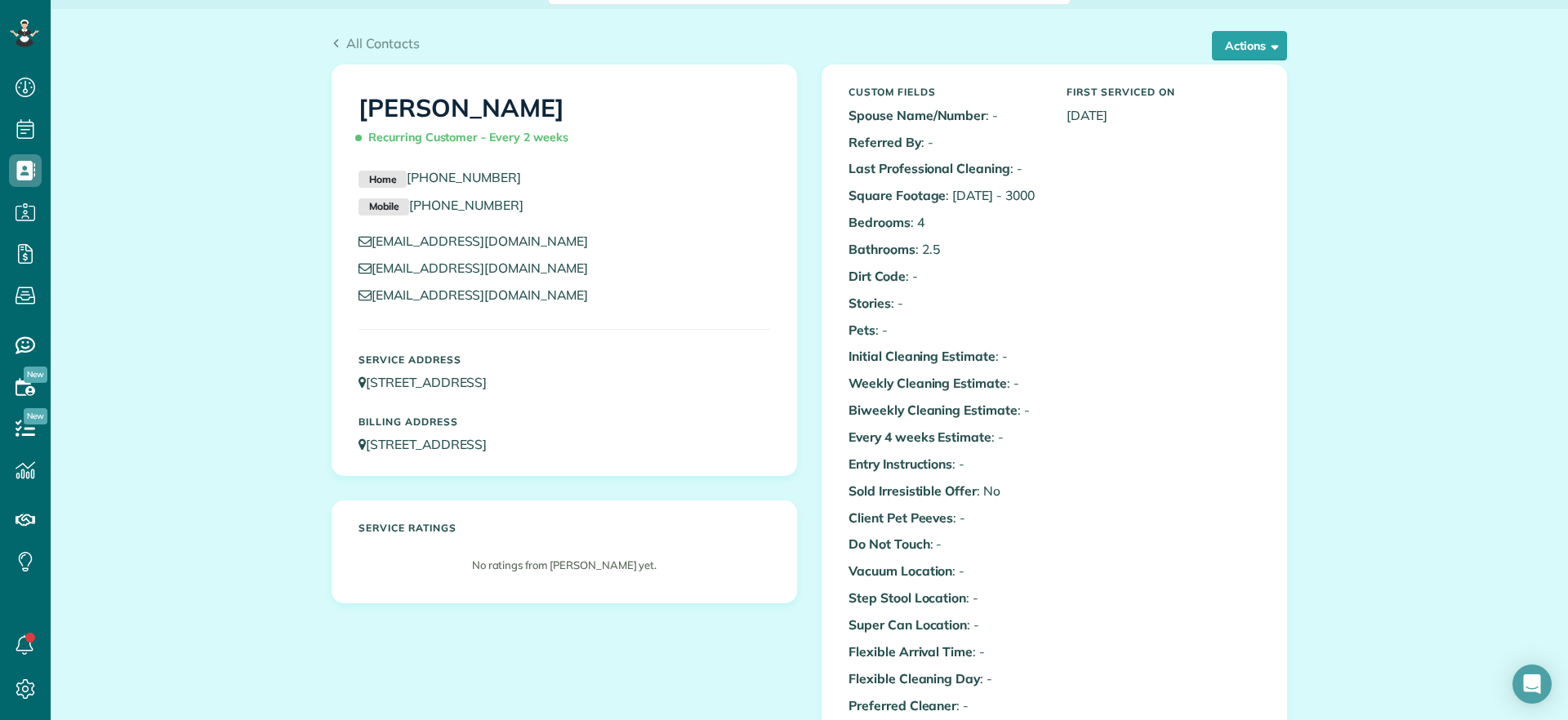
scroll to position [0, 0]
